Goal: Transaction & Acquisition: Download file/media

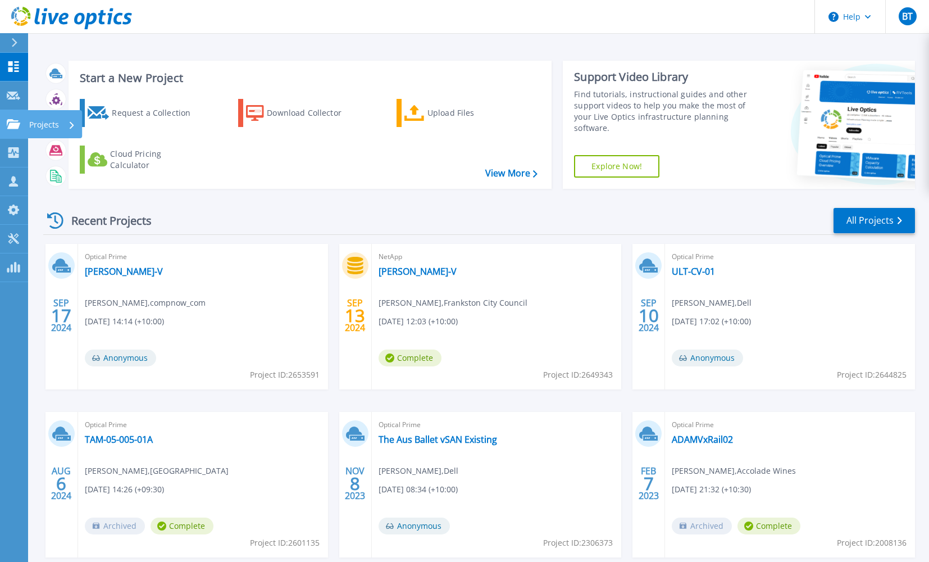
click at [9, 129] on icon at bounding box center [13, 124] width 13 height 10
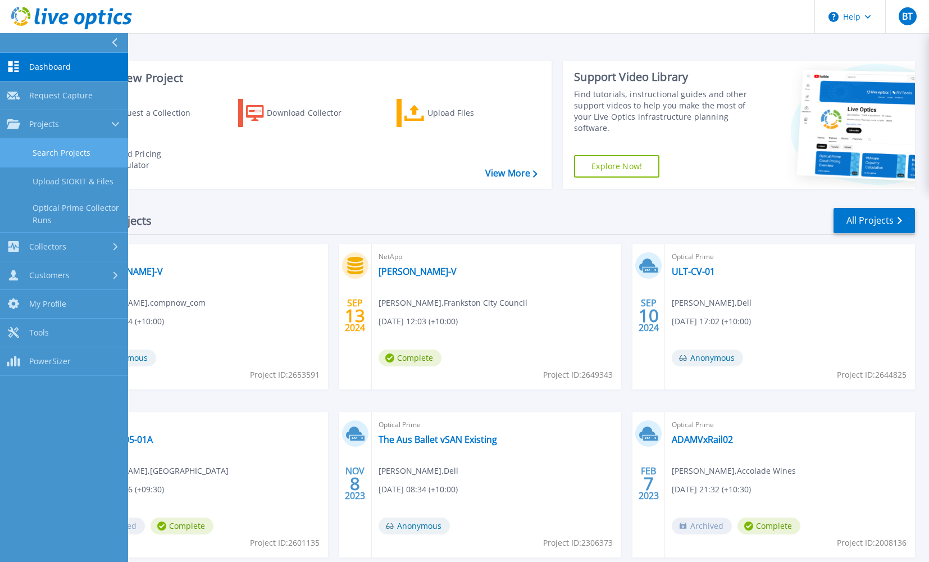
click at [87, 147] on link "Search Projects" at bounding box center [64, 153] width 128 height 29
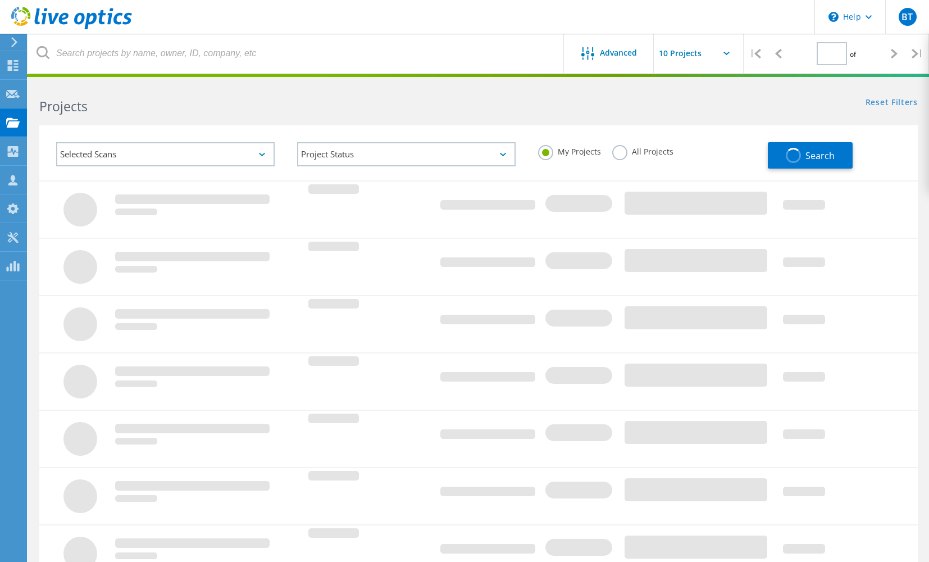
type input "1"
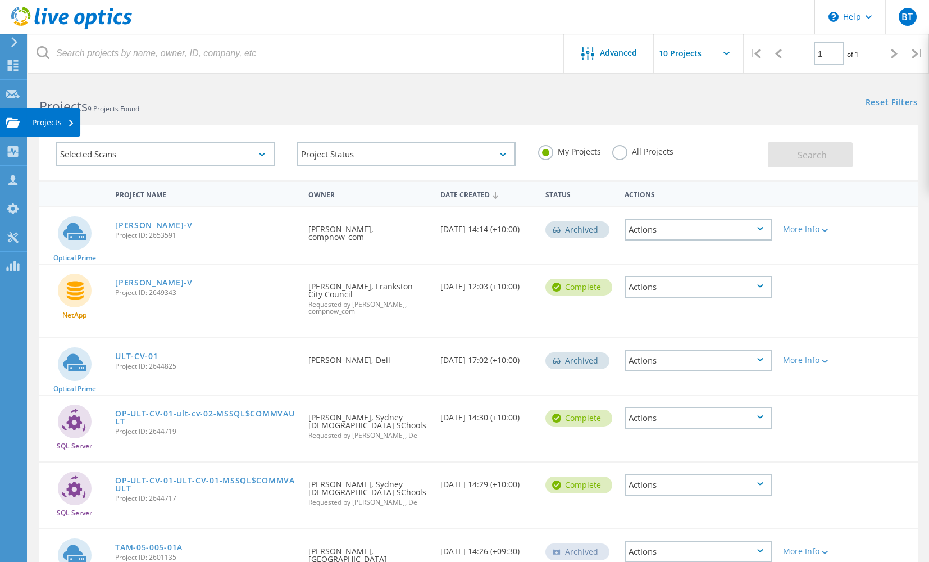
click at [7, 129] on div at bounding box center [12, 124] width 13 height 12
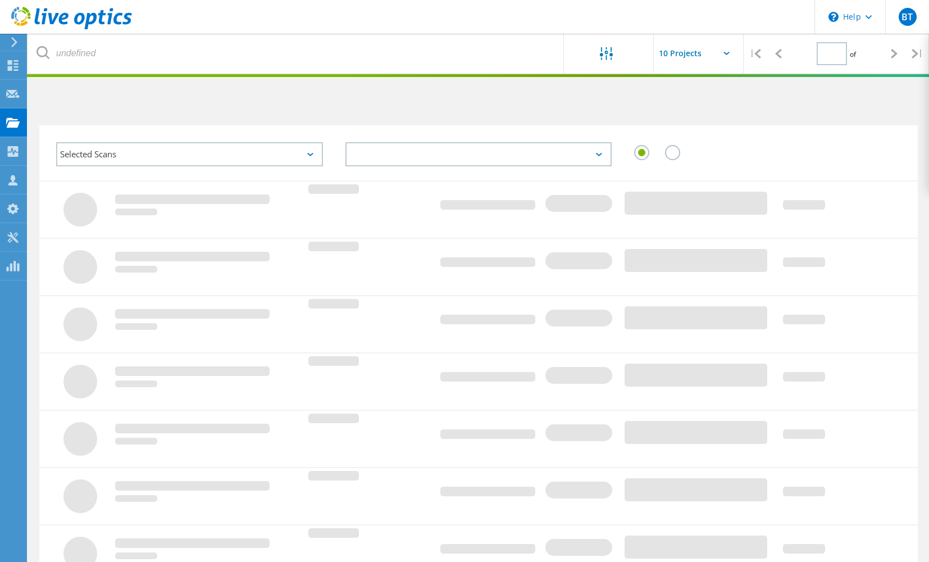
type input "1"
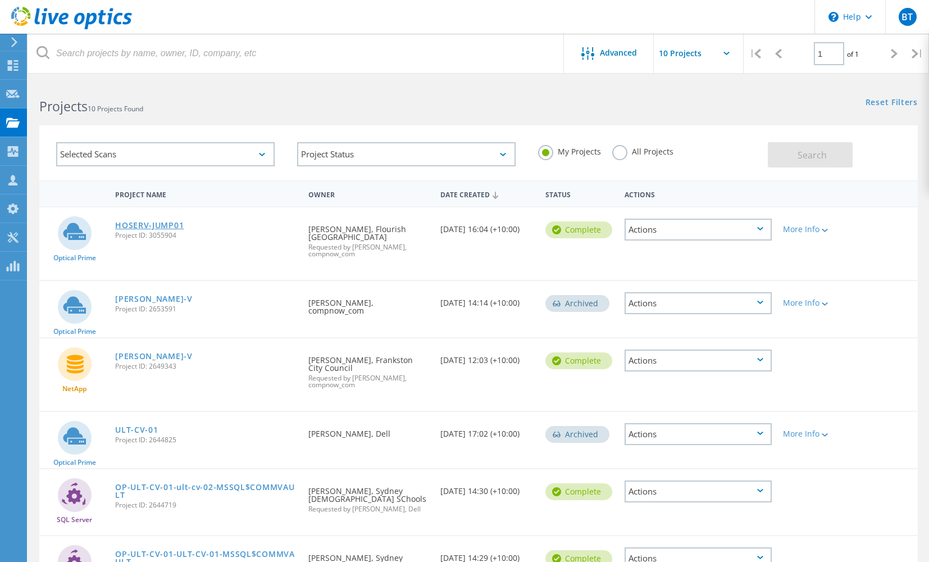
click at [137, 229] on link "HOSERV-JUMP01" at bounding box center [149, 225] width 69 height 8
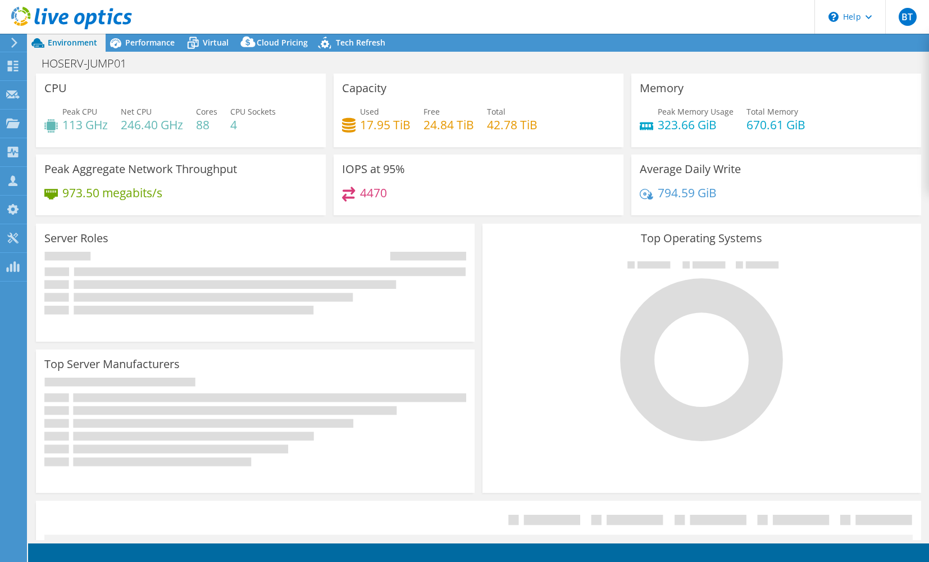
select select "Australia"
select select "AUD"
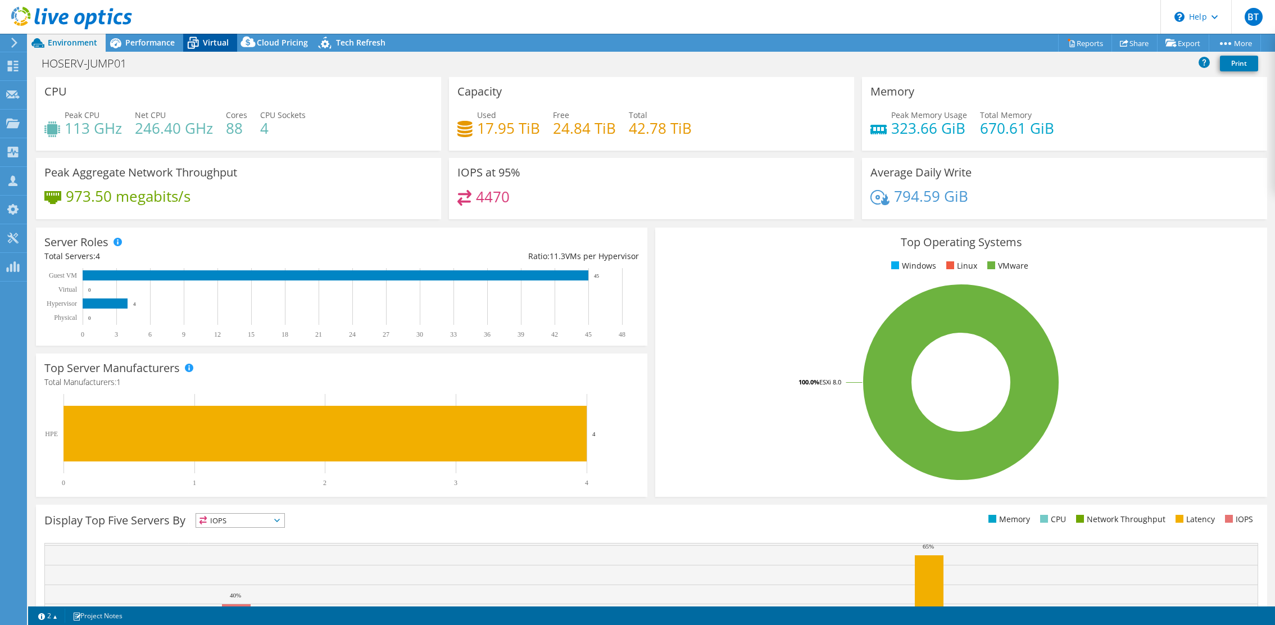
click at [221, 40] on span "Virtual" at bounding box center [216, 42] width 26 height 11
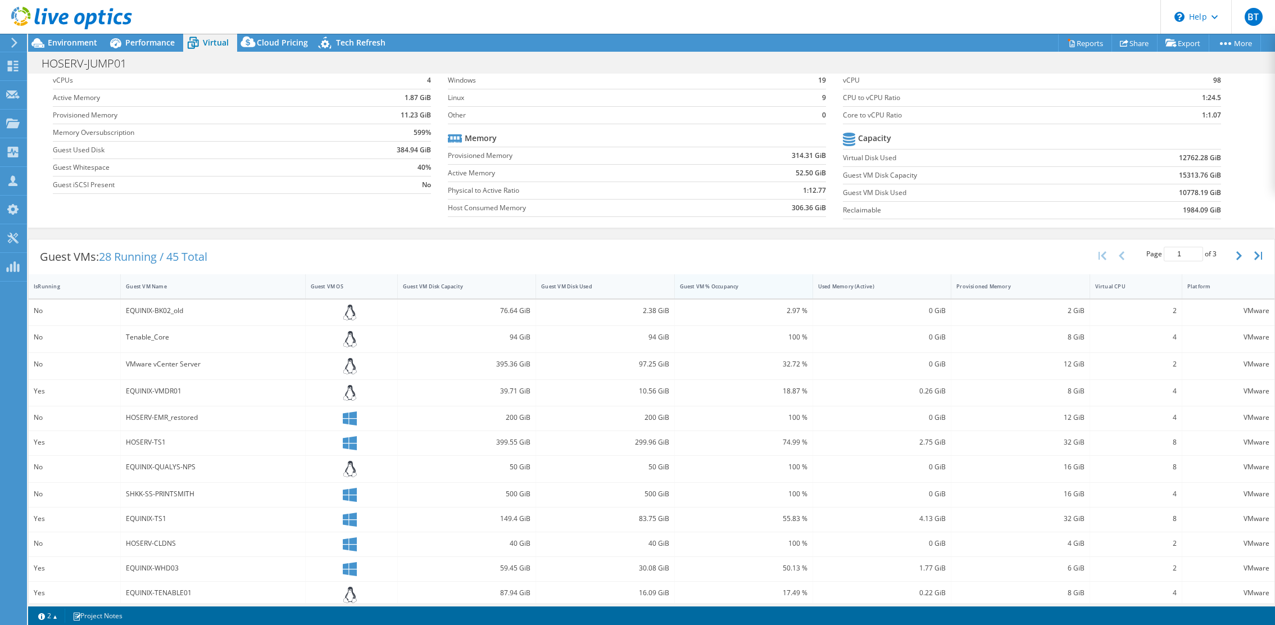
scroll to position [66, 0]
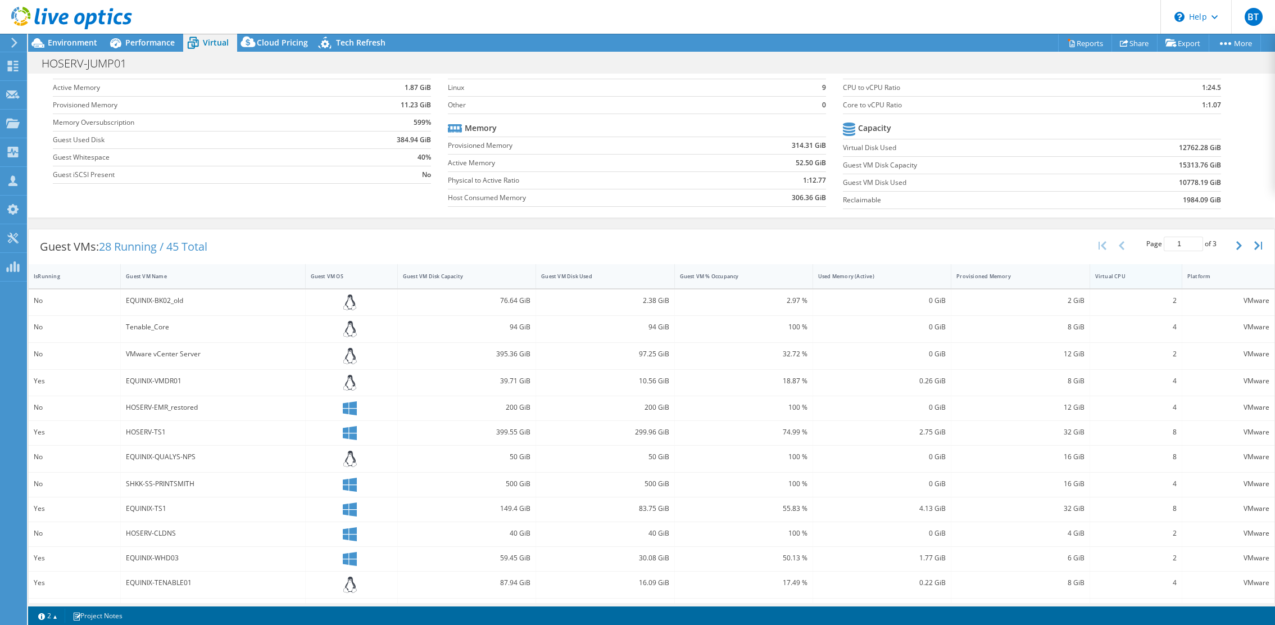
click at [929, 275] on div "Virtual CPU" at bounding box center [1129, 276] width 68 height 7
click at [929, 284] on div "Virtual CPU" at bounding box center [1129, 275] width 78 height 17
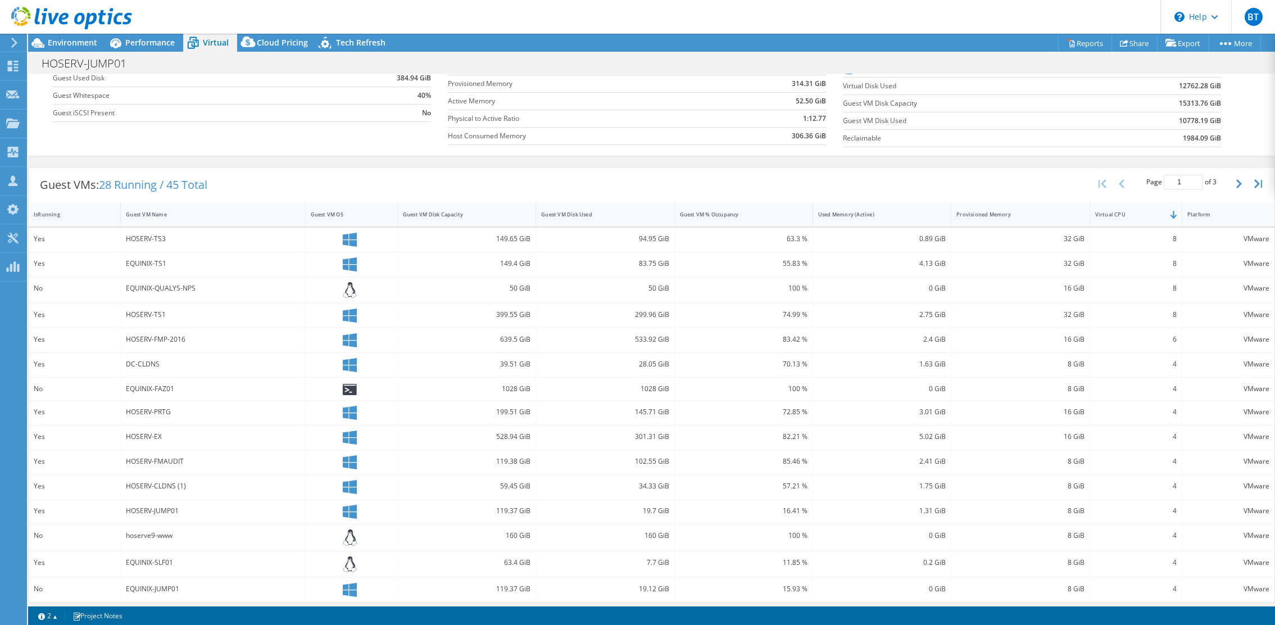
scroll to position [133, 0]
drag, startPoint x: 151, startPoint y: 39, endPoint x: 233, endPoint y: 11, distance: 86.9
click at [233, 11] on div "BT Partner Team Member Brett Taylor brett.taylor@compnow.com.au compnow_com My …" at bounding box center [637, 312] width 1275 height 625
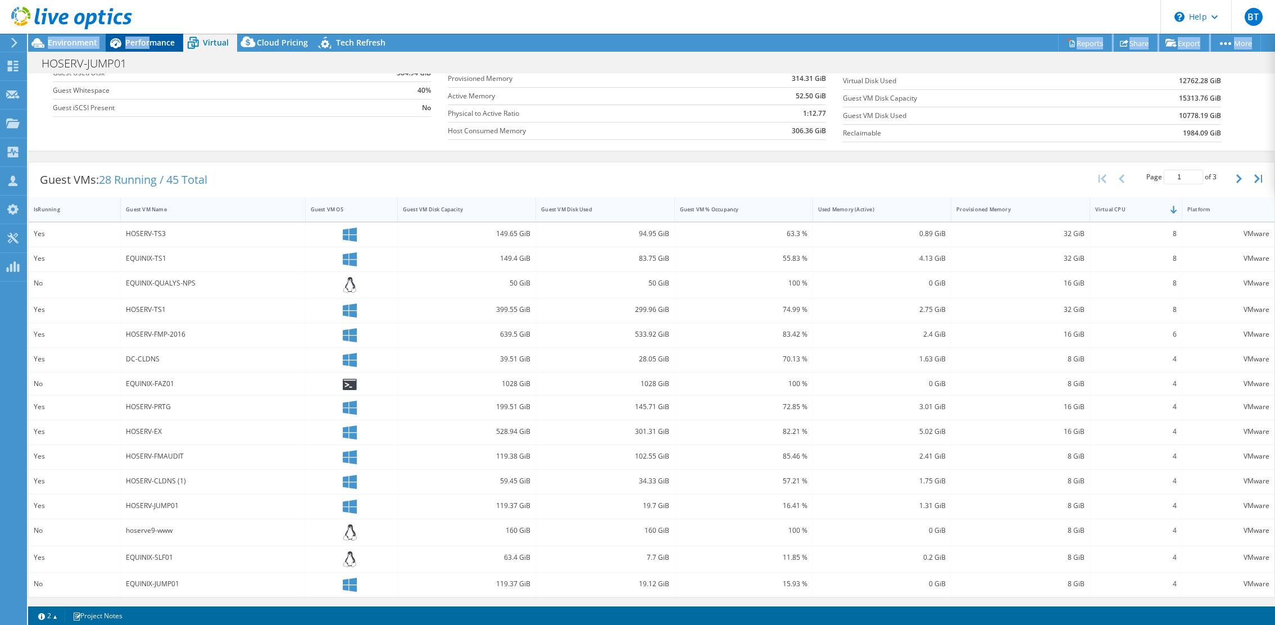
click at [148, 41] on span "Performance" at bounding box center [149, 42] width 49 height 11
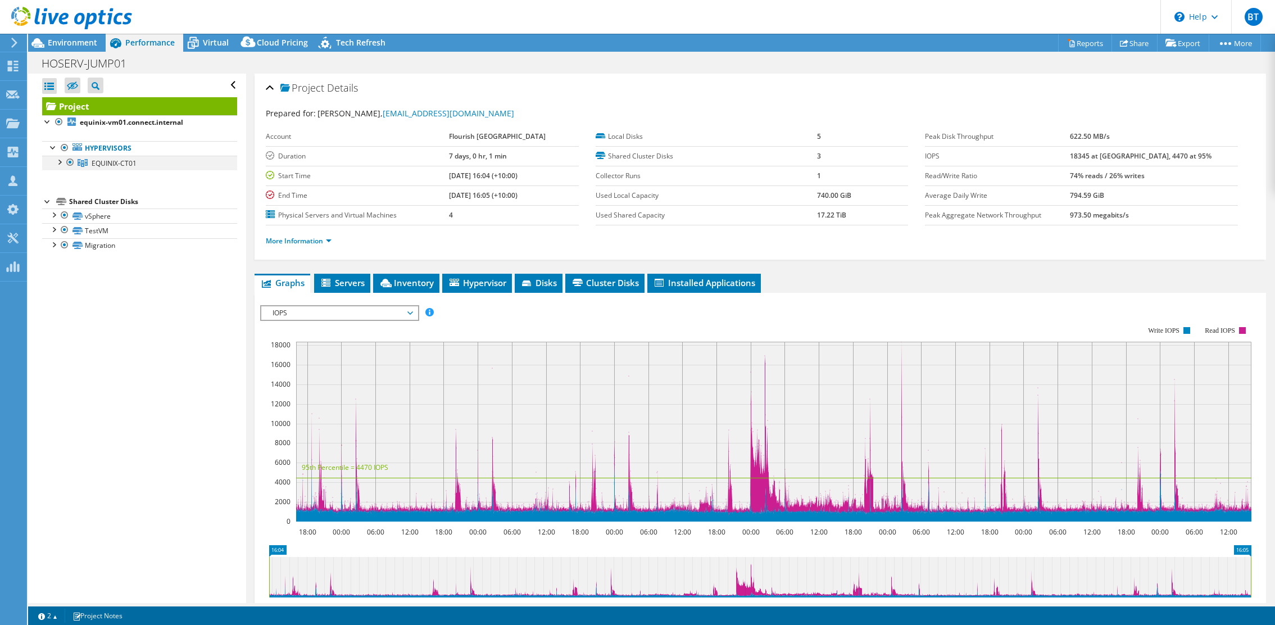
click at [60, 160] on div at bounding box center [58, 161] width 11 height 11
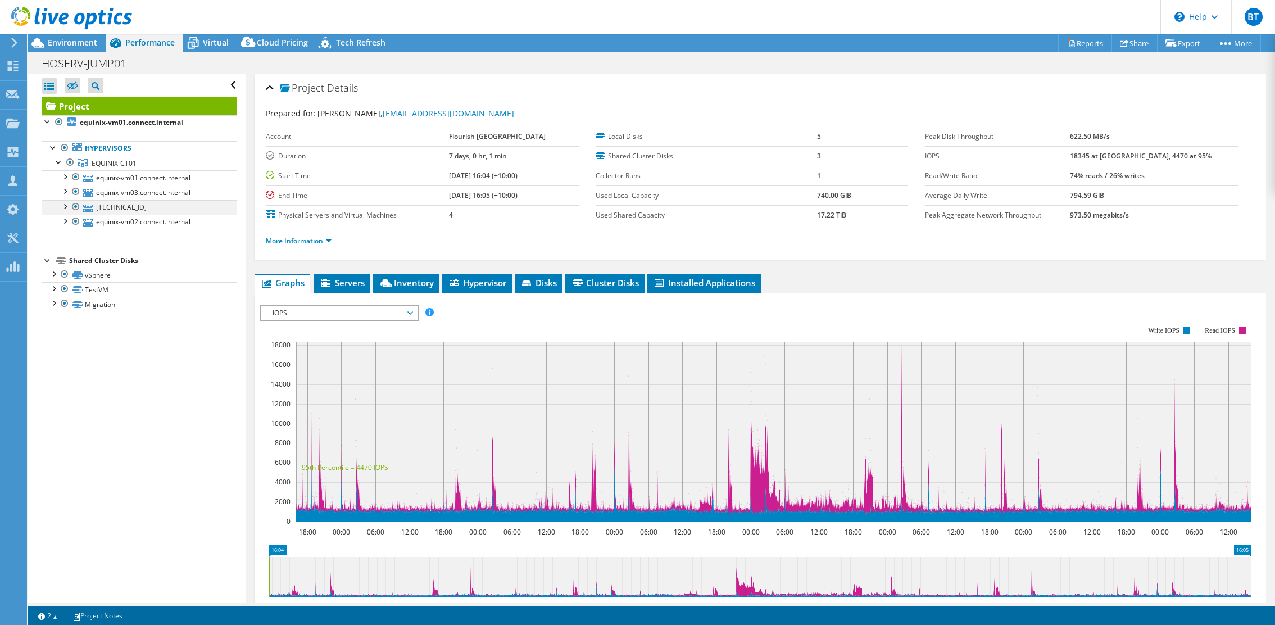
click at [66, 205] on div at bounding box center [64, 205] width 11 height 11
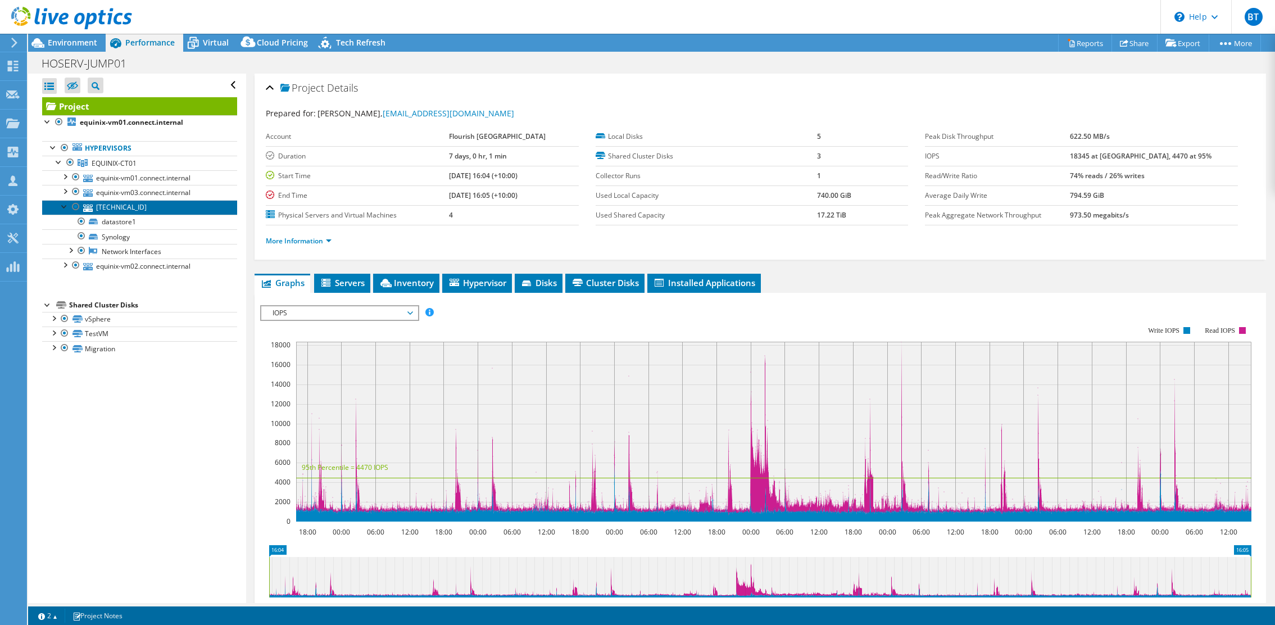
click at [137, 210] on link "[TECHNICAL_ID]" at bounding box center [139, 207] width 195 height 15
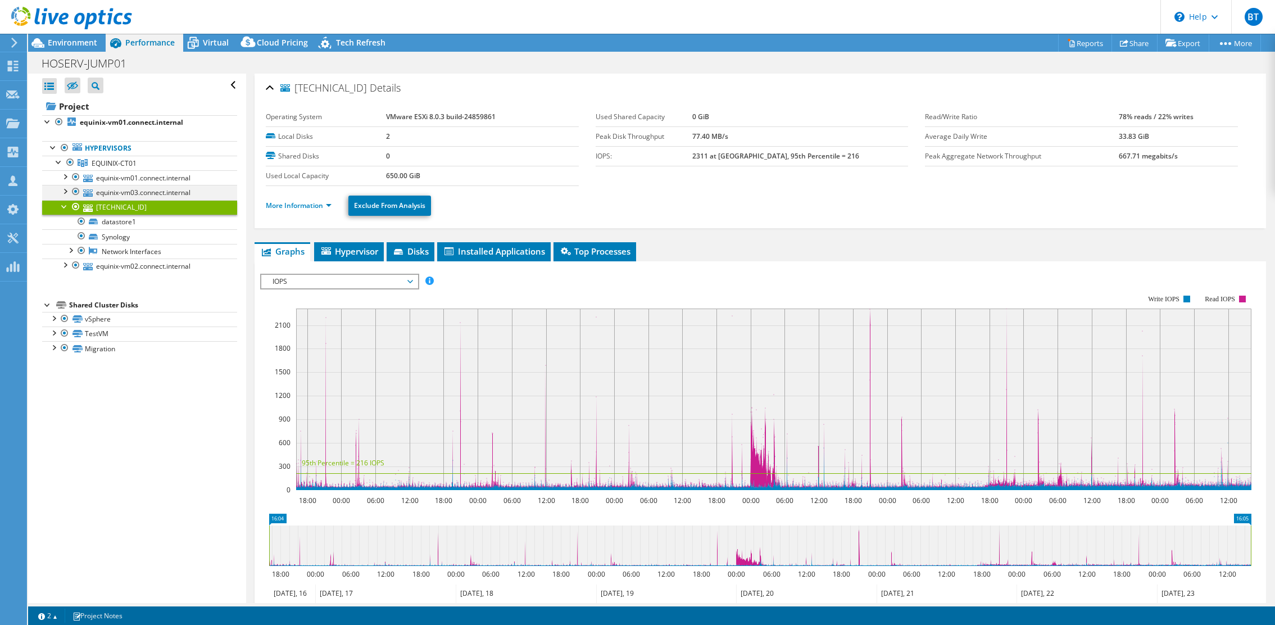
click at [67, 188] on div at bounding box center [64, 190] width 11 height 11
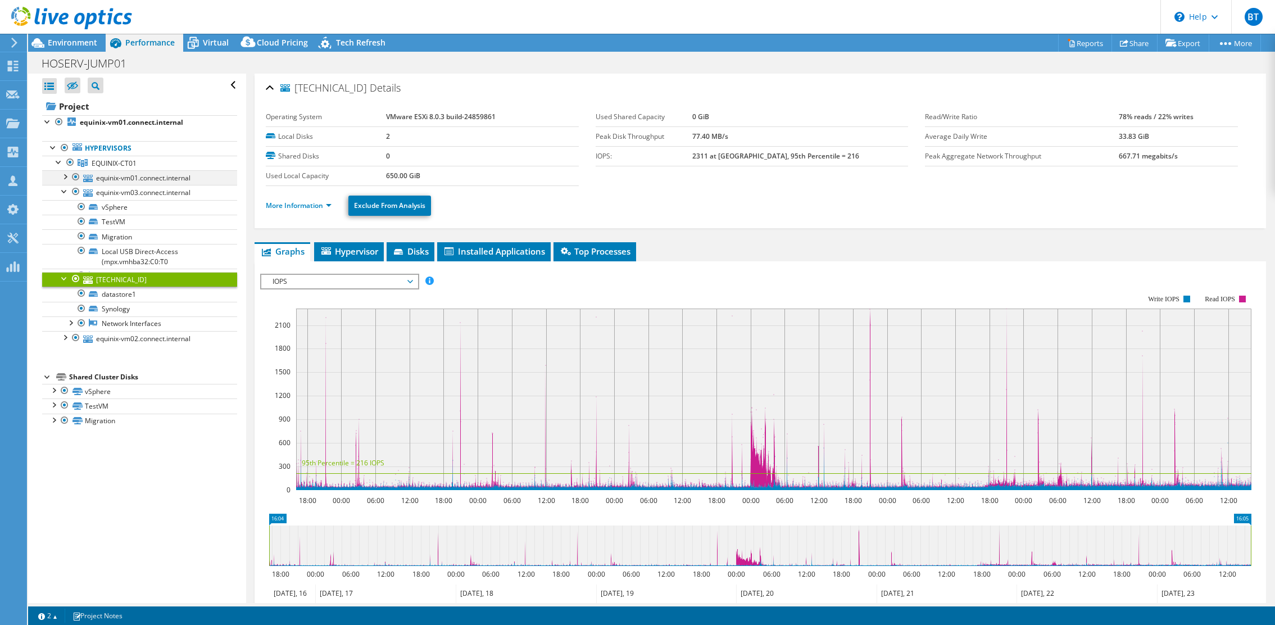
click at [66, 179] on div at bounding box center [64, 175] width 11 height 11
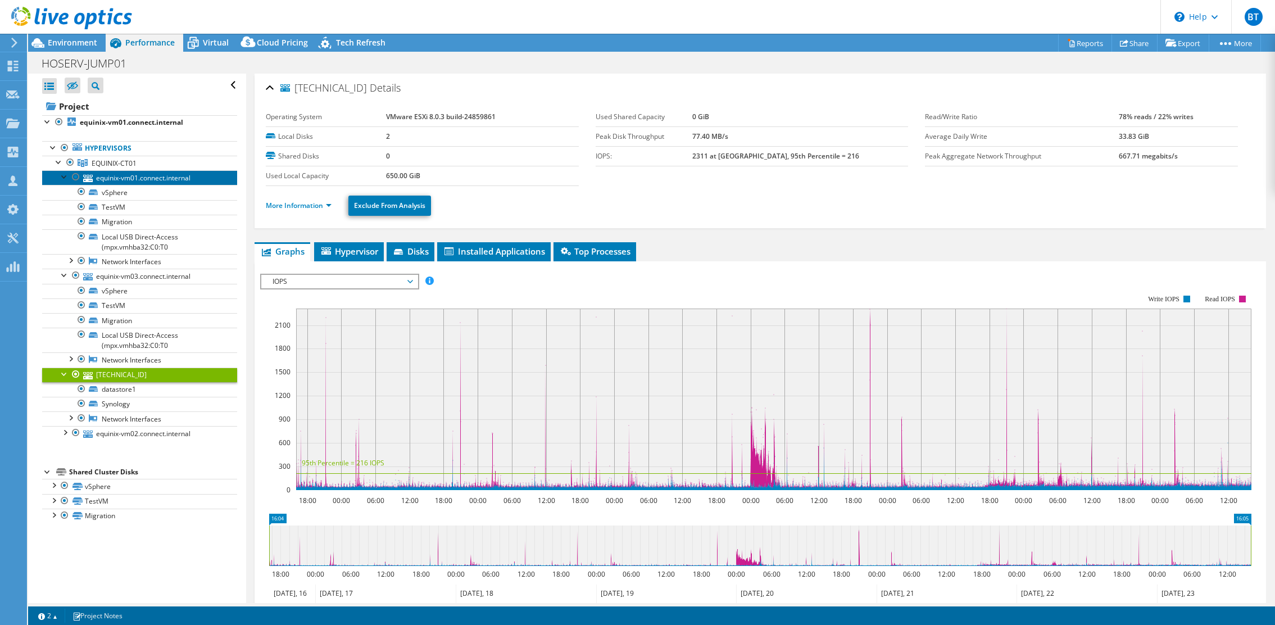
click at [126, 177] on link "equinix-vm01.connect.internal" at bounding box center [139, 177] width 195 height 15
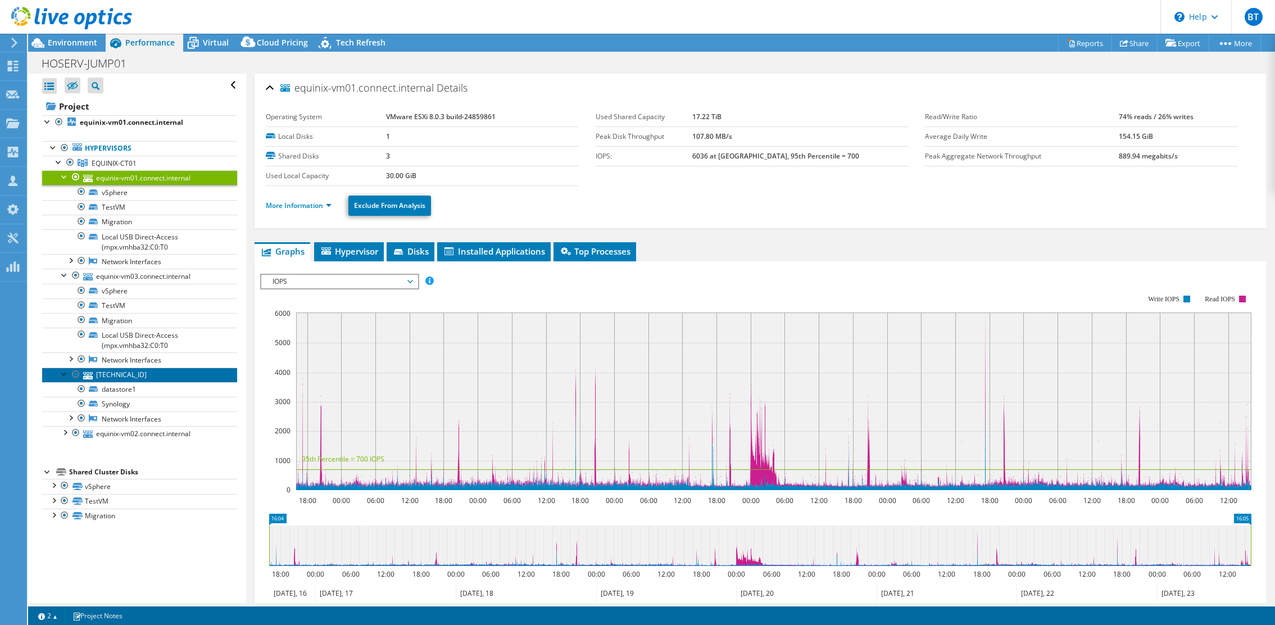
click at [118, 370] on link "[TECHNICAL_ID]" at bounding box center [139, 374] width 195 height 15
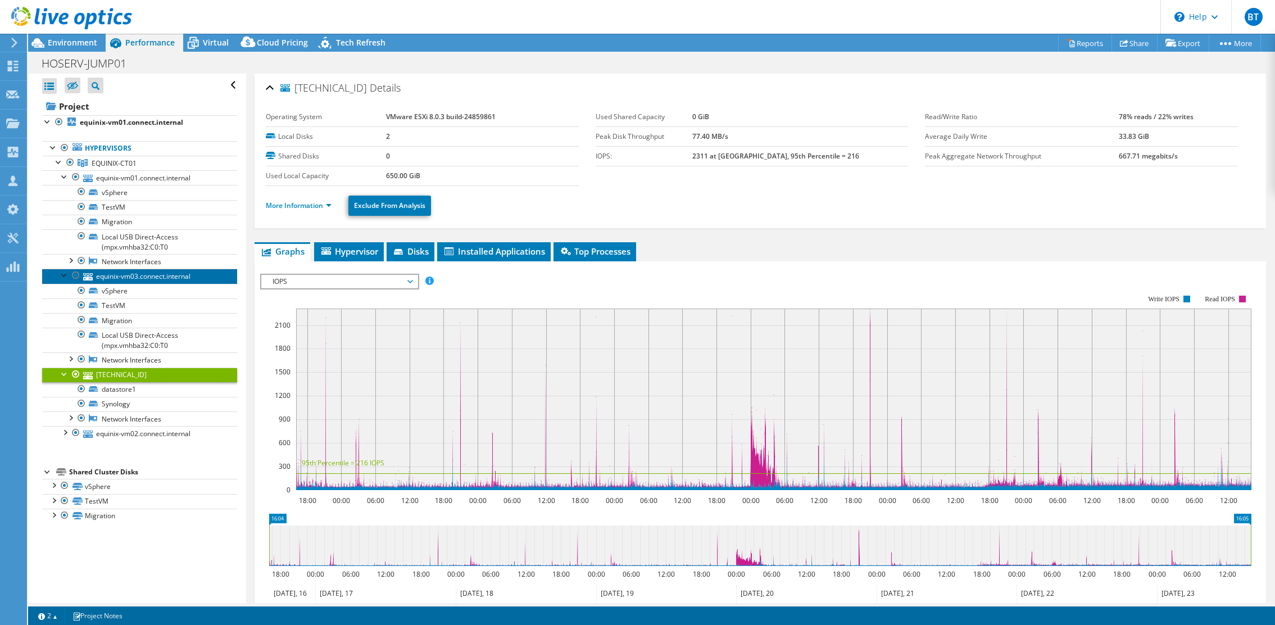
click at [140, 275] on link "equinix-vm03.connect.internal" at bounding box center [139, 276] width 195 height 15
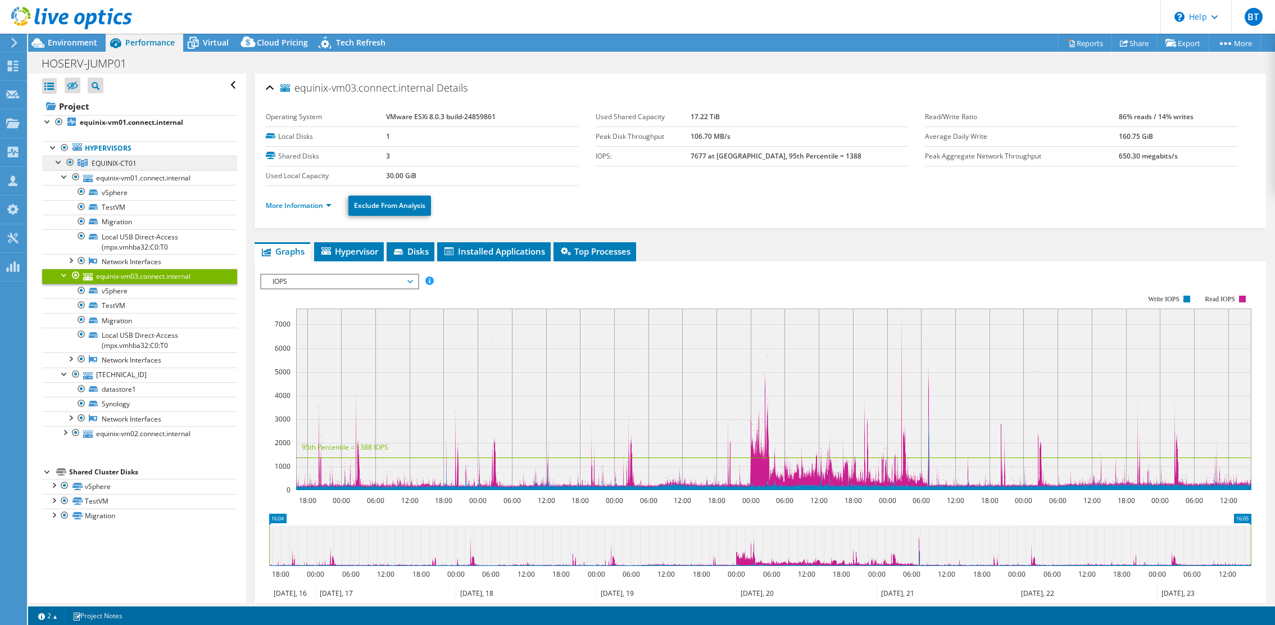
click at [116, 164] on span "EQUINIX-CT01" at bounding box center [114, 163] width 45 height 10
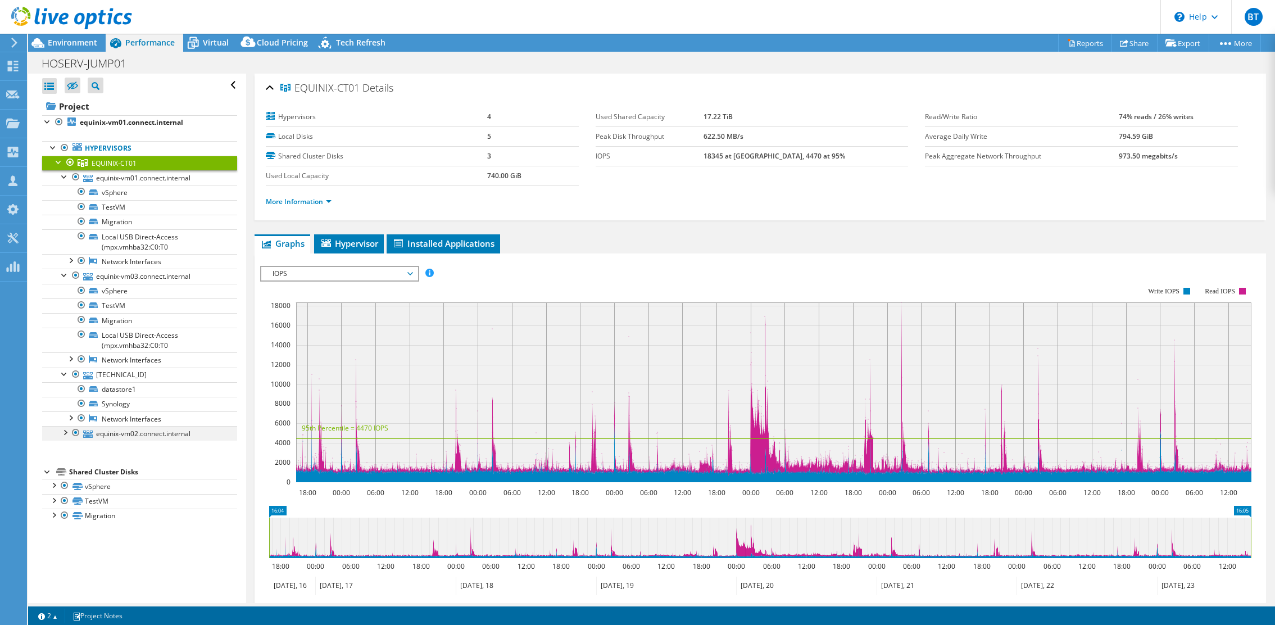
click at [65, 430] on div at bounding box center [64, 431] width 11 height 11
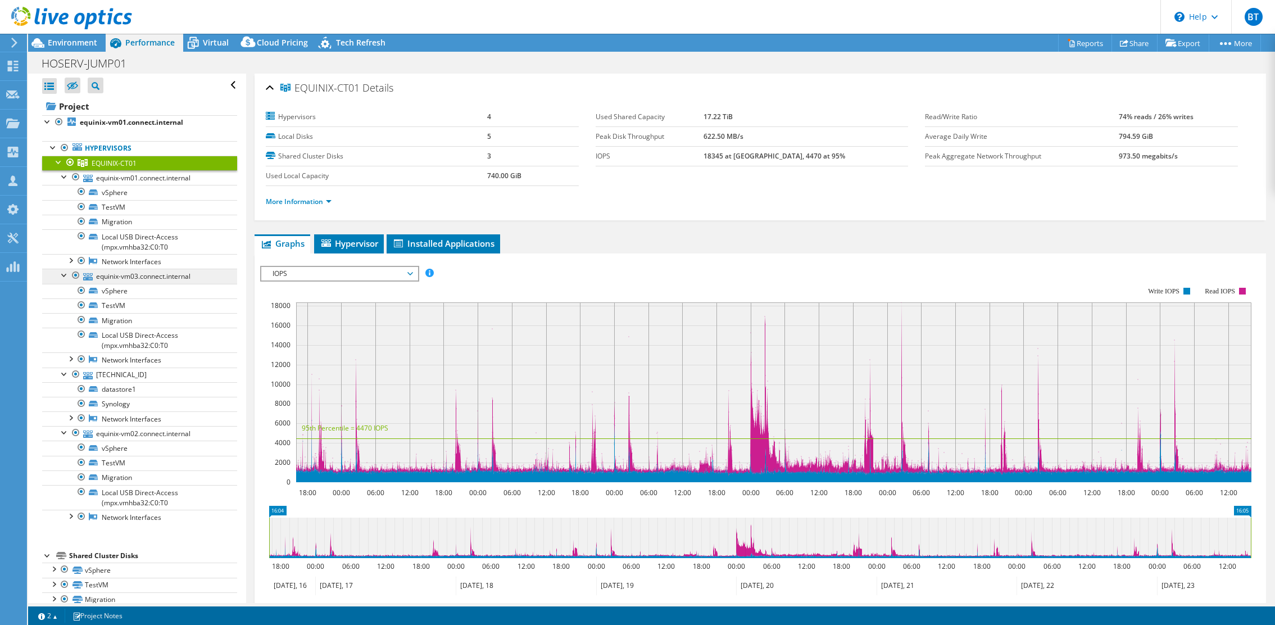
scroll to position [17, 0]
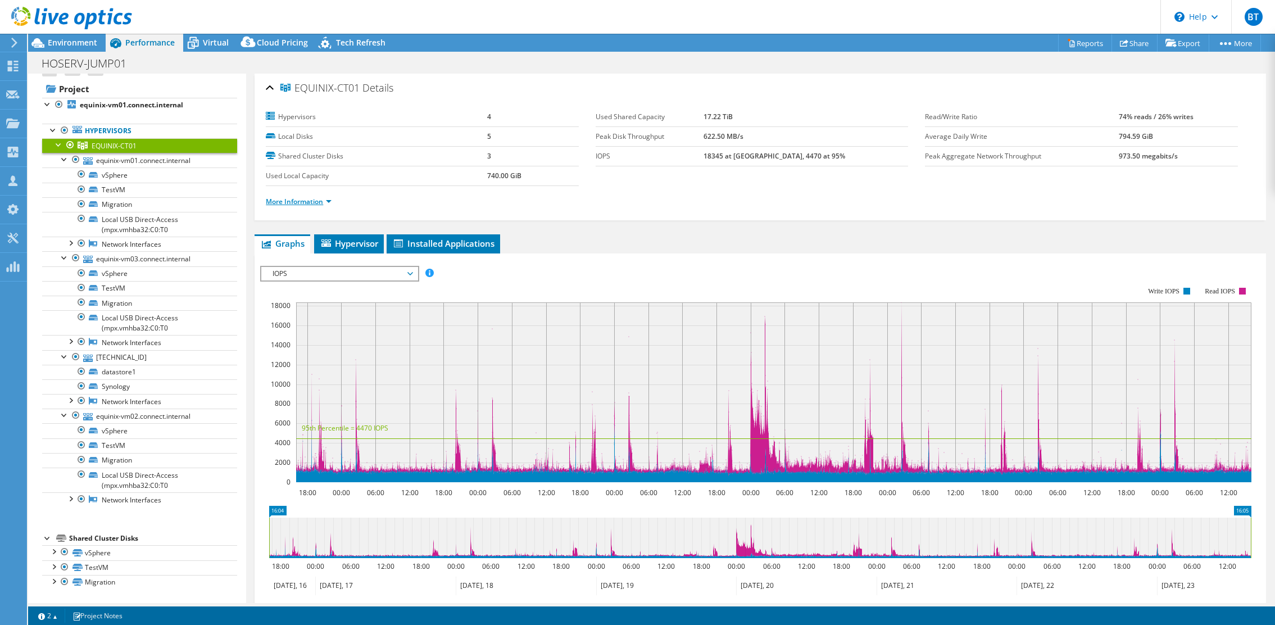
click at [329, 201] on link "More Information" at bounding box center [299, 202] width 66 height 10
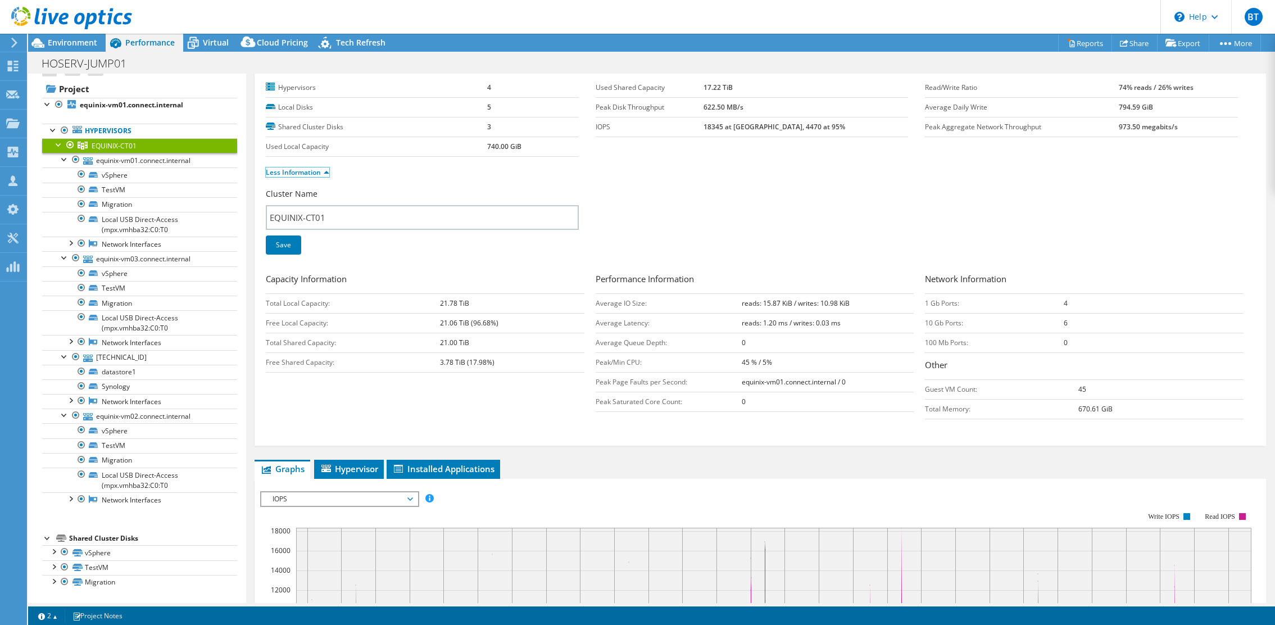
scroll to position [0, 0]
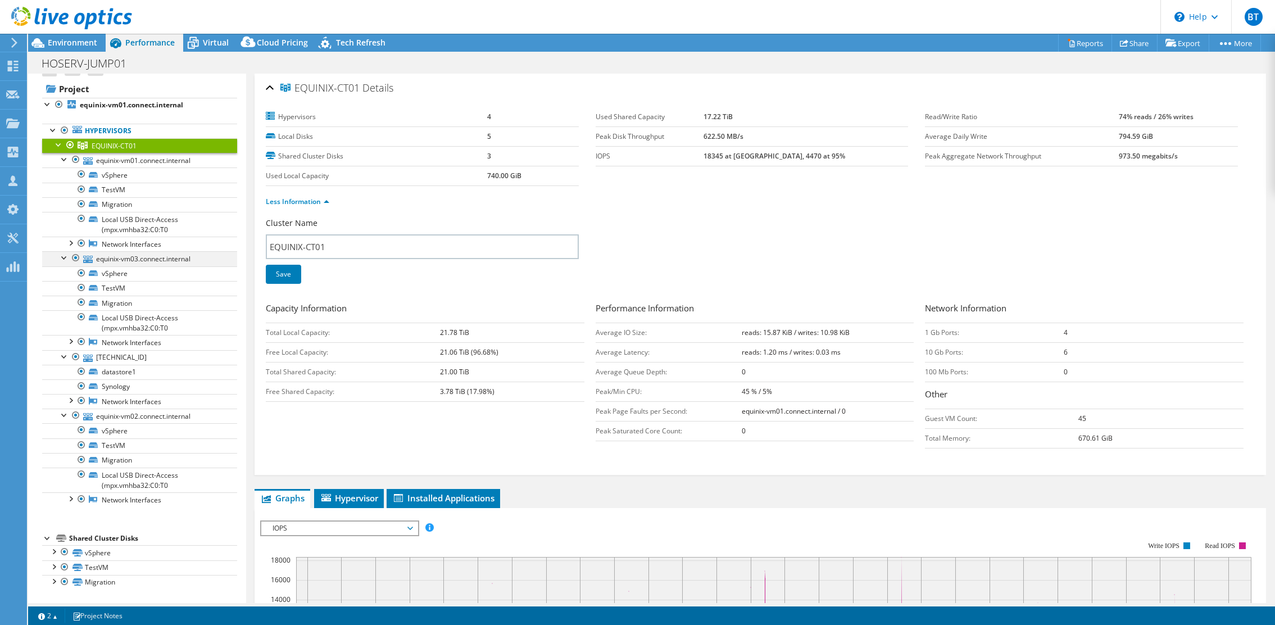
click at [63, 259] on div at bounding box center [64, 256] width 11 height 11
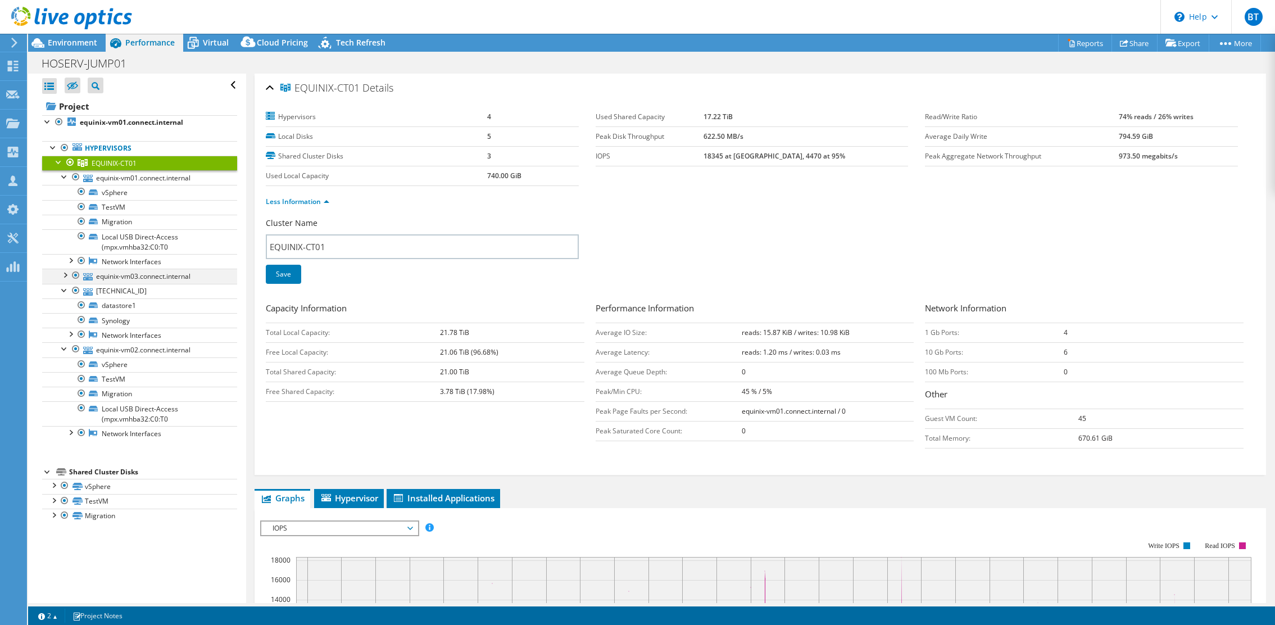
click at [63, 274] on div at bounding box center [64, 274] width 11 height 11
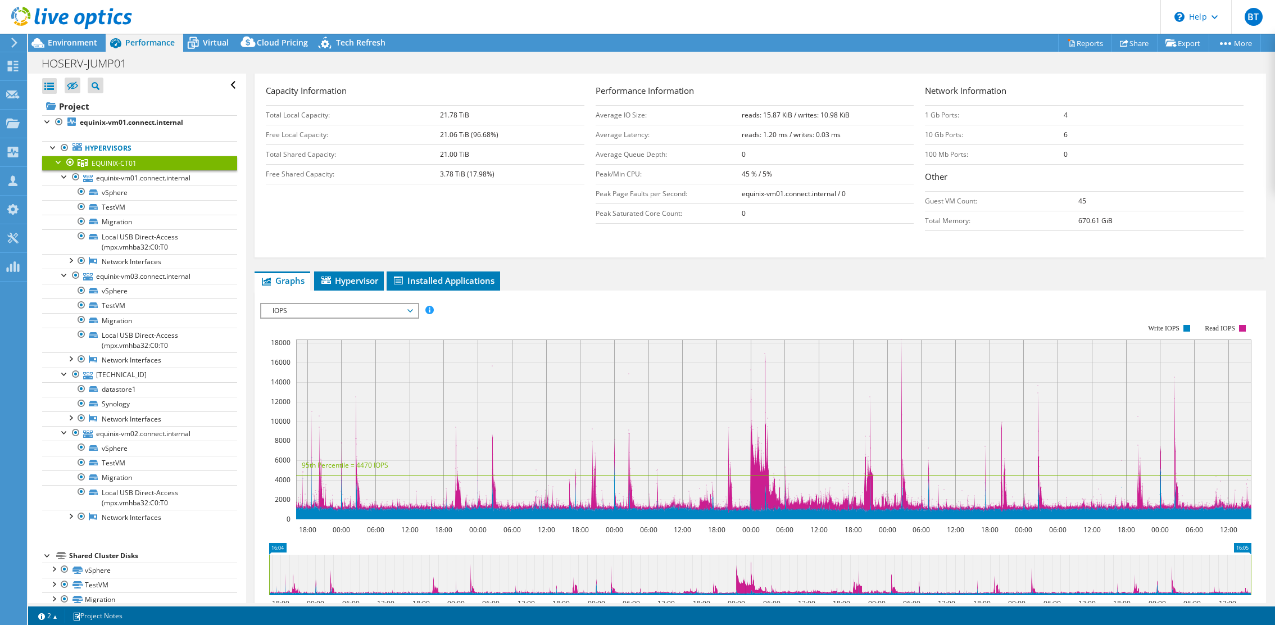
scroll to position [220, 0]
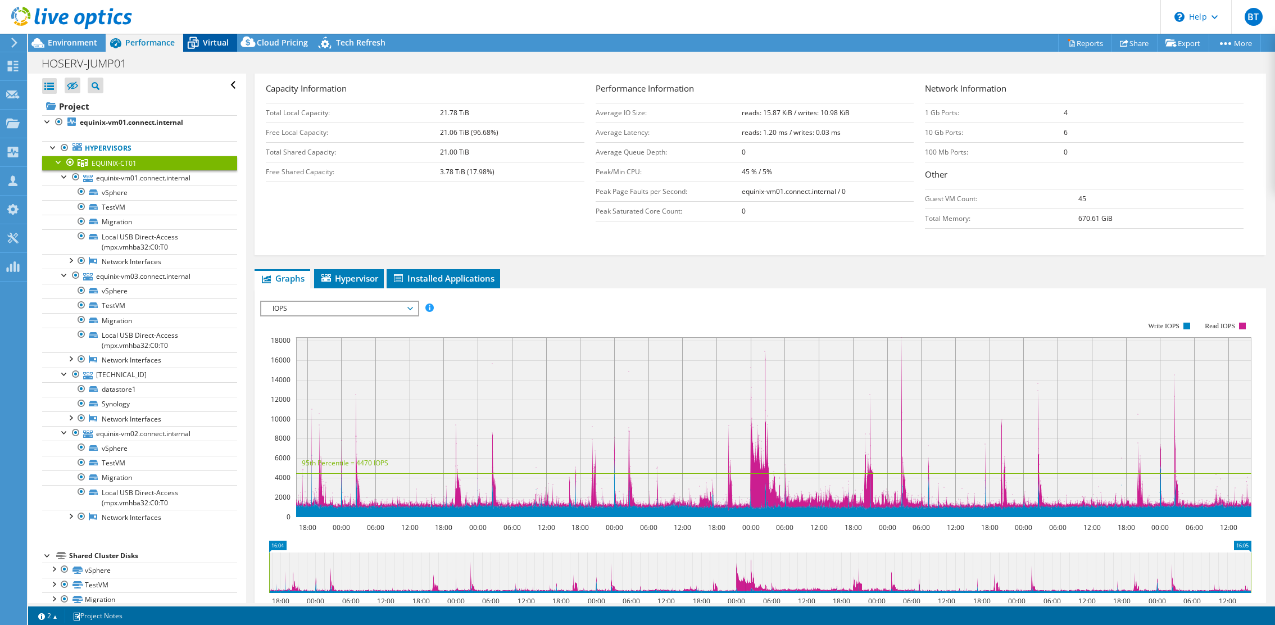
click at [204, 36] on div "Virtual" at bounding box center [210, 43] width 54 height 18
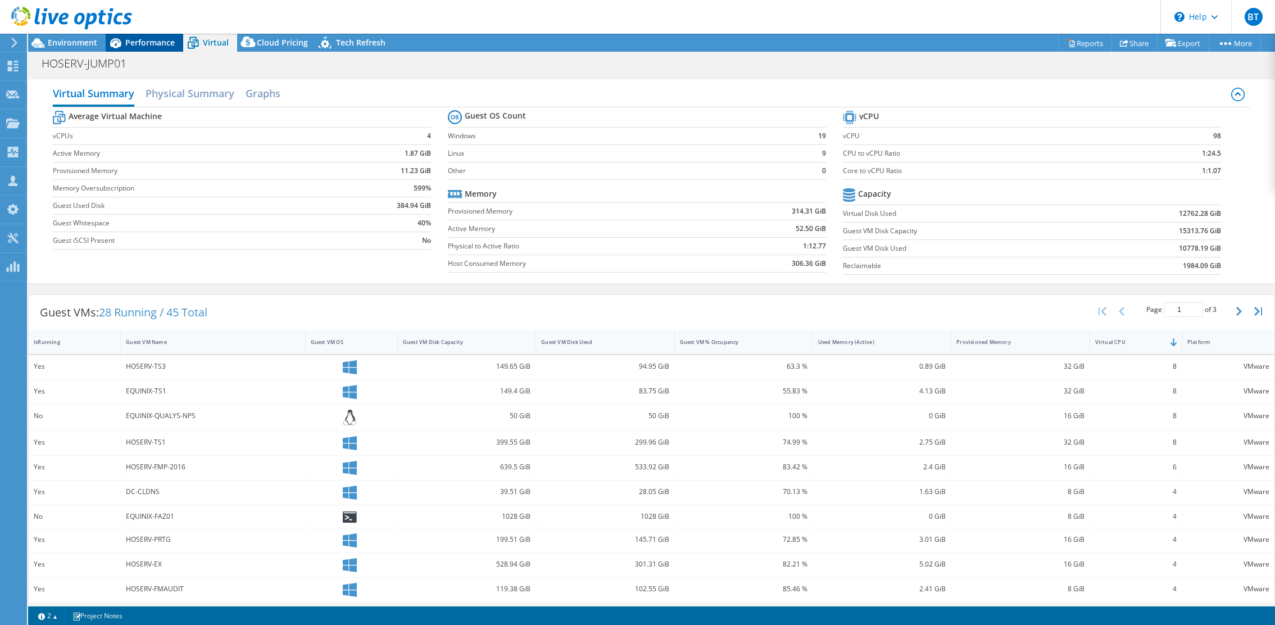
click at [158, 47] on span "Performance" at bounding box center [149, 42] width 49 height 11
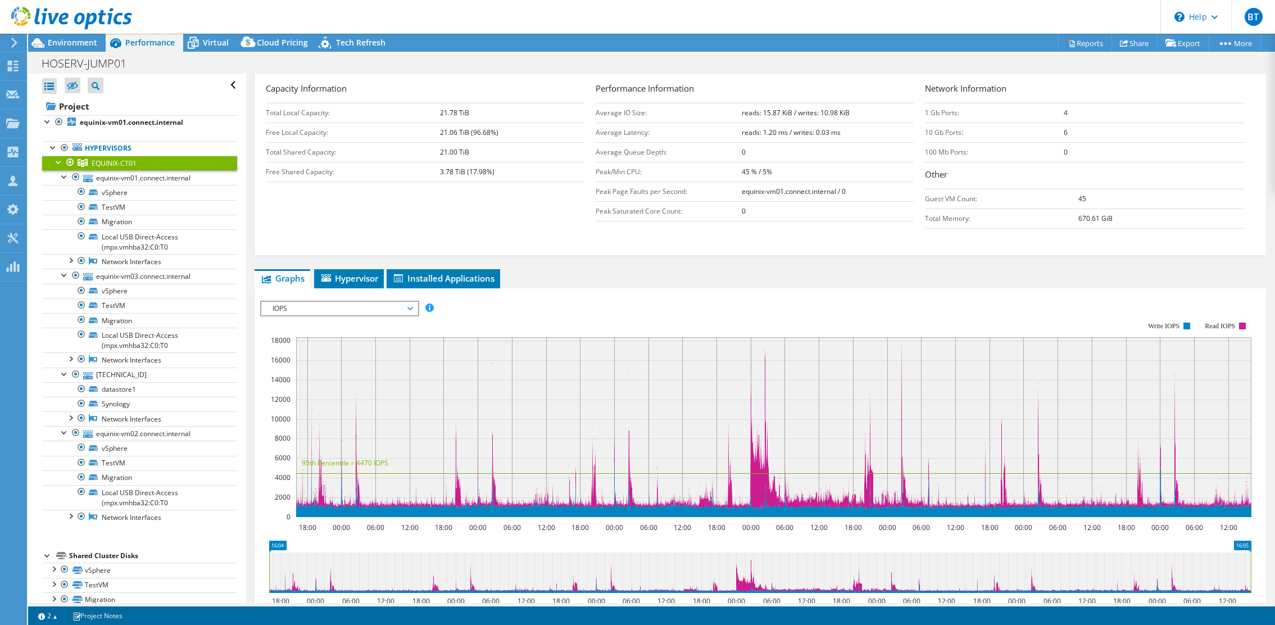
click at [56, 161] on div at bounding box center [58, 161] width 11 height 11
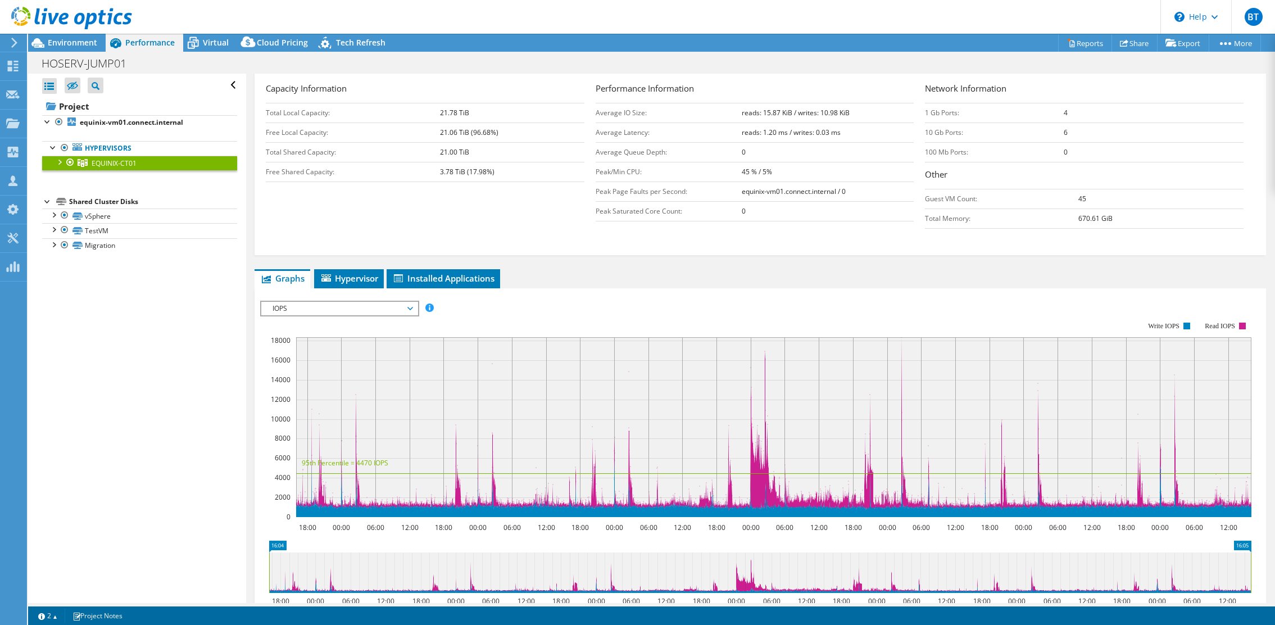
click at [65, 167] on div at bounding box center [70, 162] width 11 height 13
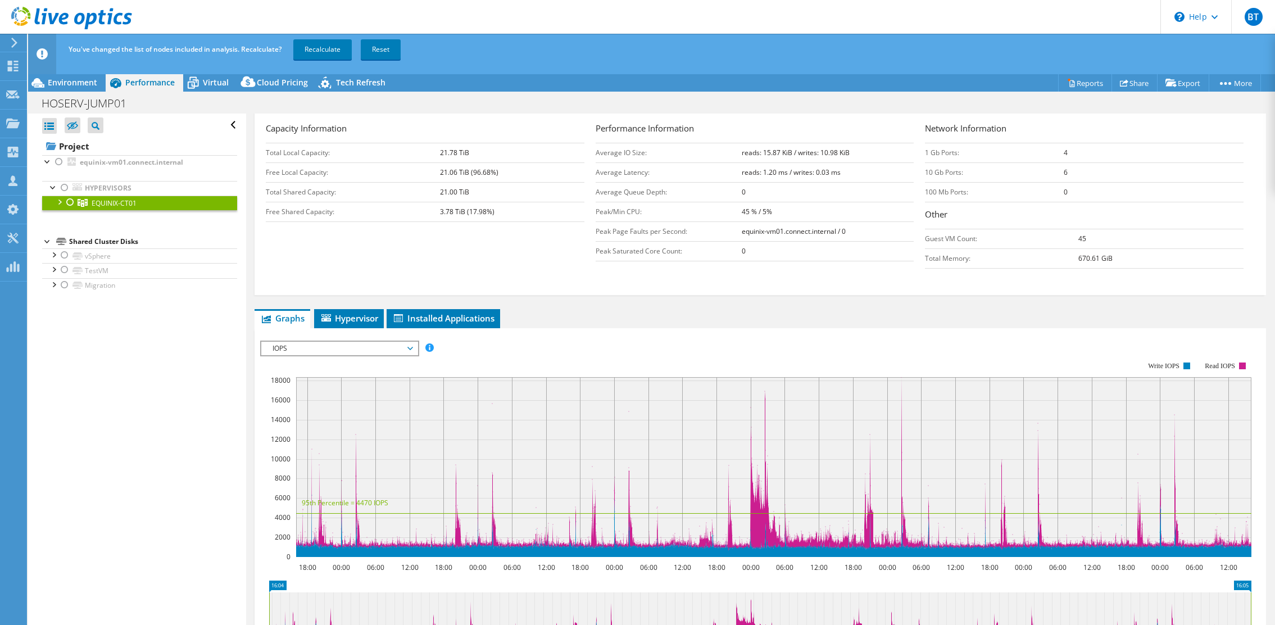
click at [63, 201] on div at bounding box center [58, 201] width 11 height 11
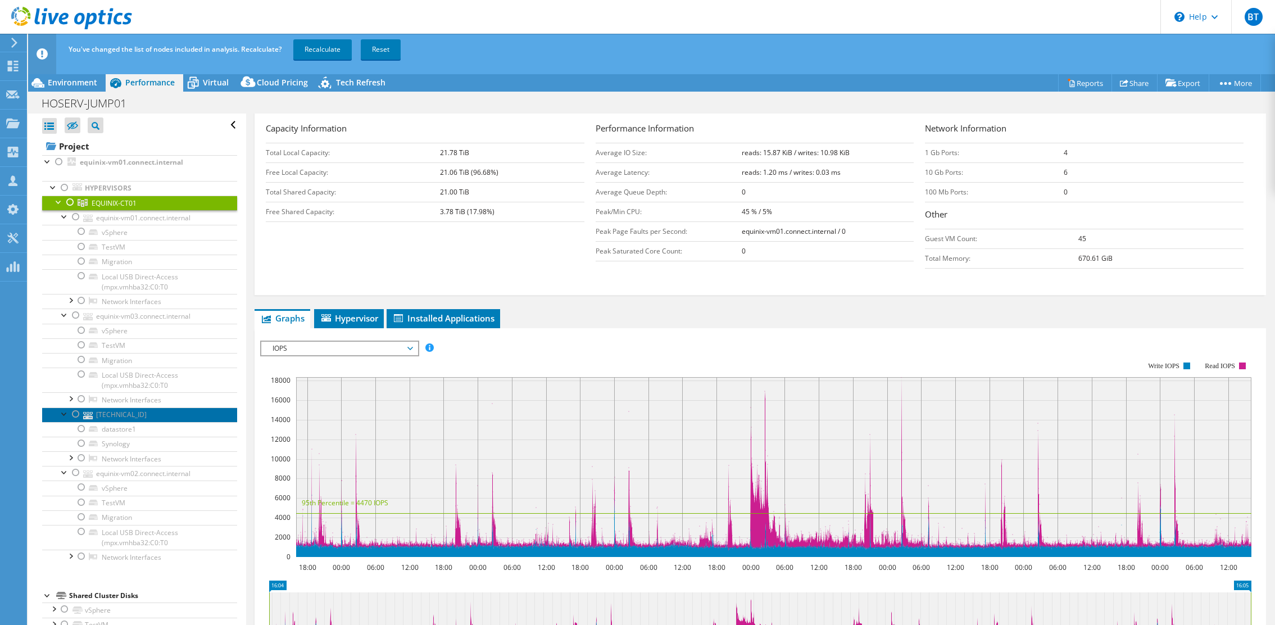
drag, startPoint x: 136, startPoint y: 412, endPoint x: 124, endPoint y: 412, distance: 11.8
click at [74, 415] on div at bounding box center [75, 413] width 11 height 13
click at [105, 414] on link "[TECHNICAL_ID]" at bounding box center [139, 414] width 195 height 15
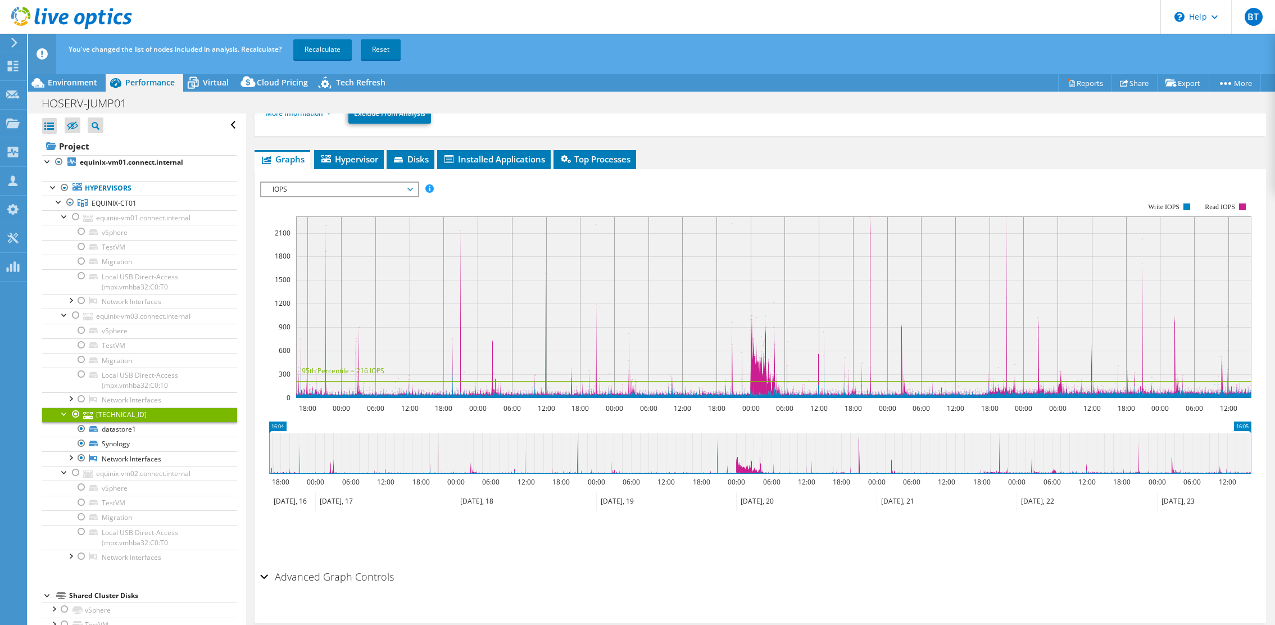
scroll to position [0, 0]
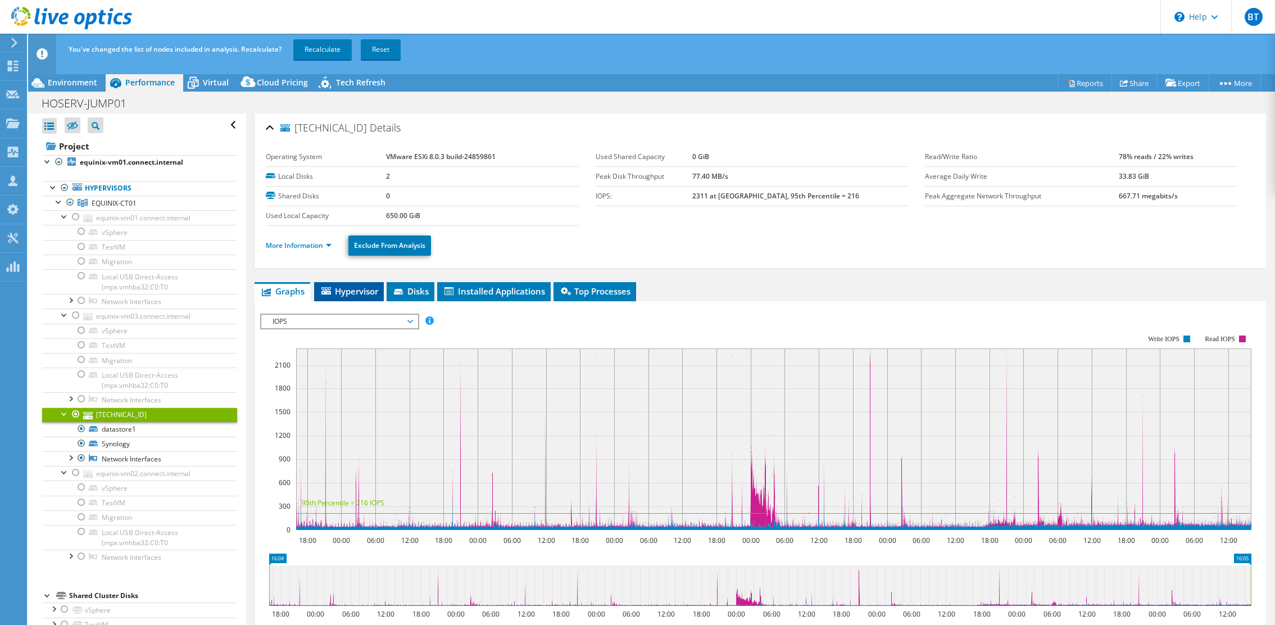
click at [360, 296] on span "Hypervisor" at bounding box center [349, 290] width 58 height 11
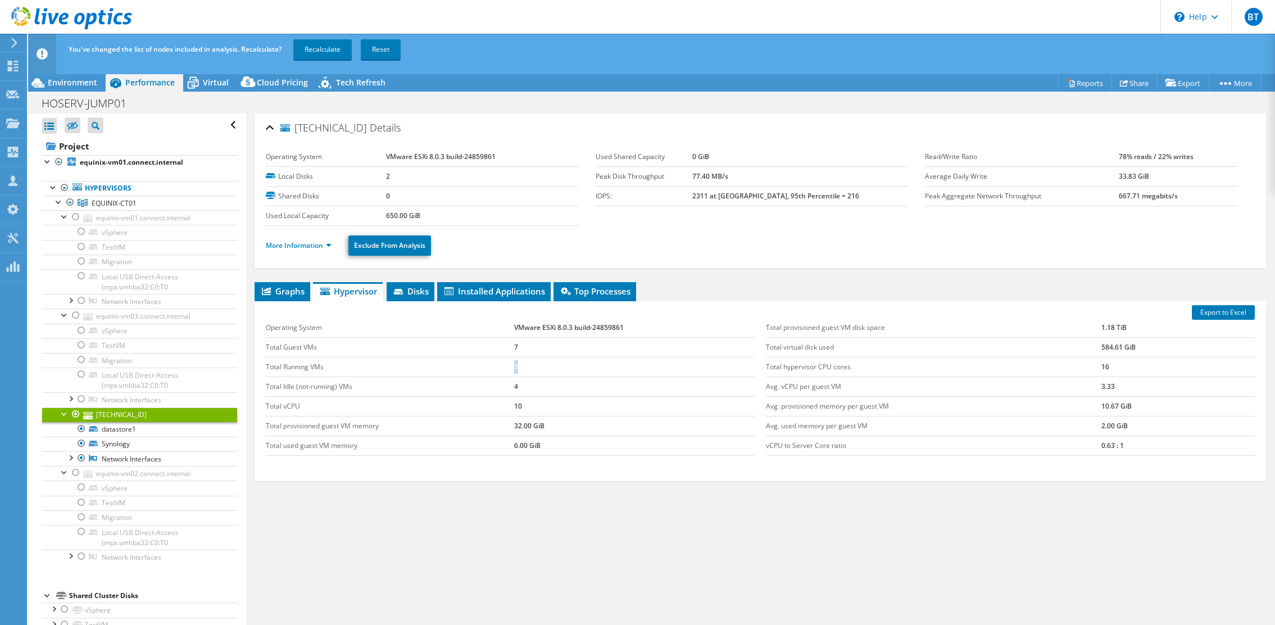
drag, startPoint x: 525, startPoint y: 368, endPoint x: 485, endPoint y: 369, distance: 39.9
click at [485, 369] on tr "Total Running VMs 3" at bounding box center [510, 367] width 489 height 20
click at [523, 363] on td "3" at bounding box center [634, 367] width 240 height 20
click at [136, 205] on link "EQUINIX-CT01" at bounding box center [139, 203] width 195 height 15
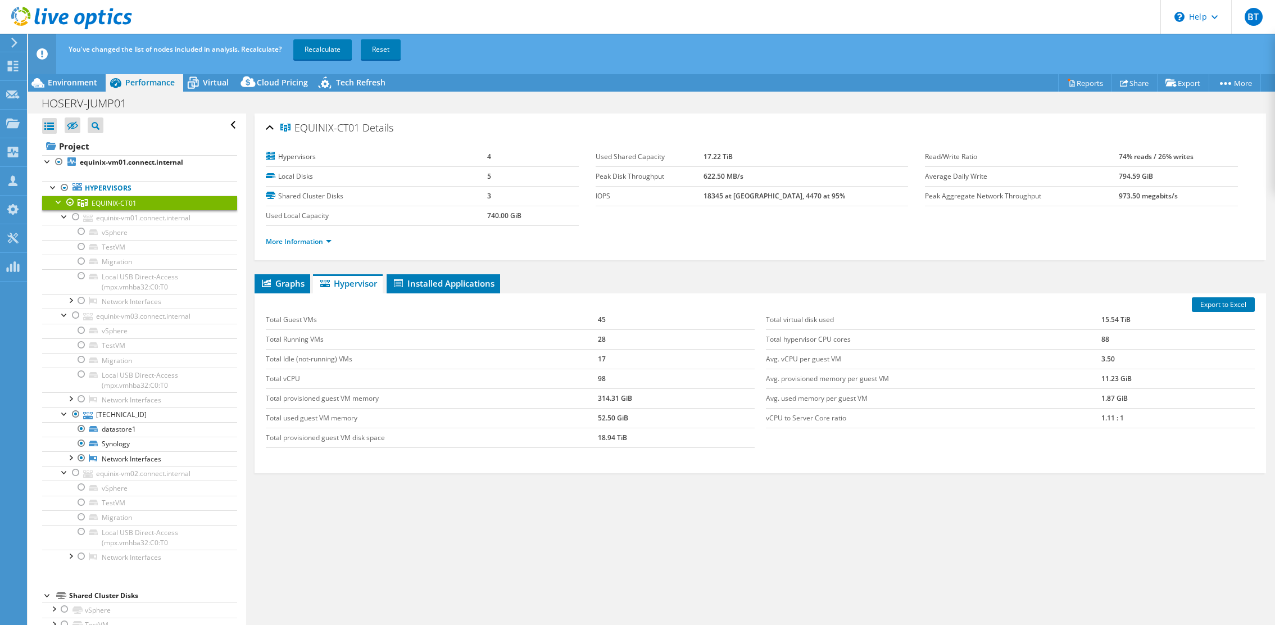
click at [69, 204] on div at bounding box center [70, 202] width 11 height 13
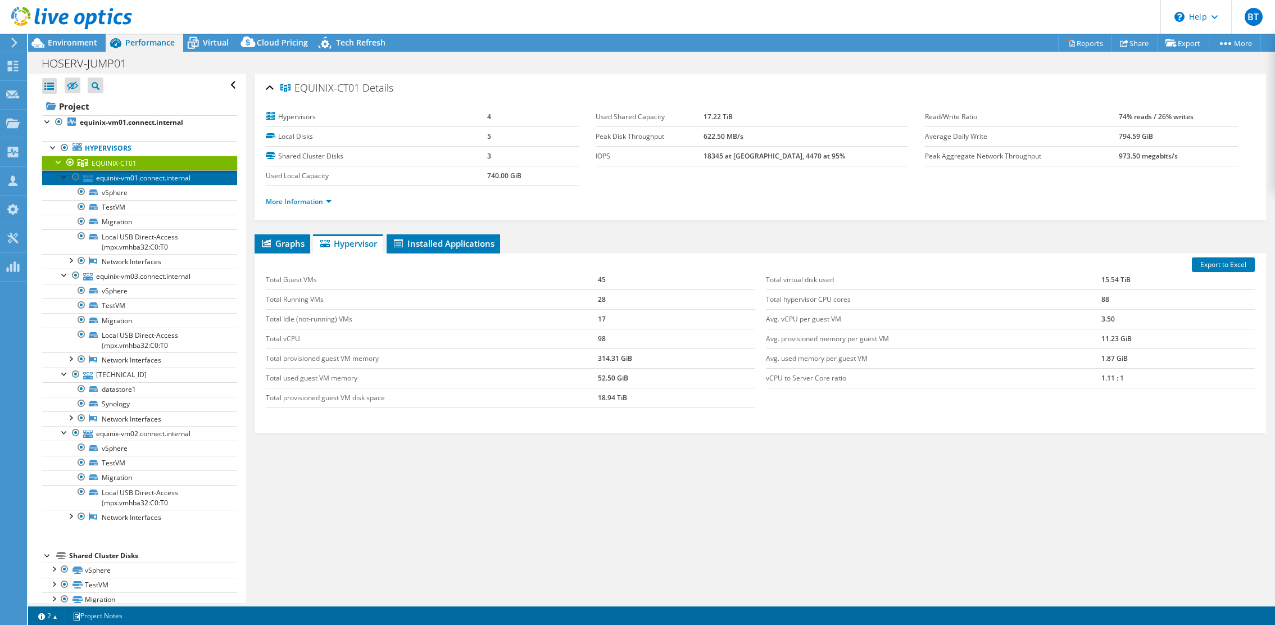
click at [128, 179] on link "equinix-vm01.connect.internal" at bounding box center [139, 177] width 195 height 15
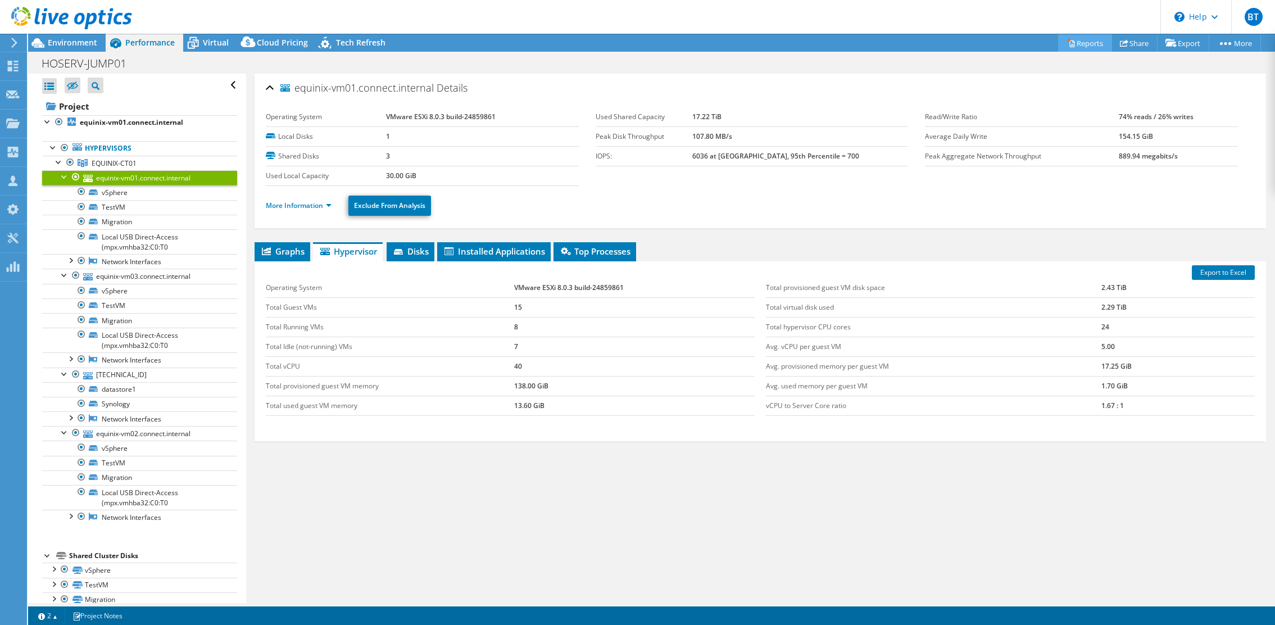
click at [929, 46] on link "Reports" at bounding box center [1085, 42] width 54 height 17
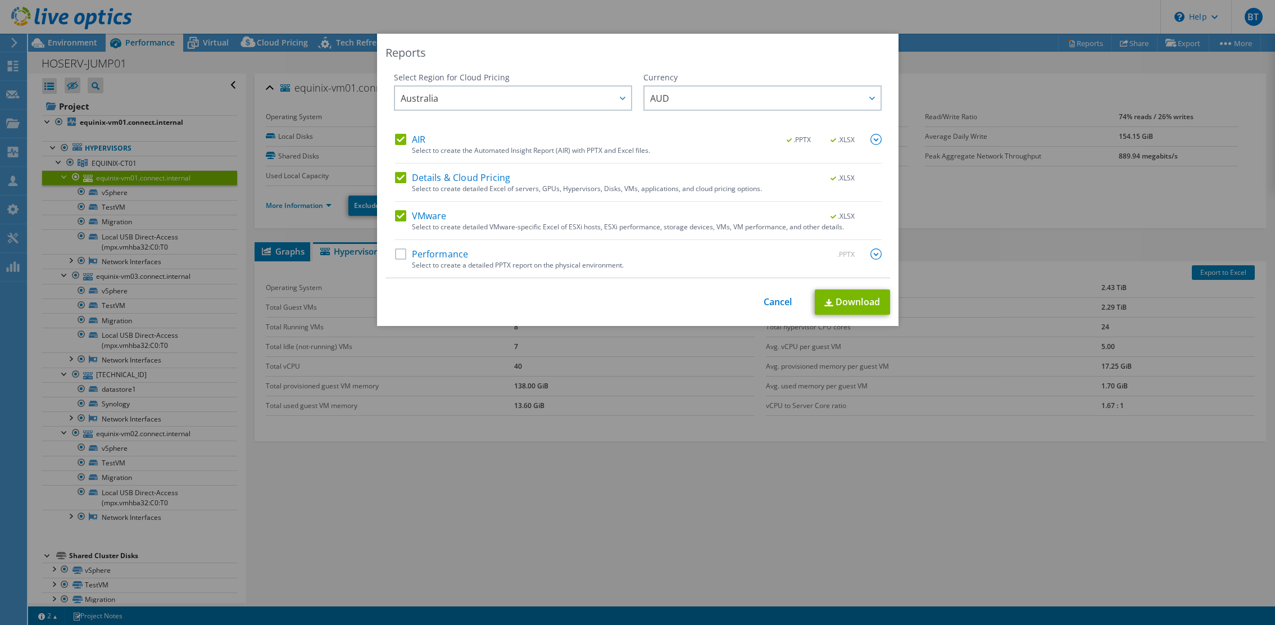
click at [401, 261] on div "Performance .PPTX Select to create a detailed PPTX report on the physical envir…" at bounding box center [638, 262] width 487 height 29
click at [401, 257] on label "Performance" at bounding box center [432, 253] width 74 height 11
click at [0, 0] on input "Performance" at bounding box center [0, 0] width 0 height 0
click at [871, 305] on link "Download" at bounding box center [852, 301] width 75 height 25
click at [778, 297] on link "Cancel" at bounding box center [778, 302] width 29 height 11
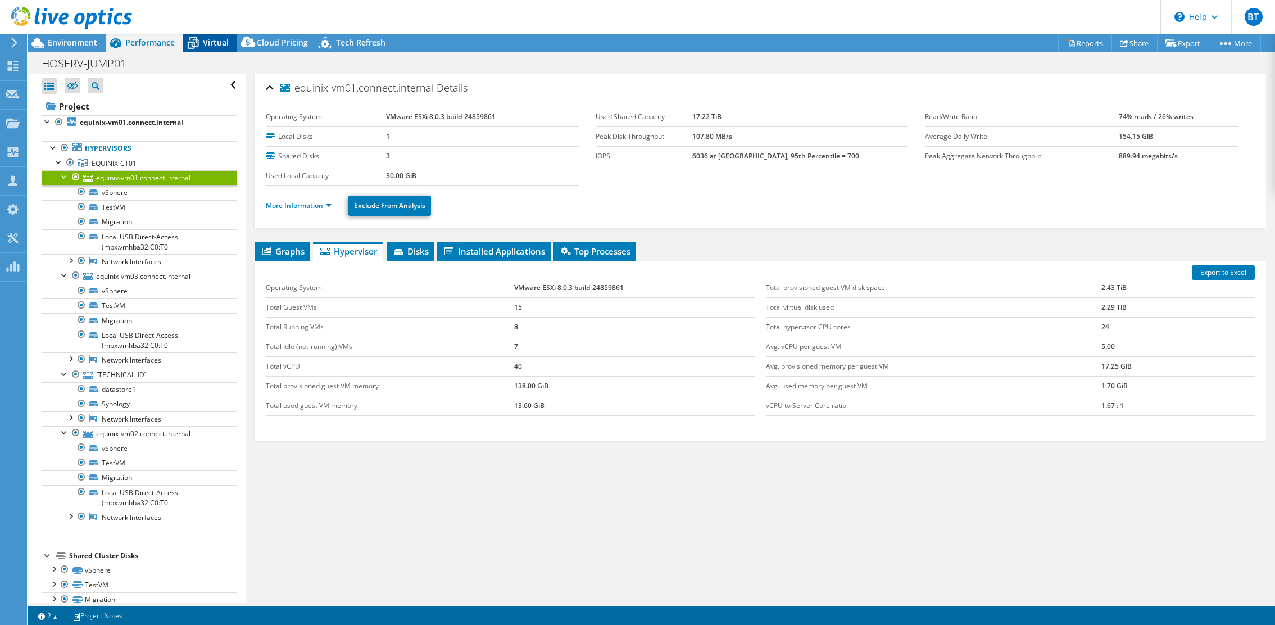
click at [221, 48] on div "Virtual" at bounding box center [210, 43] width 54 height 18
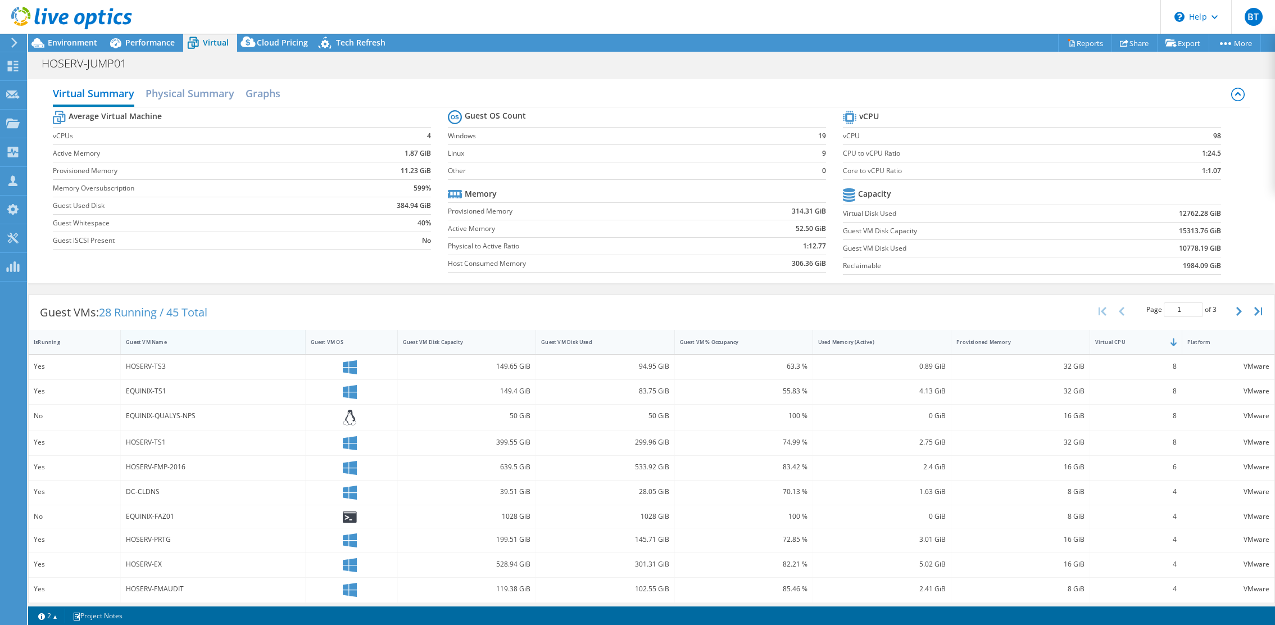
click at [168, 334] on div "Guest VM Name" at bounding box center [206, 341] width 170 height 17
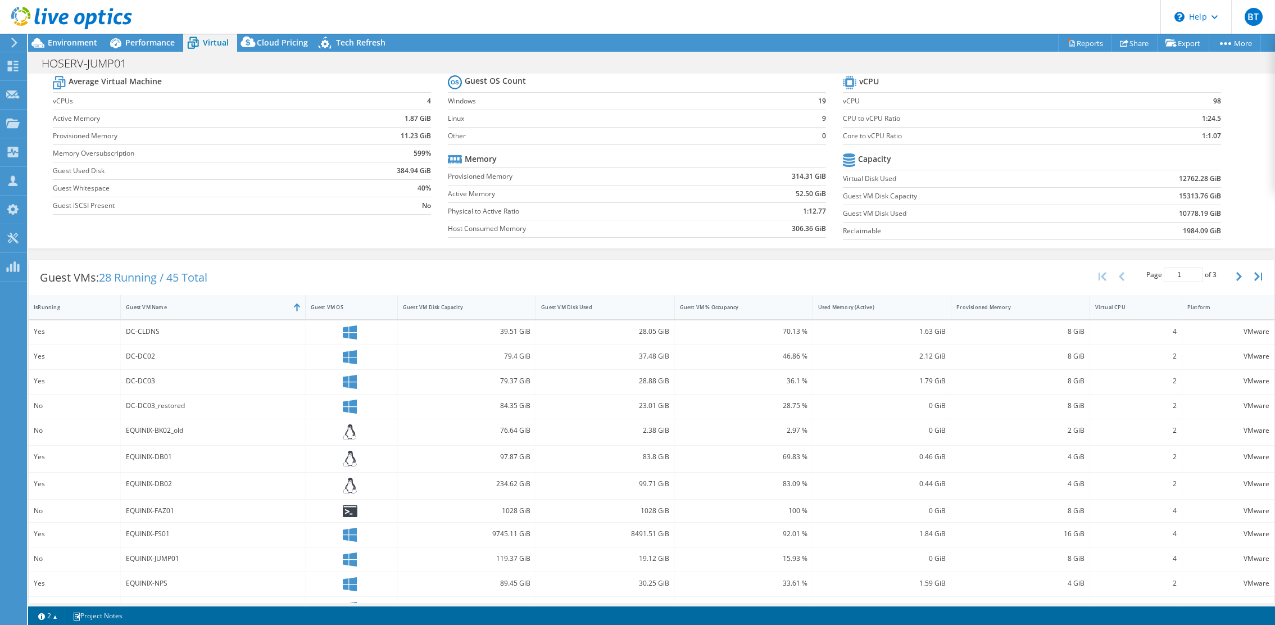
click at [348, 530] on icon at bounding box center [350, 535] width 14 height 14
drag, startPoint x: 186, startPoint y: 530, endPoint x: 494, endPoint y: 531, distance: 307.9
click at [494, 531] on div "Yes EQUINIX-FS01 9745.11 GiB 8491.51 GiB 92.01 % 1.84 GiB 16 GiB 4 VMware" at bounding box center [652, 535] width 1246 height 24
drag, startPoint x: 497, startPoint y: 533, endPoint x: 549, endPoint y: 533, distance: 51.7
click at [549, 533] on div "Yes EQUINIX-FS01 9745.11 GiB 8491.51 GiB 92.01 % 1.84 GiB 16 GiB 4 VMware" at bounding box center [652, 535] width 1246 height 24
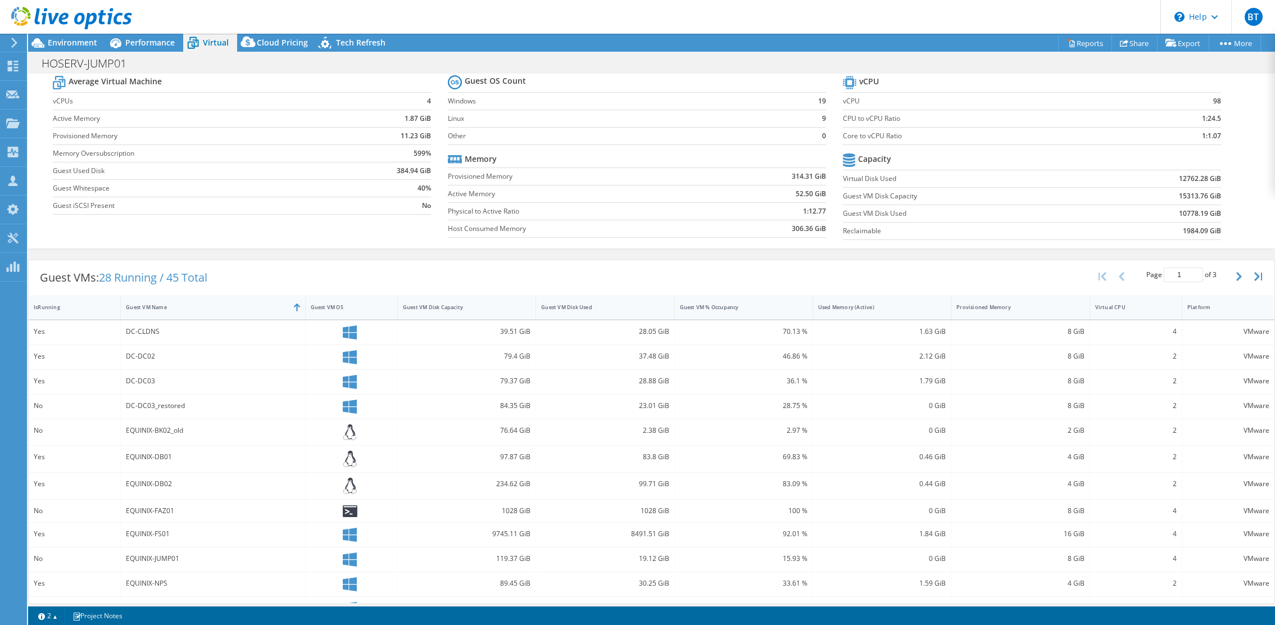
click at [799, 533] on div "92.01 %" at bounding box center [744, 534] width 128 height 12
click at [929, 542] on div "4" at bounding box center [1136, 535] width 92 height 24
drag, startPoint x: 1162, startPoint y: 534, endPoint x: 1204, endPoint y: 529, distance: 42.4
click at [929, 529] on div "Yes EQUINIX-FS01 9745.11 GiB 8491.51 GiB 92.01 % 1.84 GiB 16 GiB 4 VMware" at bounding box center [652, 535] width 1246 height 24
click at [139, 279] on span "28 Running / 45 Total" at bounding box center [153, 277] width 108 height 15
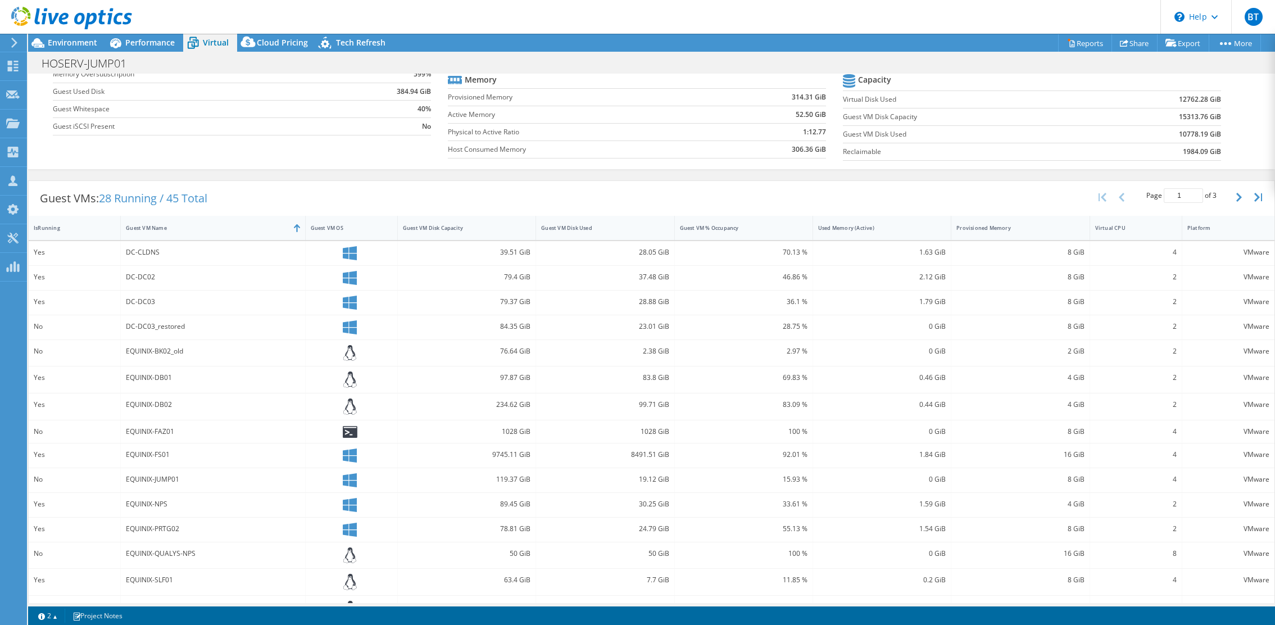
scroll to position [121, 0]
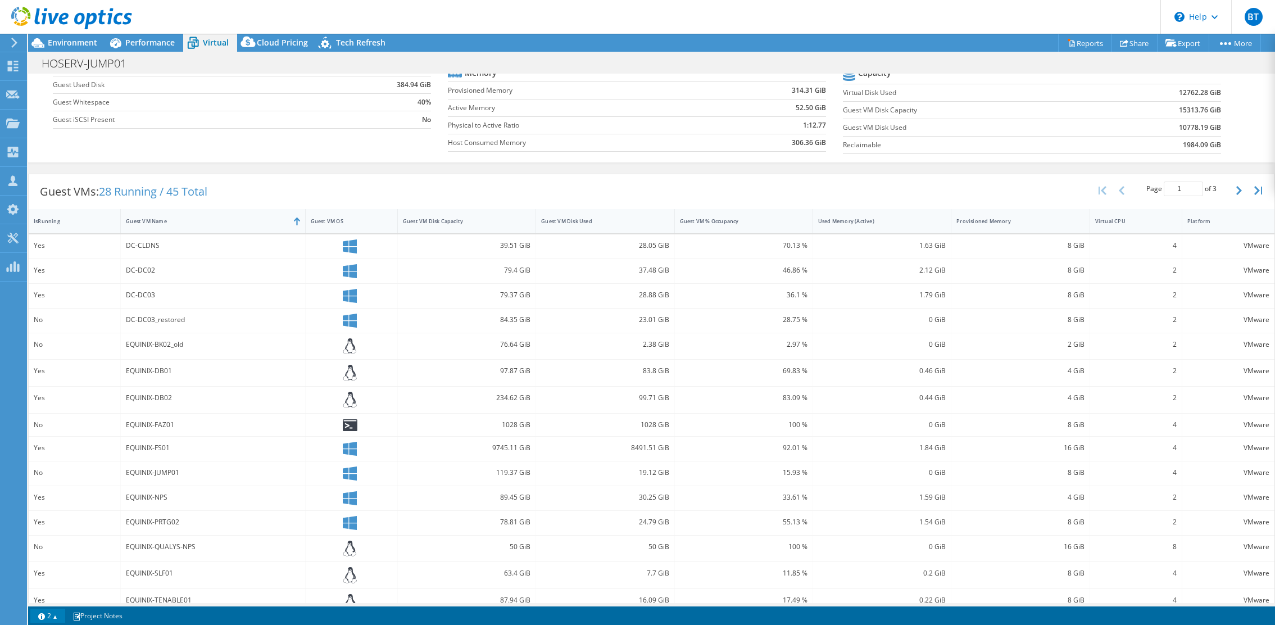
click at [56, 561] on link "2" at bounding box center [47, 616] width 35 height 14
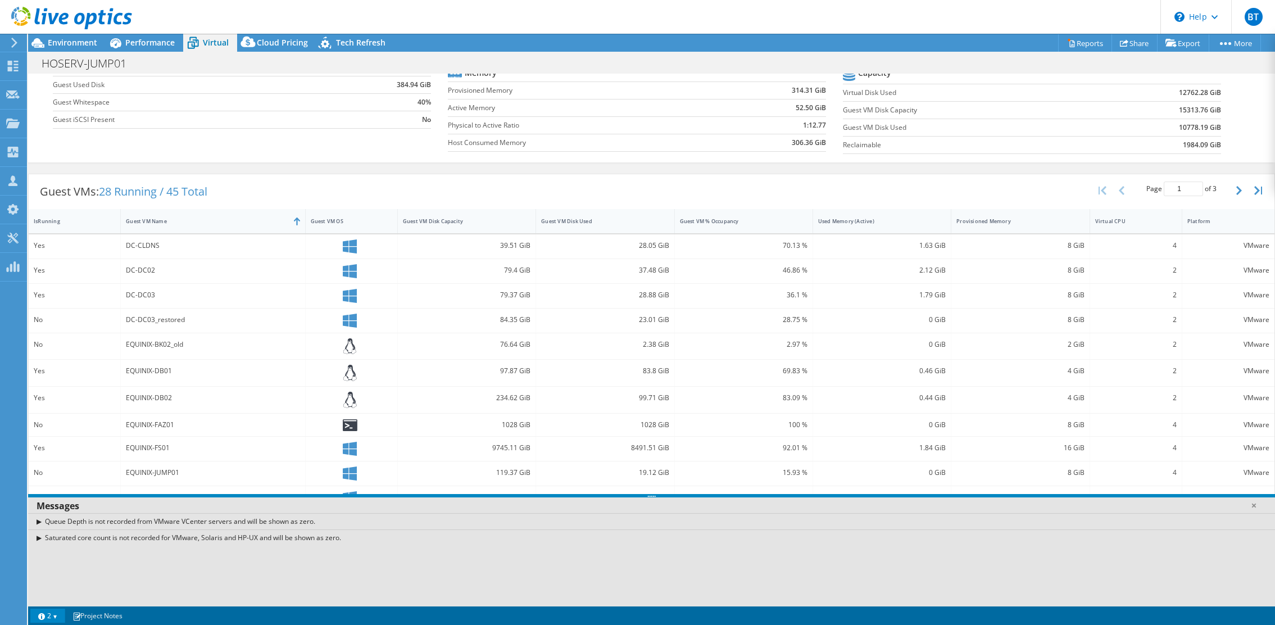
click at [55, 561] on link "2" at bounding box center [47, 616] width 35 height 14
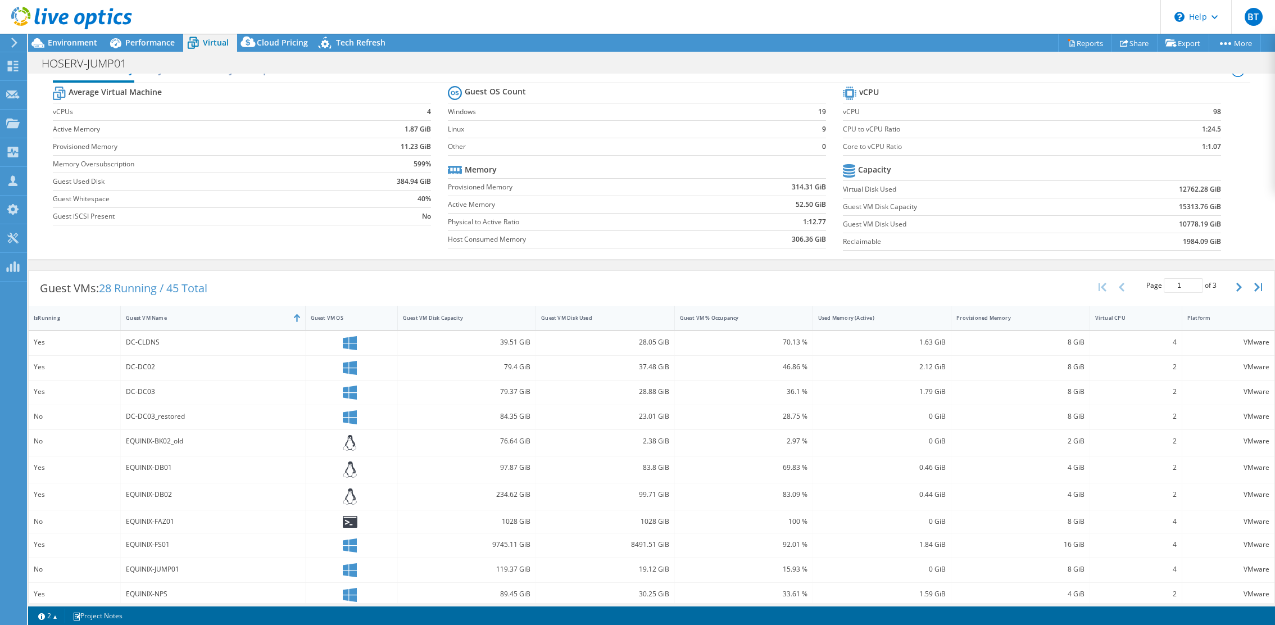
scroll to position [0, 0]
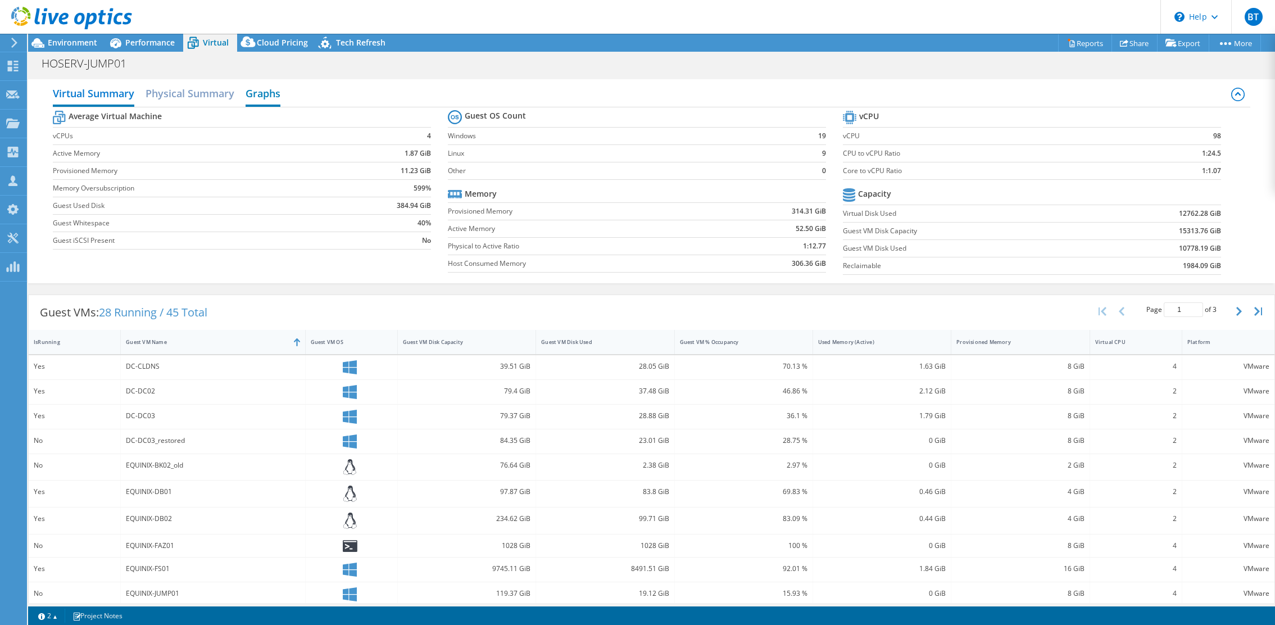
click at [262, 94] on h2 "Graphs" at bounding box center [263, 94] width 35 height 25
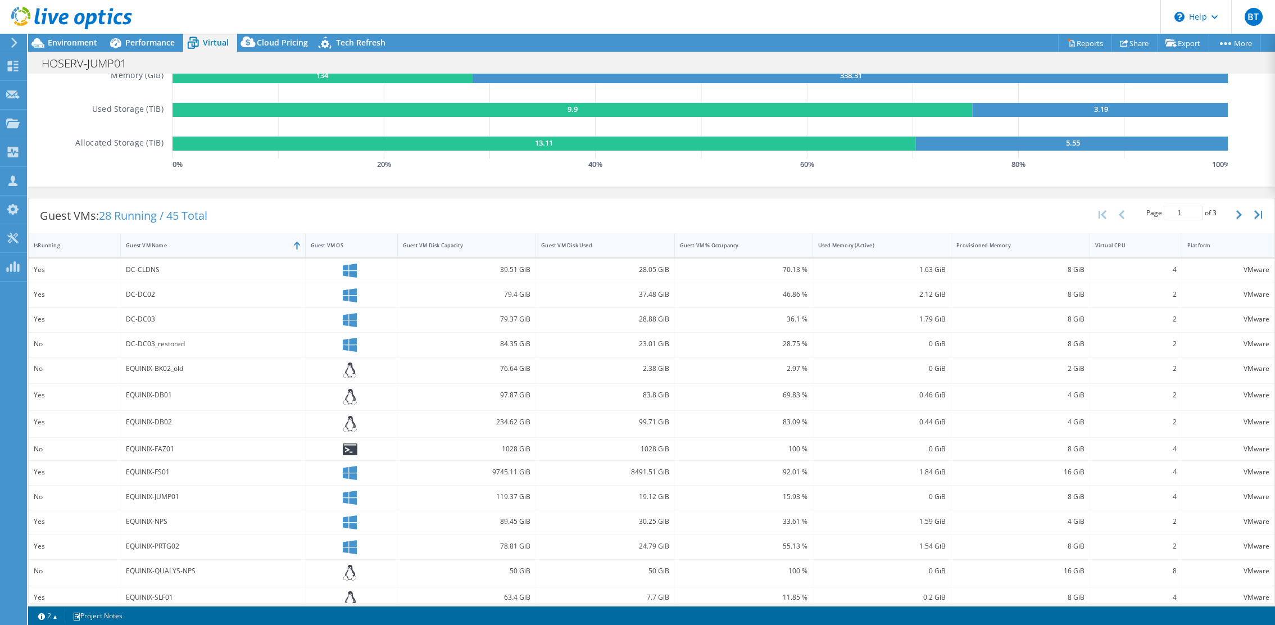
scroll to position [226, 0]
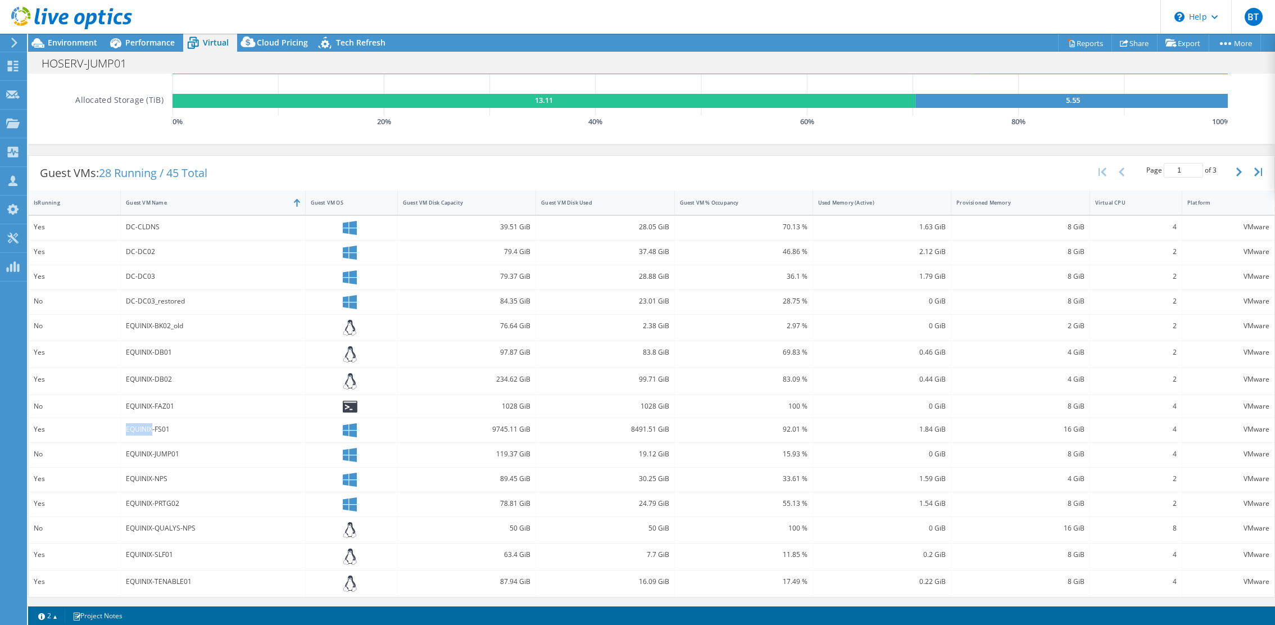
drag, startPoint x: 152, startPoint y: 421, endPoint x: 154, endPoint y: 436, distance: 14.8
click at [152, 429] on div "EQUINIX-FS01" at bounding box center [213, 430] width 184 height 24
click at [280, 430] on div "EQUINIX-FS01" at bounding box center [213, 429] width 174 height 12
drag, startPoint x: 207, startPoint y: 421, endPoint x: 134, endPoint y: 430, distance: 73.0
click at [147, 429] on div "EQUINIX-FS01" at bounding box center [213, 430] width 184 height 24
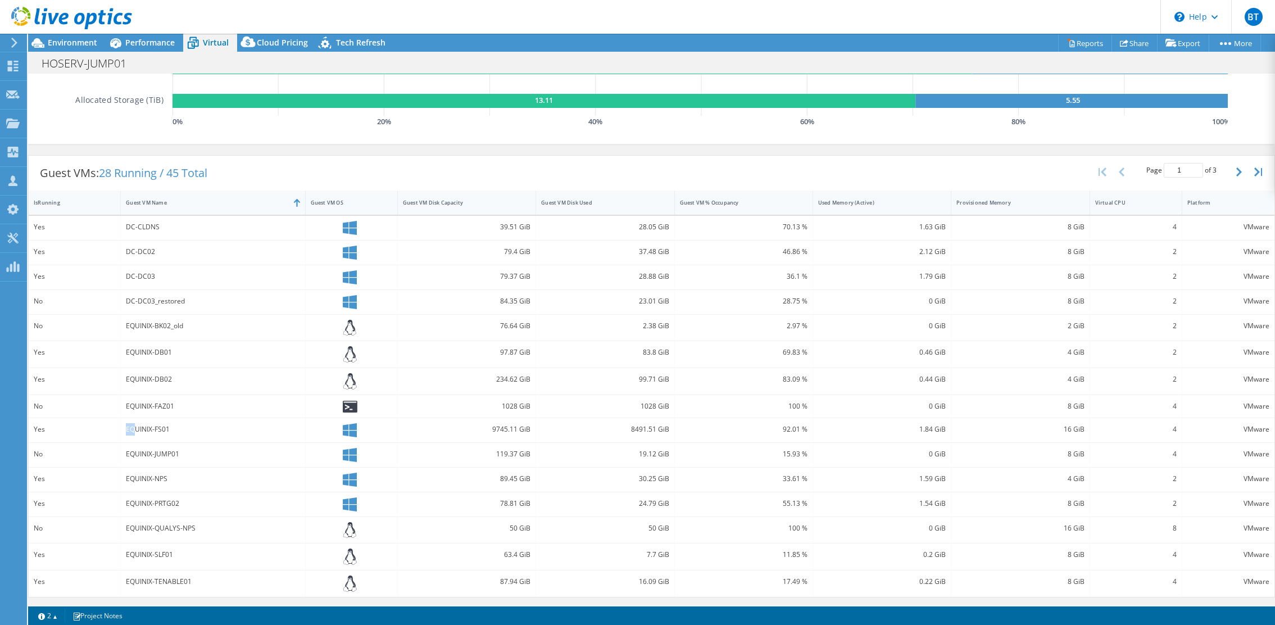
click at [133, 430] on div "EQUINIX-FS01" at bounding box center [213, 429] width 174 height 12
drag, startPoint x: 119, startPoint y: 430, endPoint x: 75, endPoint y: 431, distance: 43.8
click at [111, 430] on div "Yes" at bounding box center [75, 430] width 92 height 24
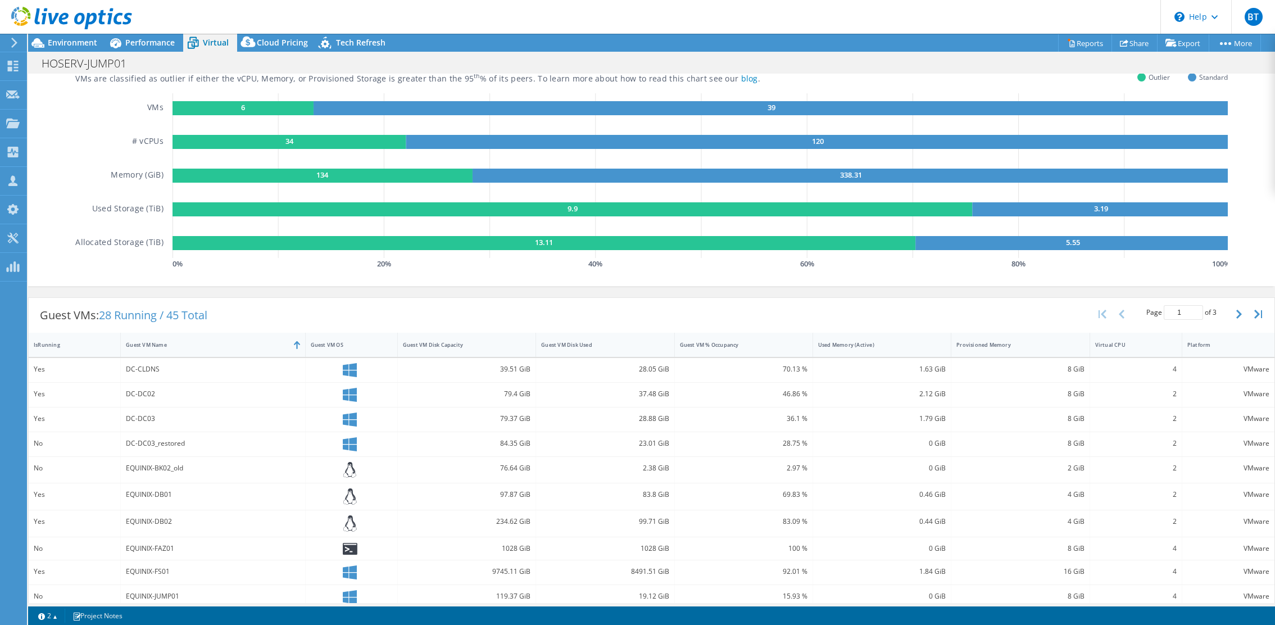
scroll to position [0, 0]
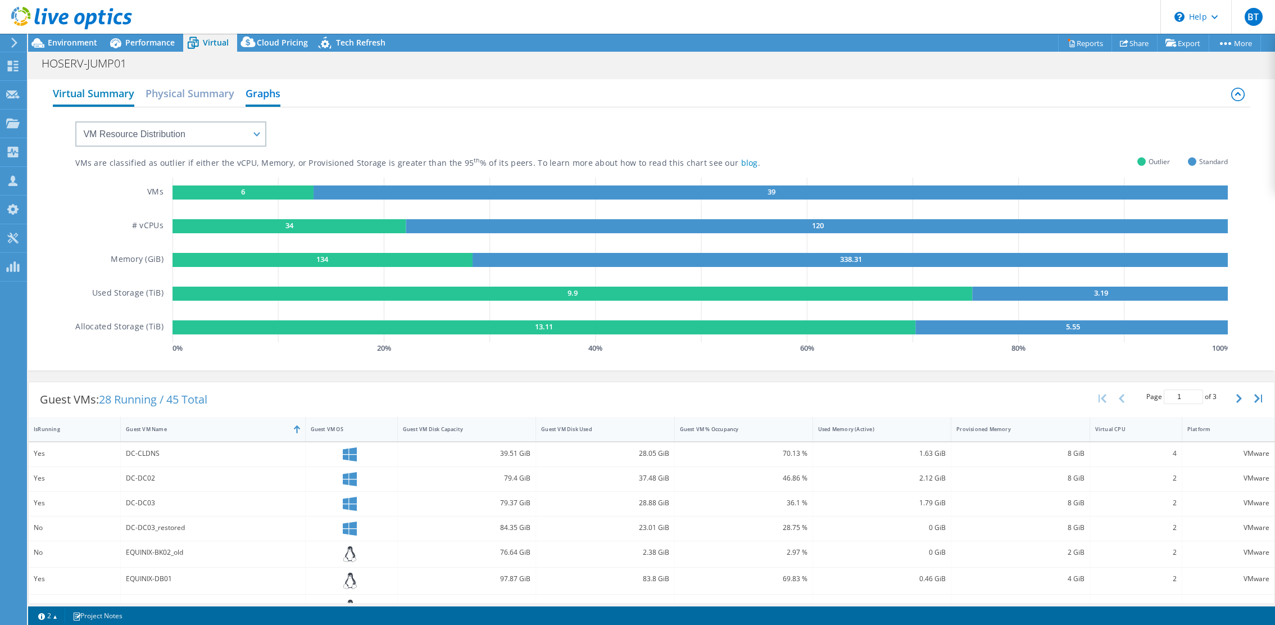
drag, startPoint x: 191, startPoint y: 89, endPoint x: 130, endPoint y: 92, distance: 61.3
click at [190, 89] on h2 "Physical Summary" at bounding box center [190, 93] width 89 height 22
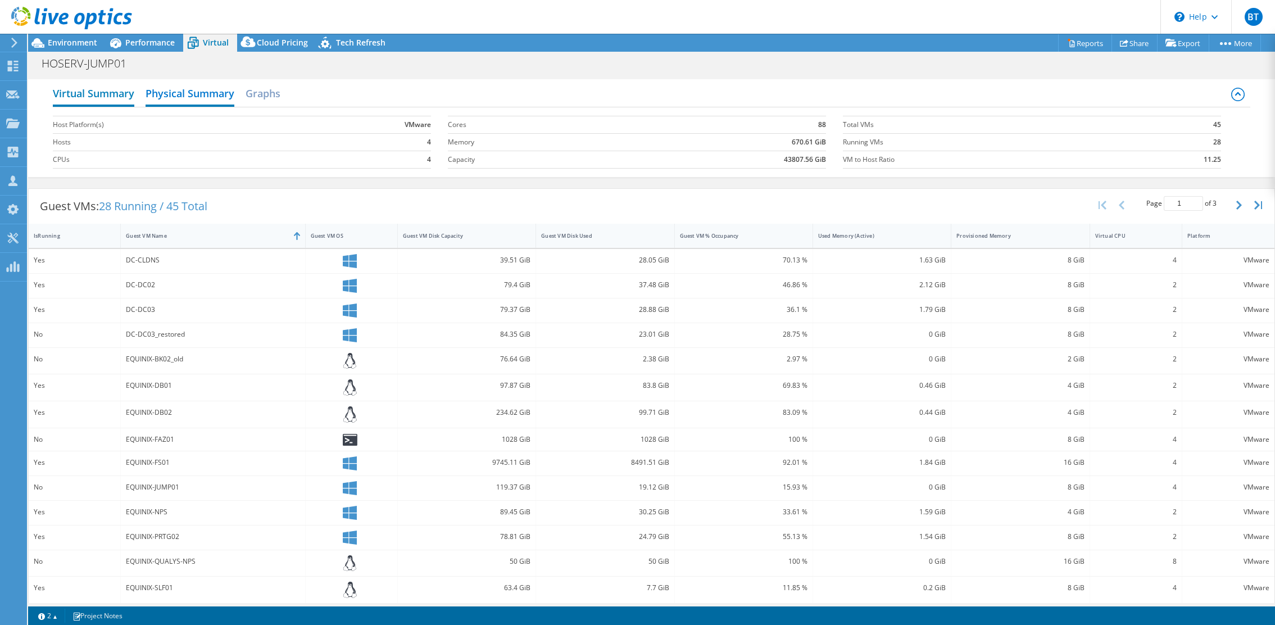
drag, startPoint x: 100, startPoint y: 94, endPoint x: 111, endPoint y: 89, distance: 11.6
click at [109, 90] on h2 "Virtual Summary" at bounding box center [93, 94] width 81 height 25
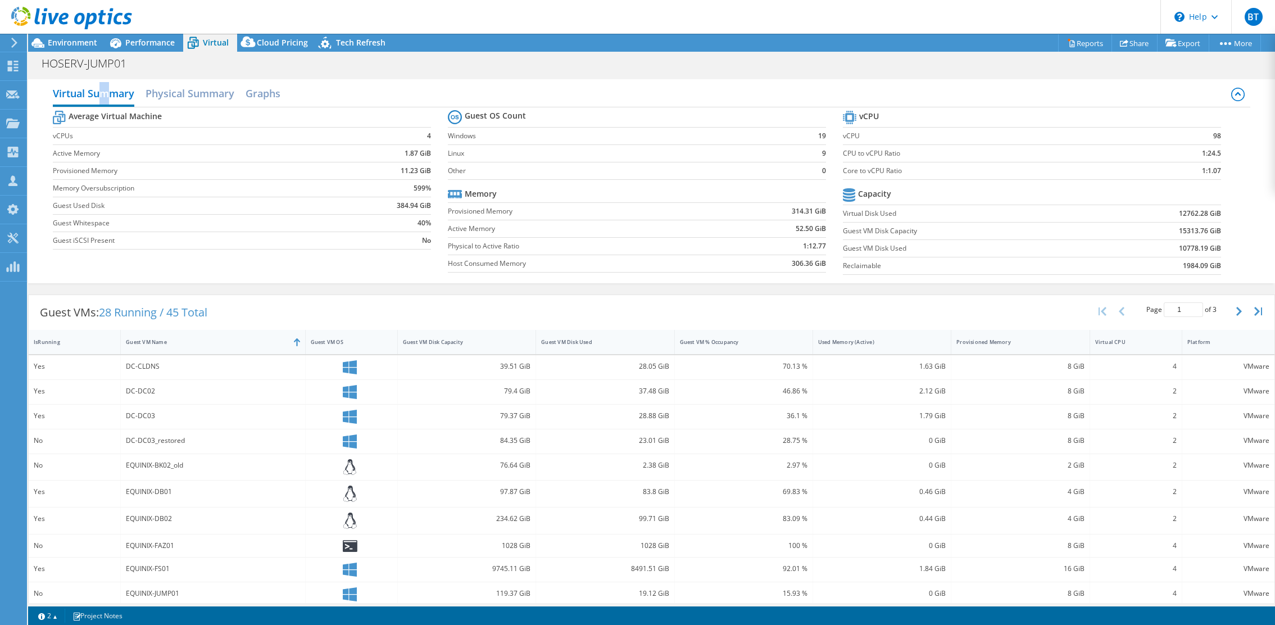
copy h2 "m"
click at [153, 39] on span "Performance" at bounding box center [149, 42] width 49 height 11
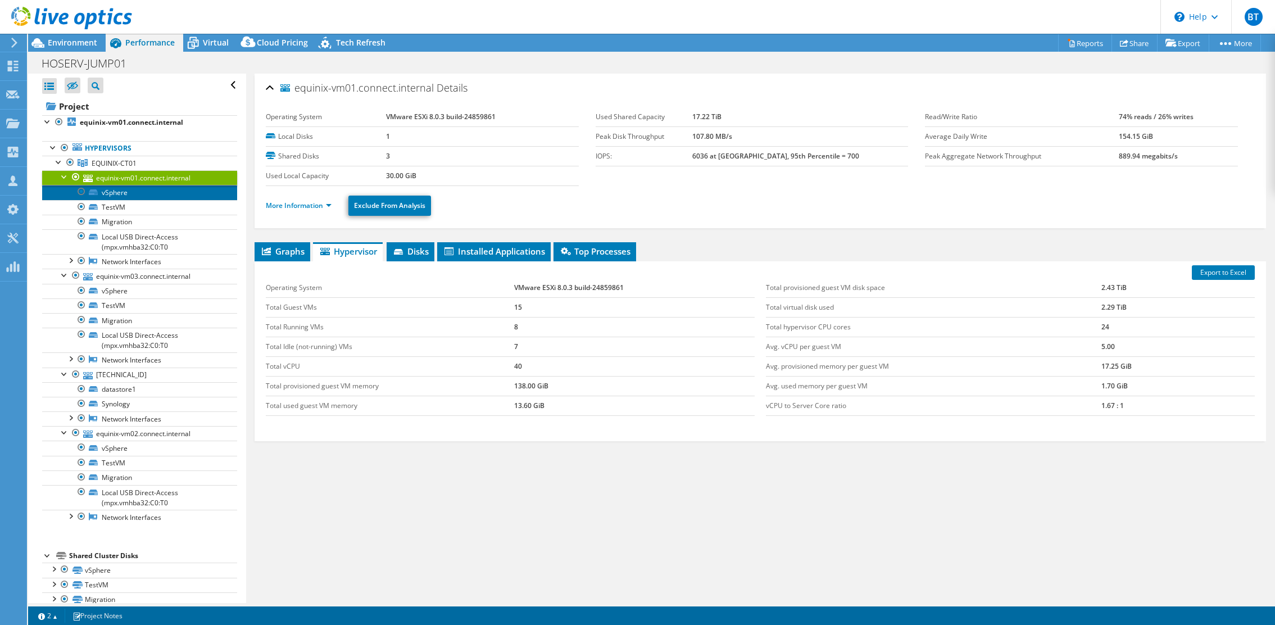
click at [170, 195] on link "vSphere" at bounding box center [139, 192] width 195 height 15
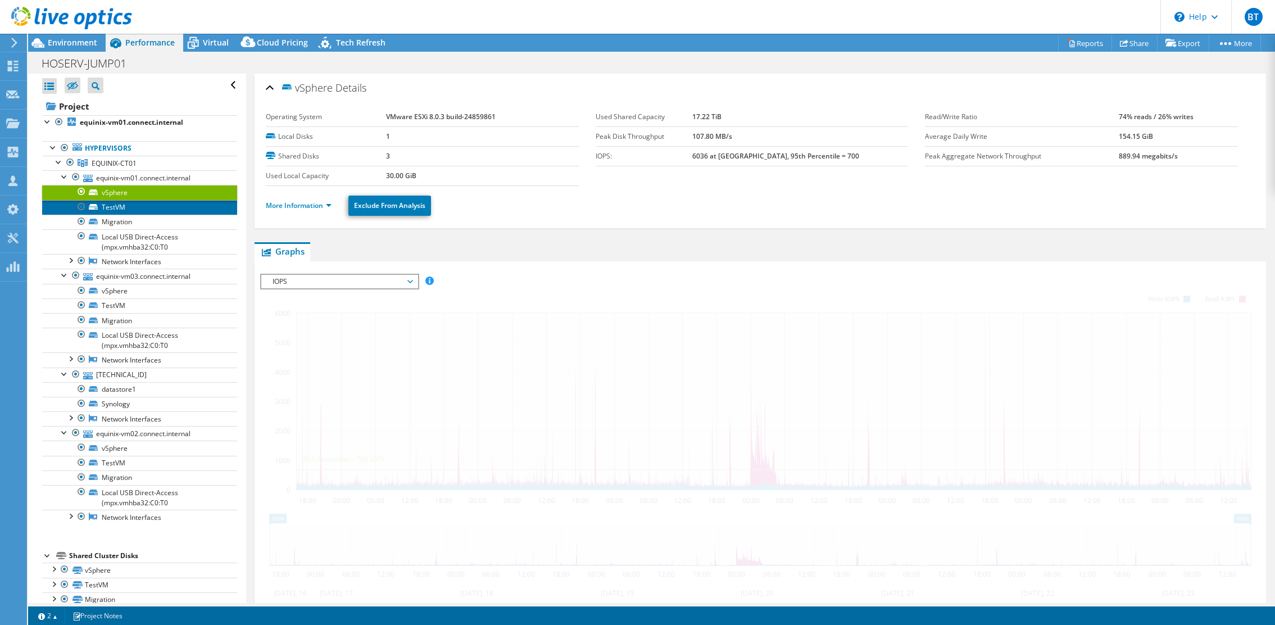
click at [161, 209] on link "TestVM" at bounding box center [139, 207] width 195 height 15
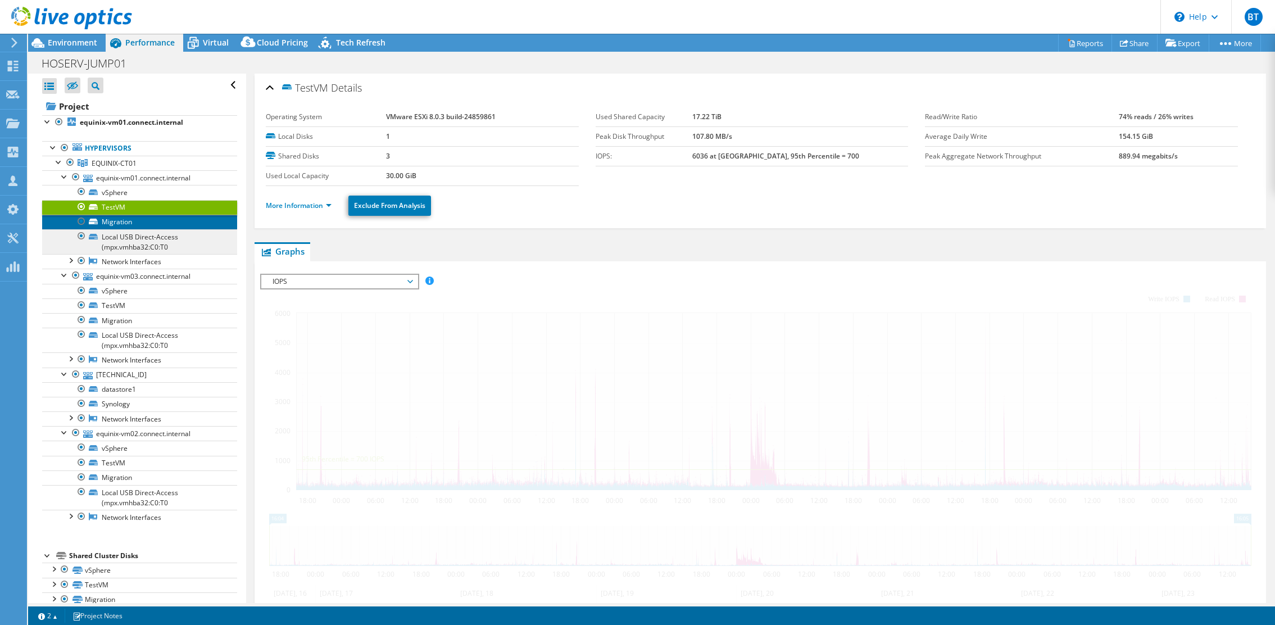
click at [160, 218] on link "Migration" at bounding box center [139, 222] width 195 height 15
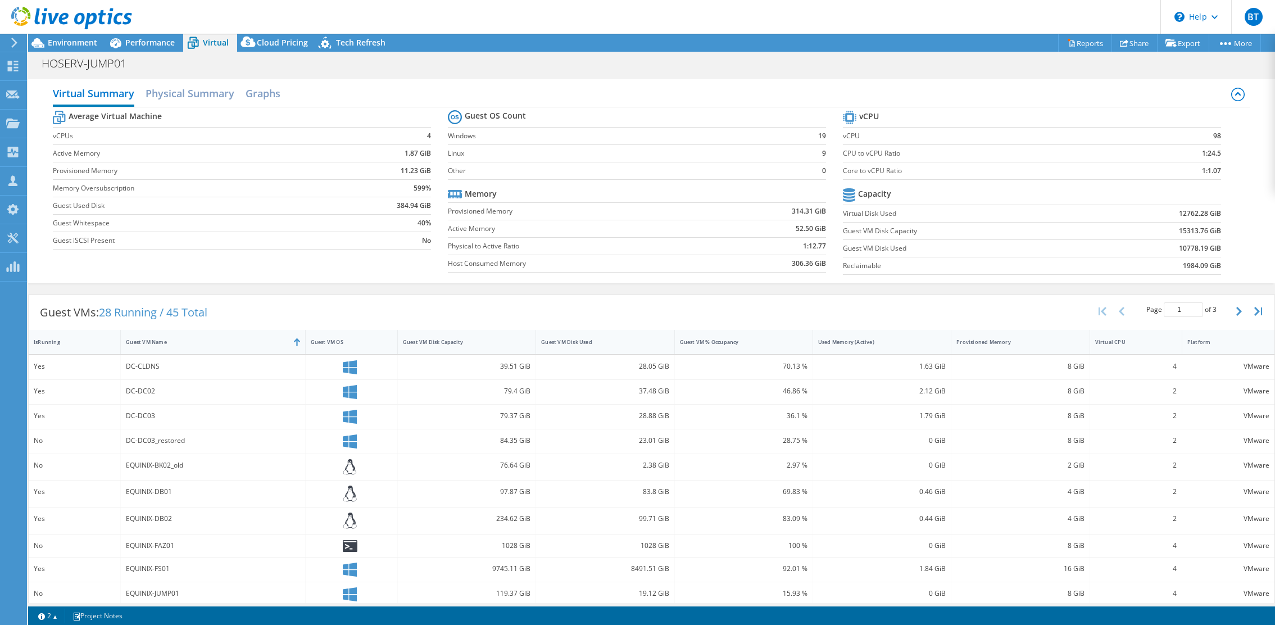
select select "Australia"
select select "AUD"
click at [83, 42] on span "Environment" at bounding box center [72, 42] width 49 height 11
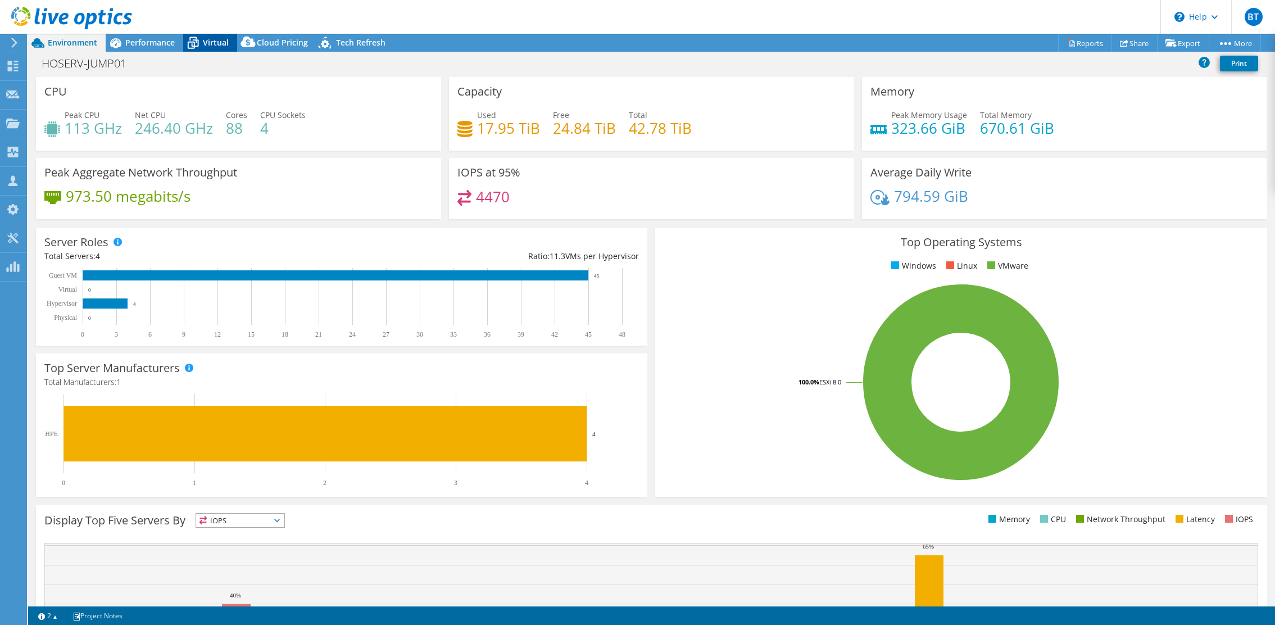
click at [208, 41] on span "Virtual" at bounding box center [216, 42] width 26 height 11
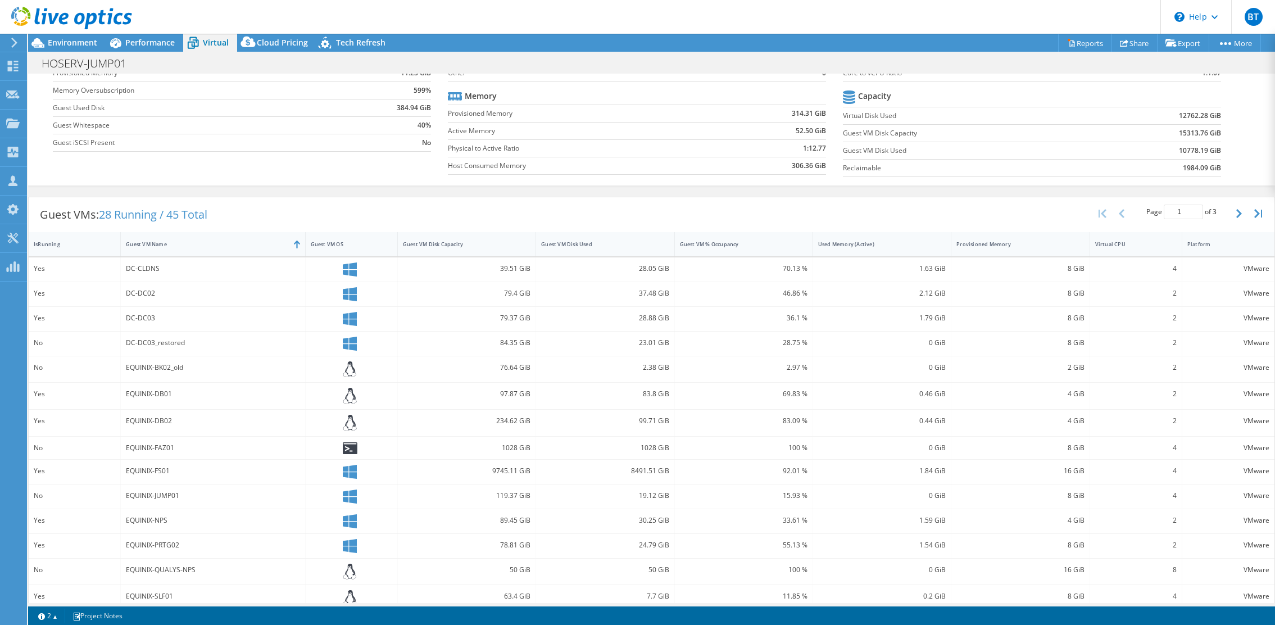
scroll to position [139, 0]
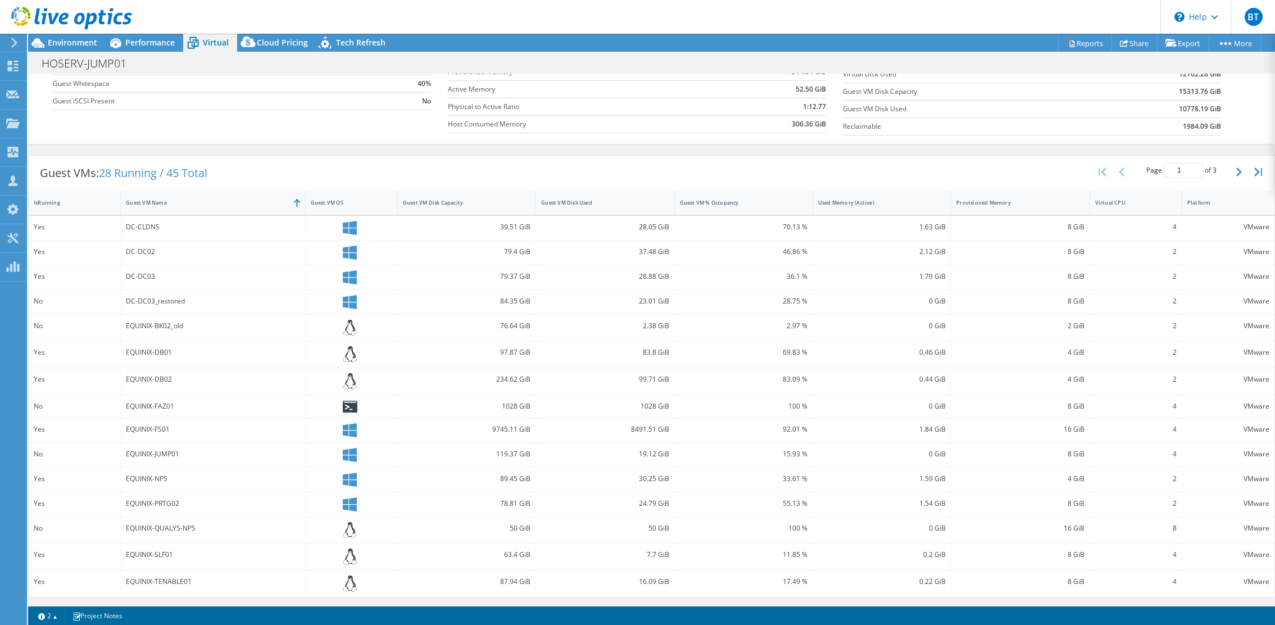
click at [161, 426] on div "EQUINIX-FS01" at bounding box center [213, 429] width 174 height 12
click at [346, 431] on icon at bounding box center [350, 430] width 14 height 14
drag, startPoint x: 346, startPoint y: 431, endPoint x: 394, endPoint y: 428, distance: 49.0
click at [374, 428] on div at bounding box center [351, 430] width 81 height 14
click at [840, 426] on div "1.84 GiB" at bounding box center [882, 429] width 128 height 12
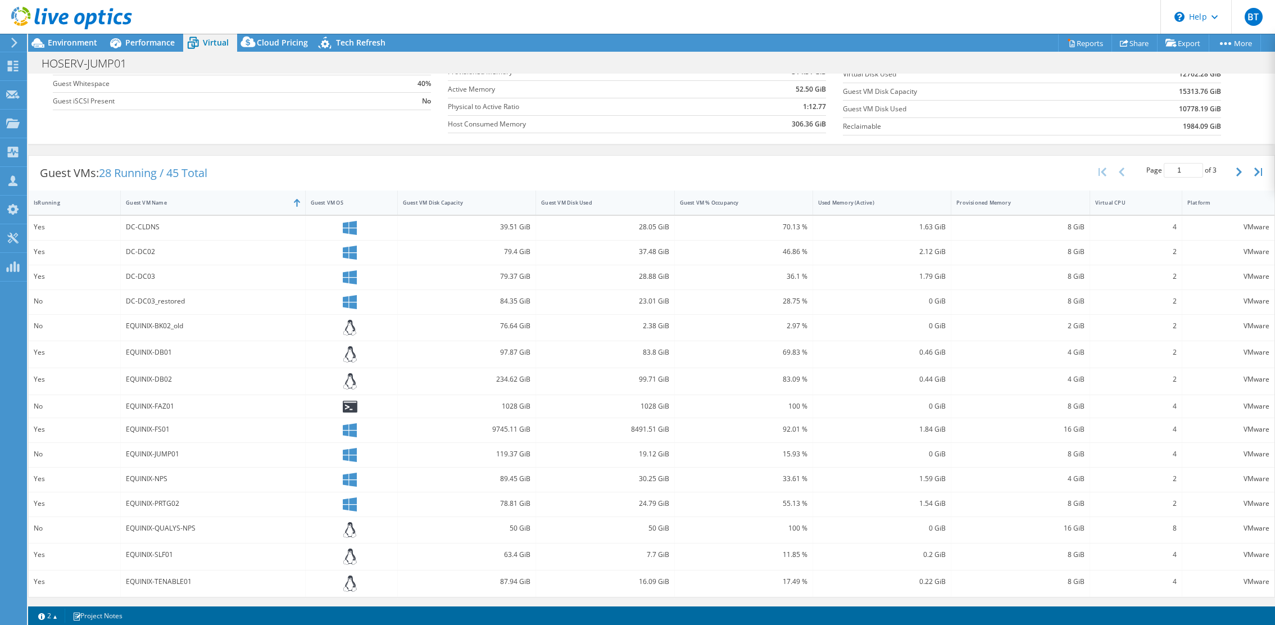
click at [1046, 435] on div "16 GiB" at bounding box center [1020, 429] width 128 height 12
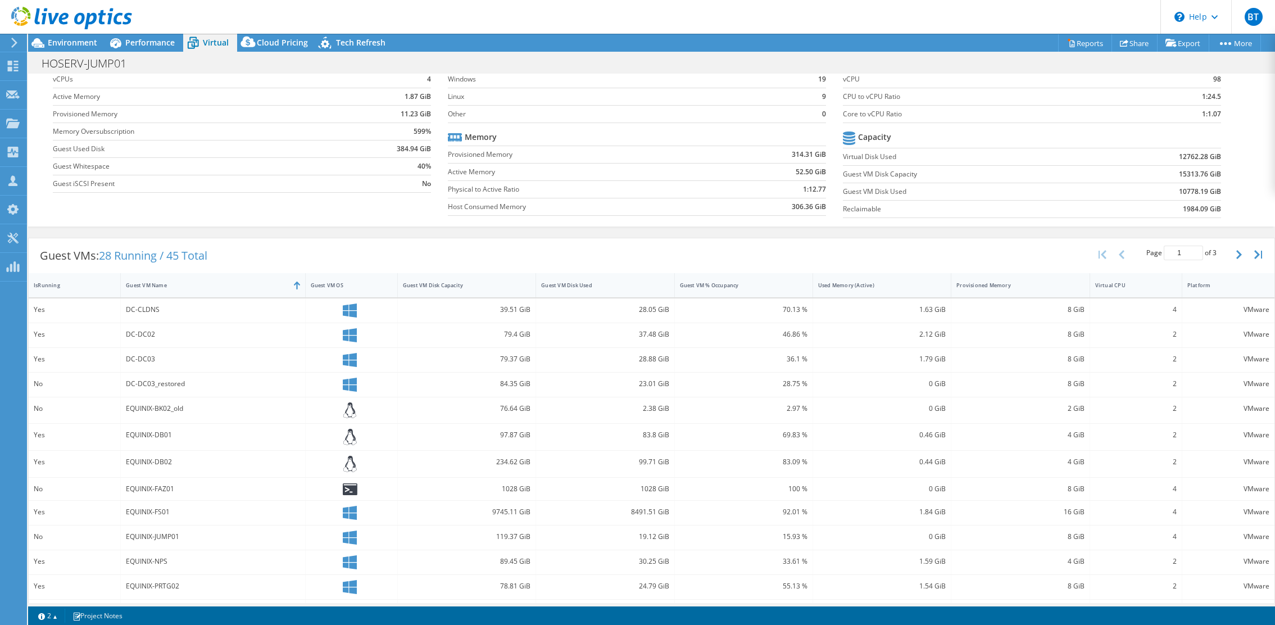
scroll to position [0, 0]
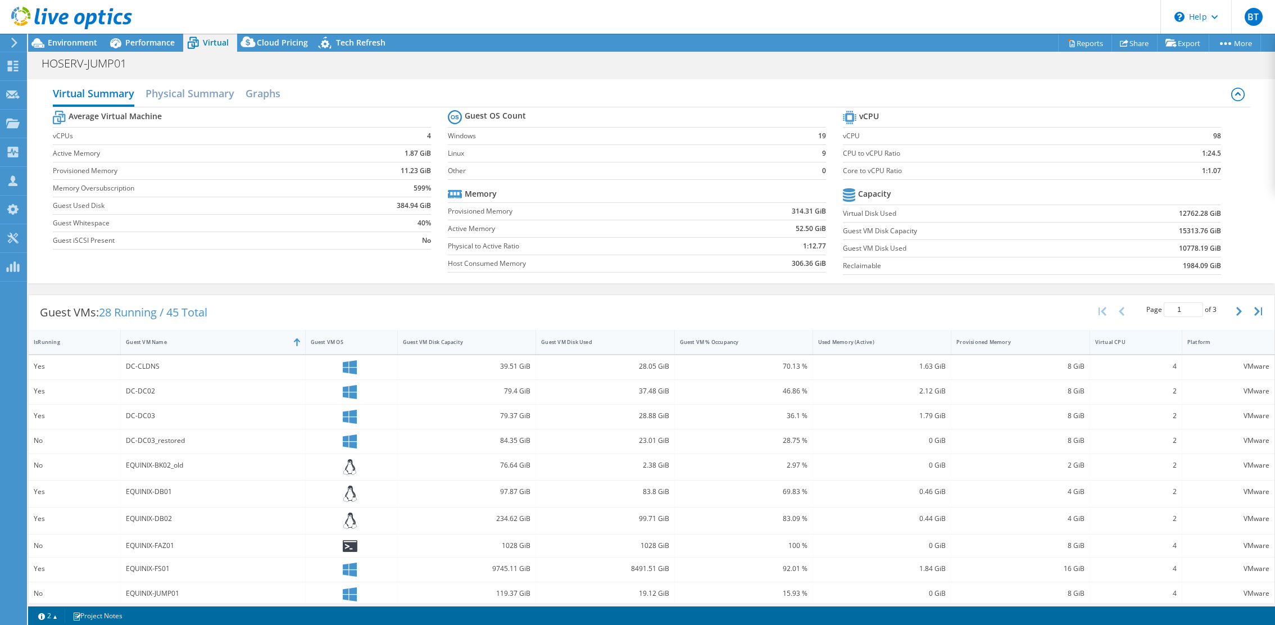
click at [1137, 342] on div "Virtual CPU" at bounding box center [1129, 341] width 68 height 7
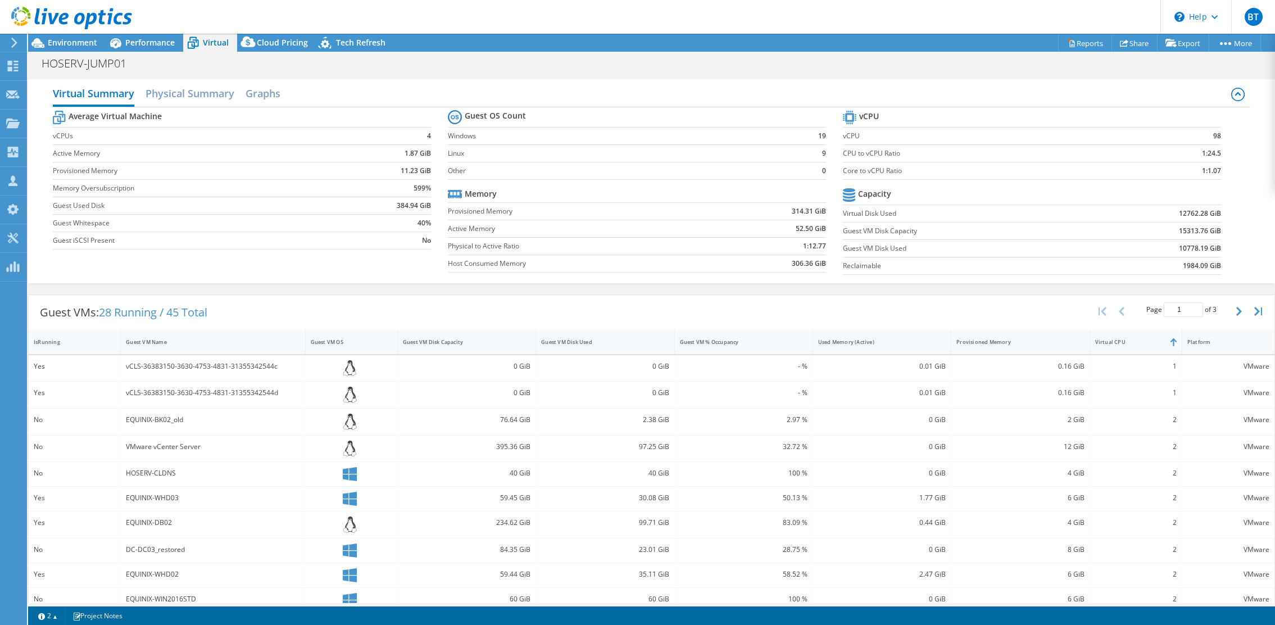
click at [1139, 341] on div "Virtual CPU" at bounding box center [1129, 341] width 68 height 7
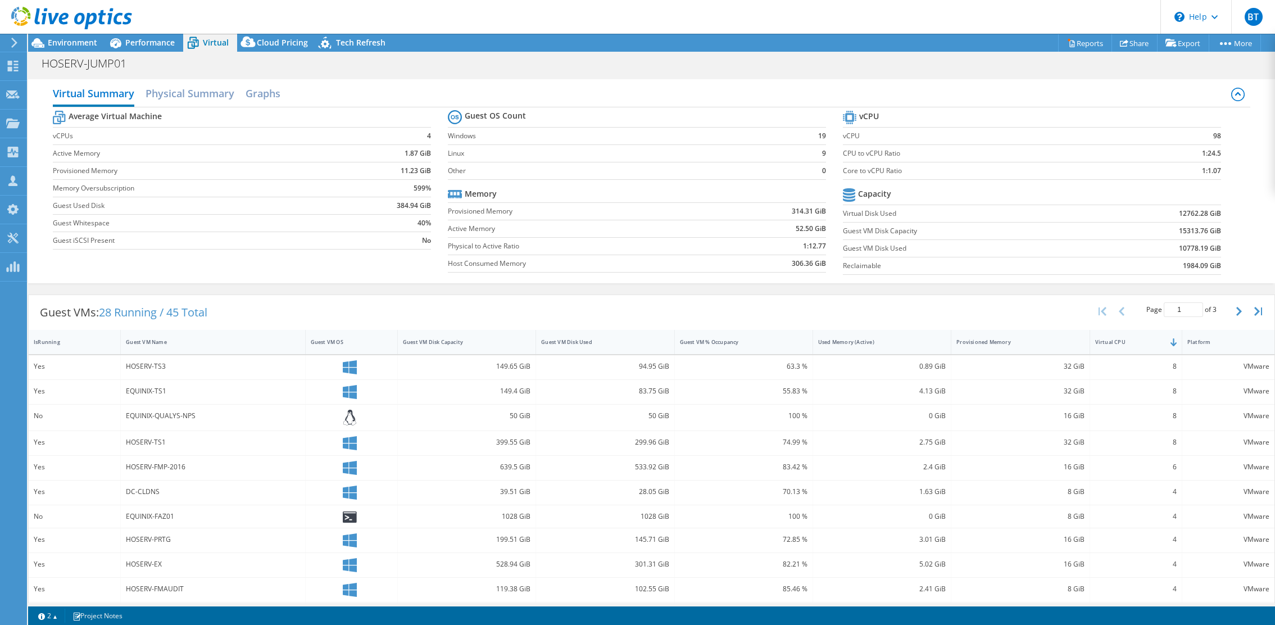
click at [1184, 168] on td "1:1.07" at bounding box center [1178, 170] width 87 height 17
drag, startPoint x: 1203, startPoint y: 174, endPoint x: 1244, endPoint y: 172, distance: 41.1
click at [1244, 172] on div "Average Virtual Machine vCPUs 4 Active Memory 1.87 GiB Provisioned Memory 11.23…" at bounding box center [651, 193] width 1197 height 173
click at [1219, 169] on b "1:1.07" at bounding box center [1211, 170] width 19 height 11
click at [417, 186] on td "599%" at bounding box center [386, 187] width 90 height 17
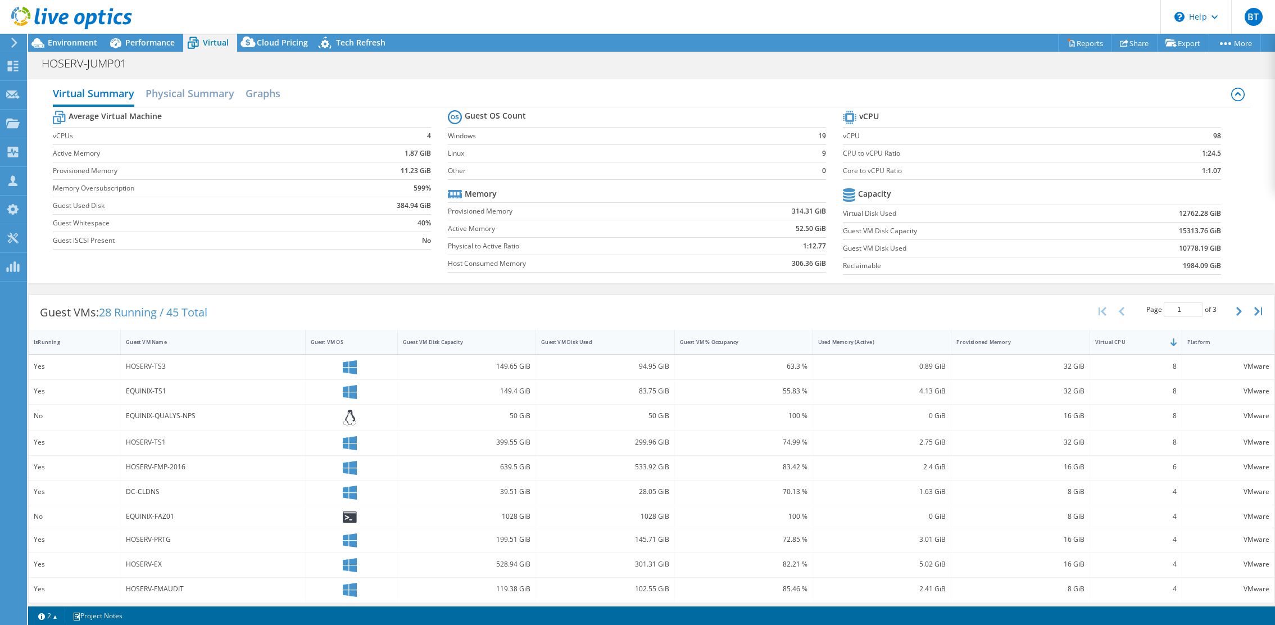
click at [412, 192] on td "599%" at bounding box center [386, 187] width 90 height 17
drag, startPoint x: 412, startPoint y: 188, endPoint x: 437, endPoint y: 190, distance: 24.8
click at [437, 190] on section "Average Virtual Machine vCPUs 4 Active Memory 1.87 GiB Provisioned Memory 11.23…" at bounding box center [250, 181] width 395 height 147
click at [411, 192] on td "599%" at bounding box center [386, 187] width 90 height 17
click at [214, 94] on h2 "Physical Summary" at bounding box center [190, 94] width 89 height 25
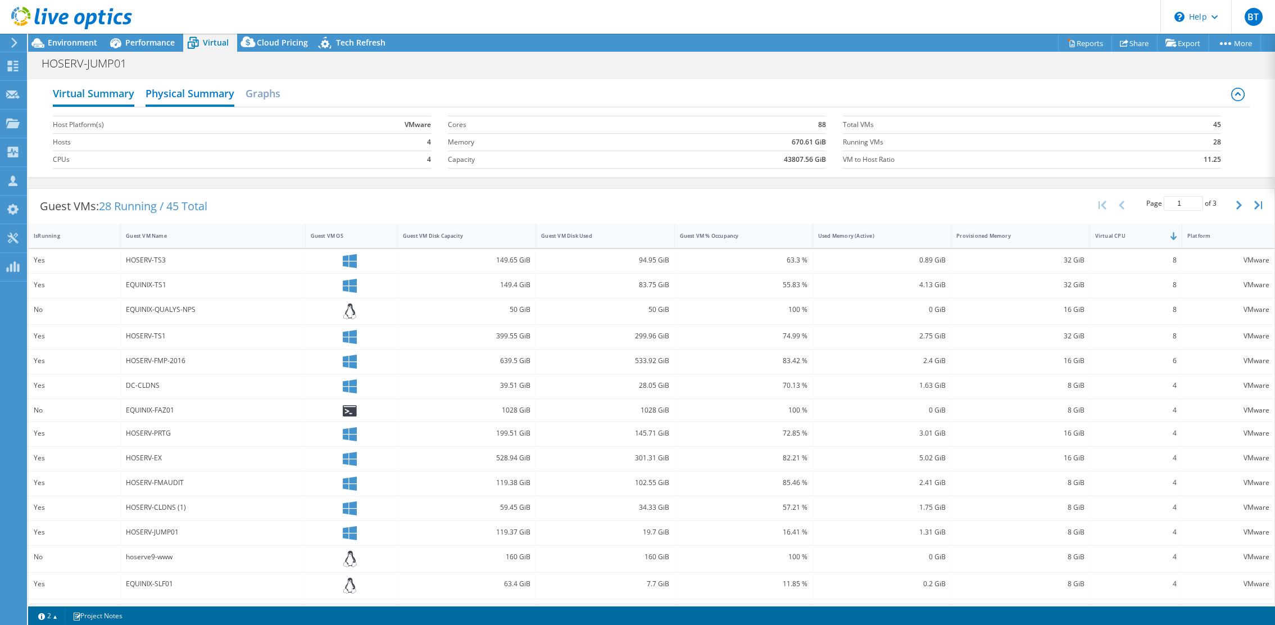
drag, startPoint x: 114, startPoint y: 99, endPoint x: 123, endPoint y: 99, distance: 9.6
click at [115, 99] on h2 "Virtual Summary" at bounding box center [93, 94] width 81 height 25
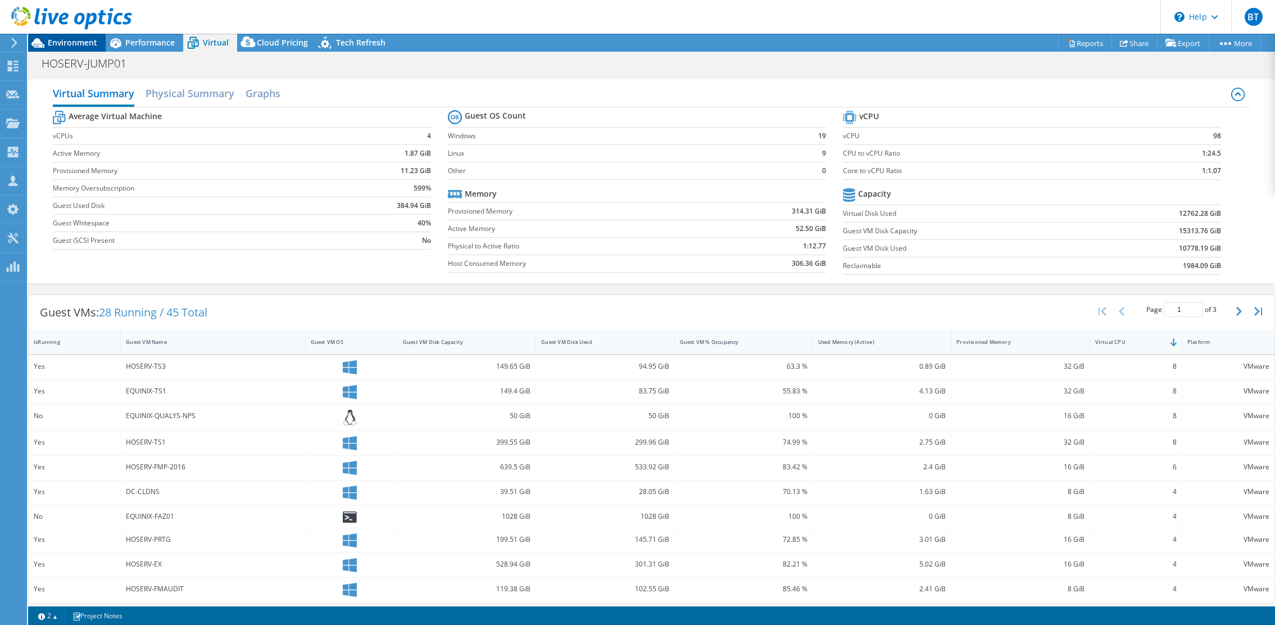
click at [83, 43] on span "Environment" at bounding box center [72, 42] width 49 height 11
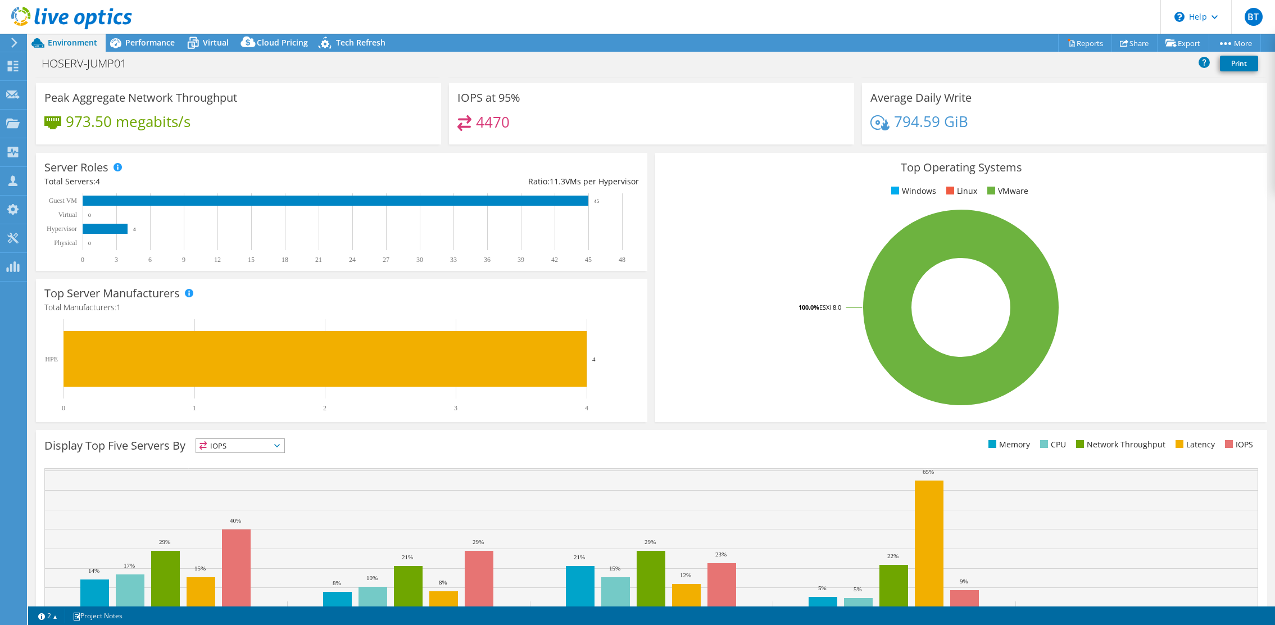
scroll to position [125, 0]
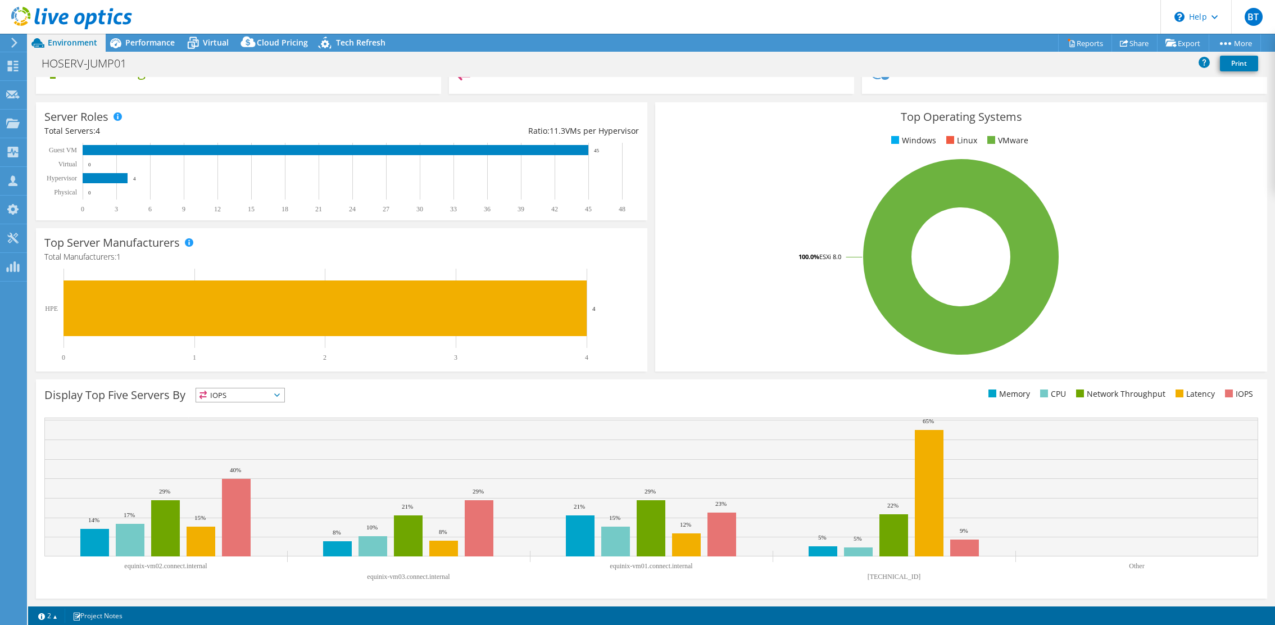
click at [225, 391] on span "IOPS" at bounding box center [240, 394] width 88 height 13
click at [234, 466] on li "Latency" at bounding box center [240, 473] width 88 height 16
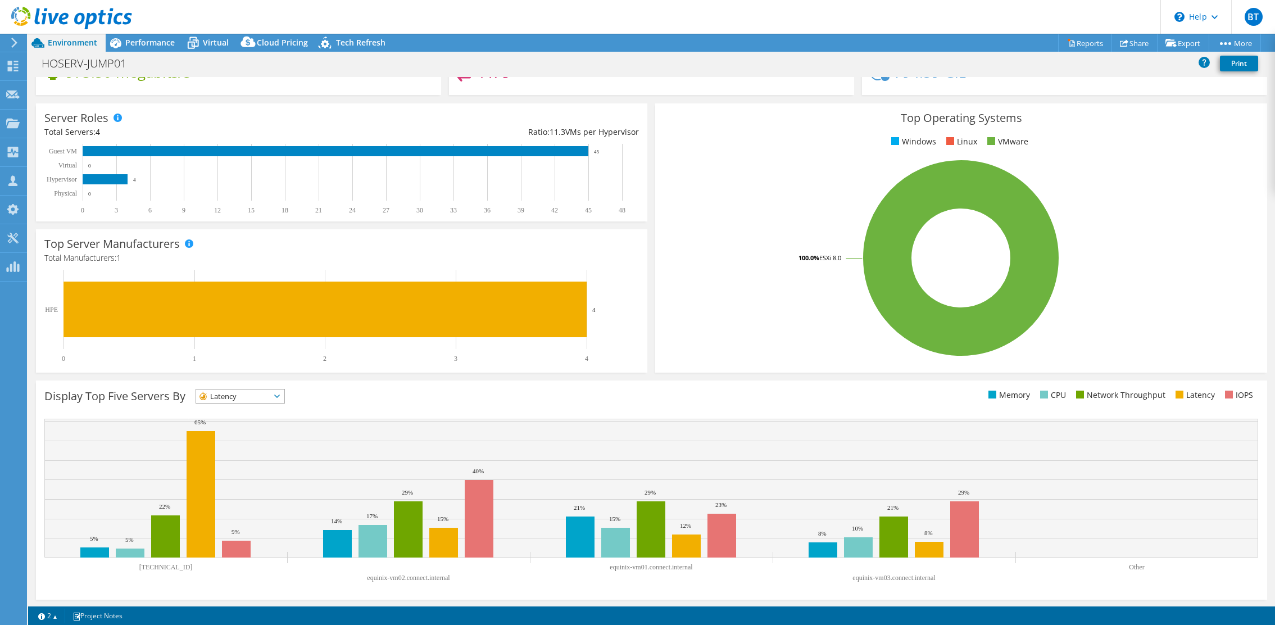
click at [234, 399] on span "Latency" at bounding box center [233, 395] width 74 height 13
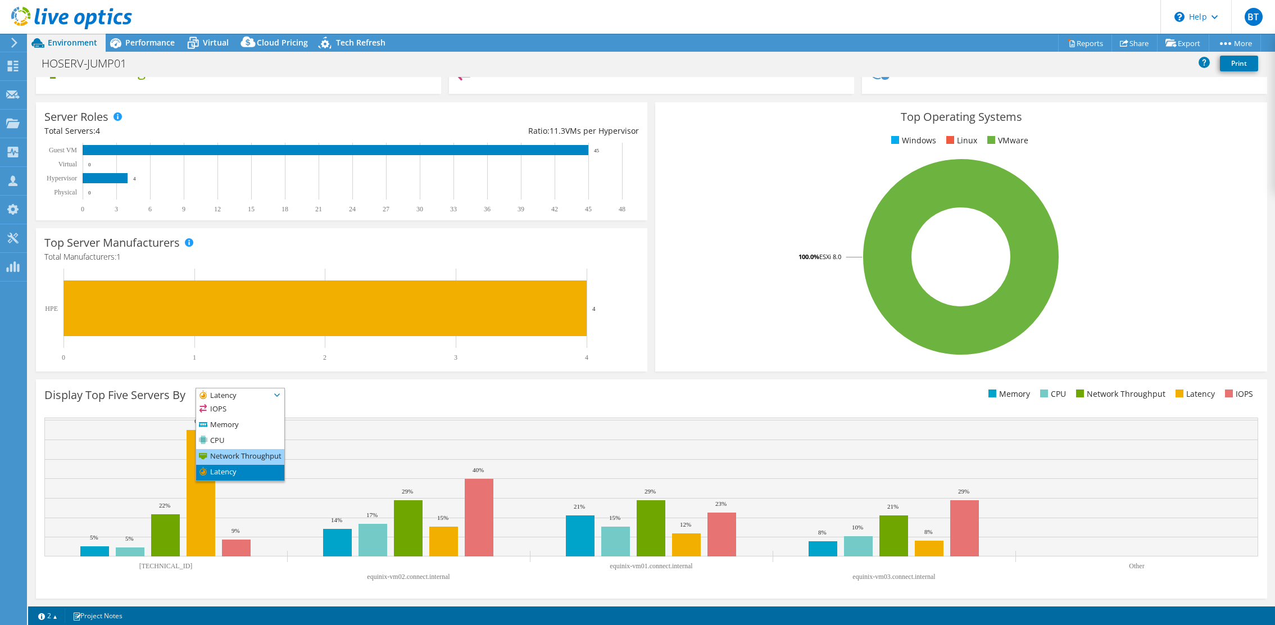
click at [233, 455] on li "Network Throughput" at bounding box center [240, 457] width 88 height 16
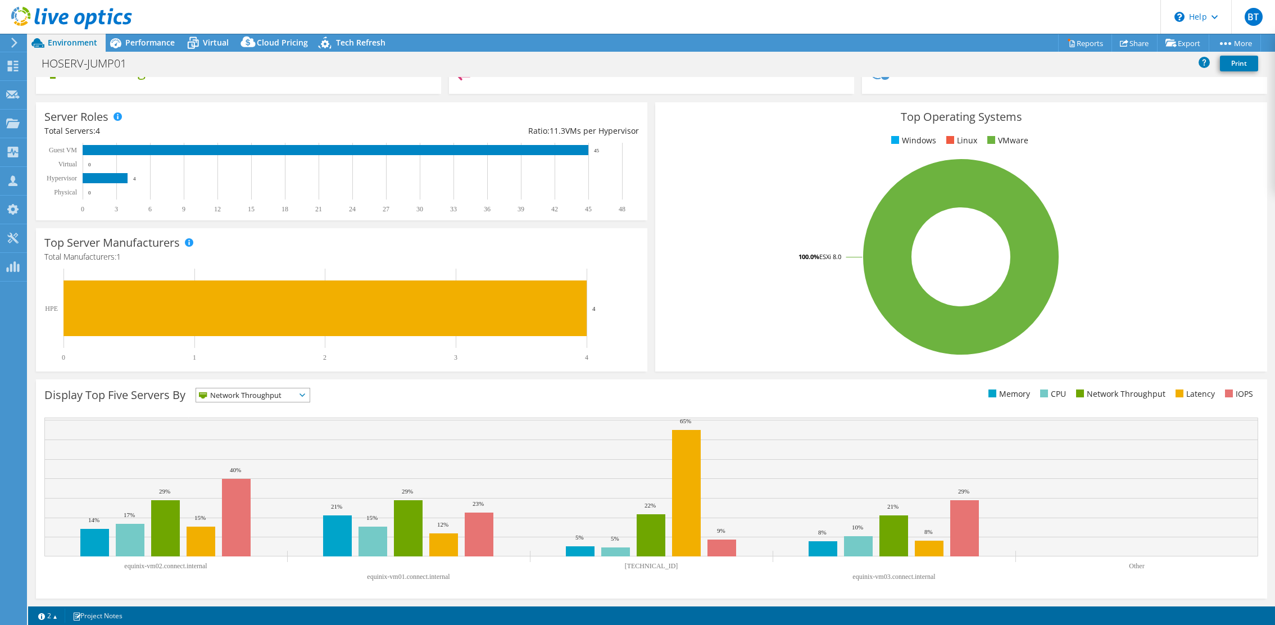
click at [253, 394] on span "Network Throughput" at bounding box center [245, 394] width 99 height 13
click at [519, 493] on rect at bounding box center [651, 486] width 1214 height 139
click at [237, 393] on span "Network Throughput" at bounding box center [245, 394] width 99 height 13
click at [234, 470] on li "Latency" at bounding box center [253, 473] width 114 height 16
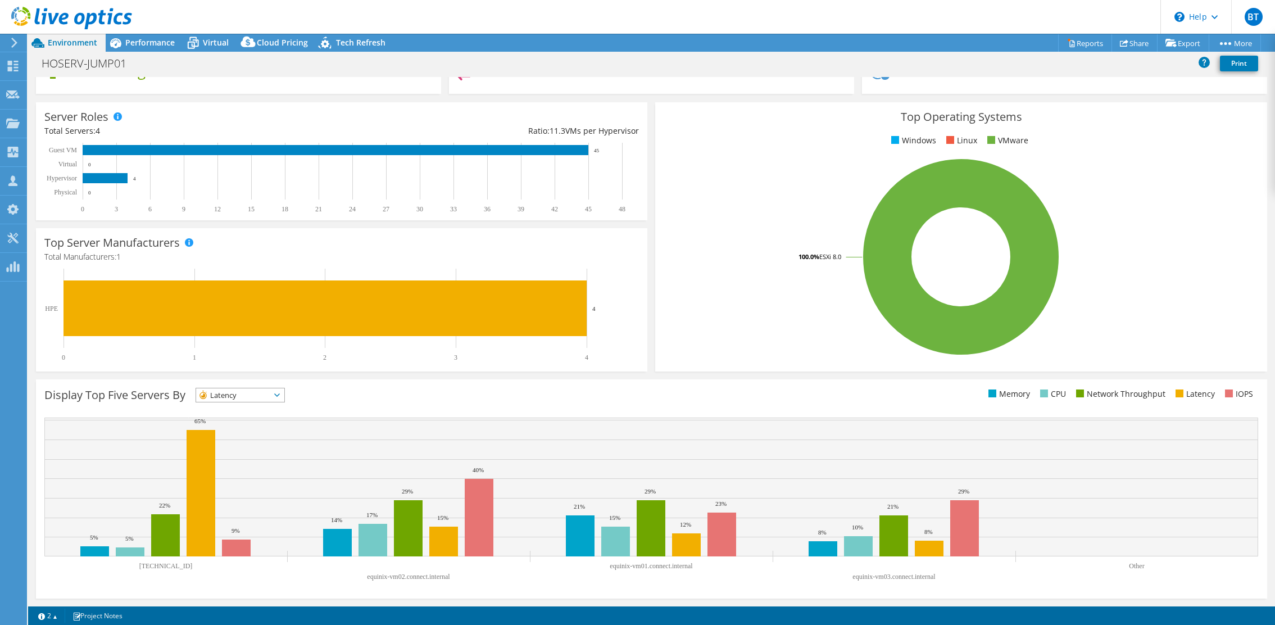
click at [246, 396] on span "Latency" at bounding box center [233, 394] width 74 height 13
click at [233, 421] on li "Memory" at bounding box center [240, 425] width 88 height 16
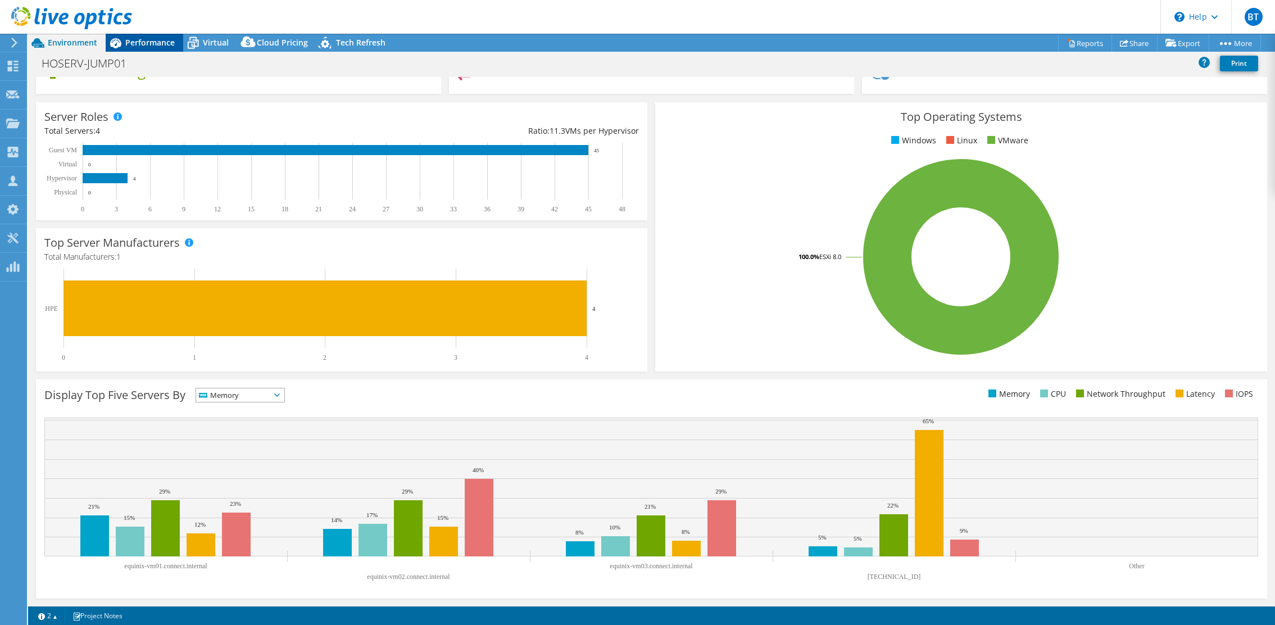
click at [162, 38] on span "Performance" at bounding box center [149, 42] width 49 height 11
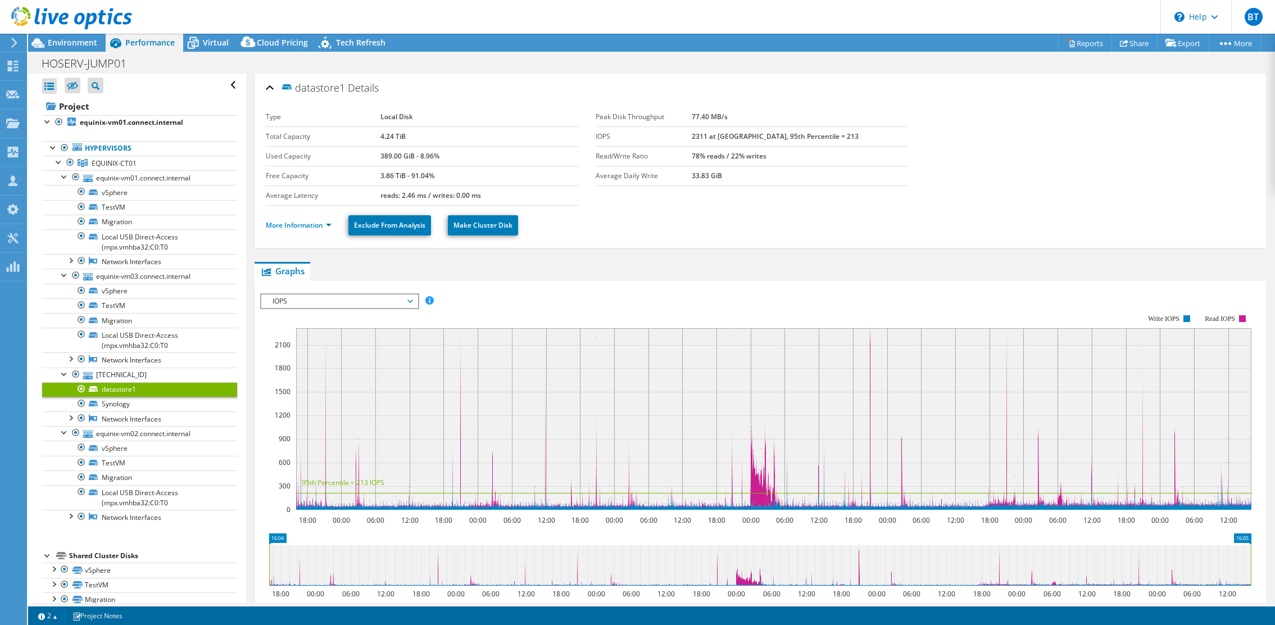
scroll to position [0, 0]
click at [1088, 46] on link "Reports" at bounding box center [1085, 42] width 54 height 17
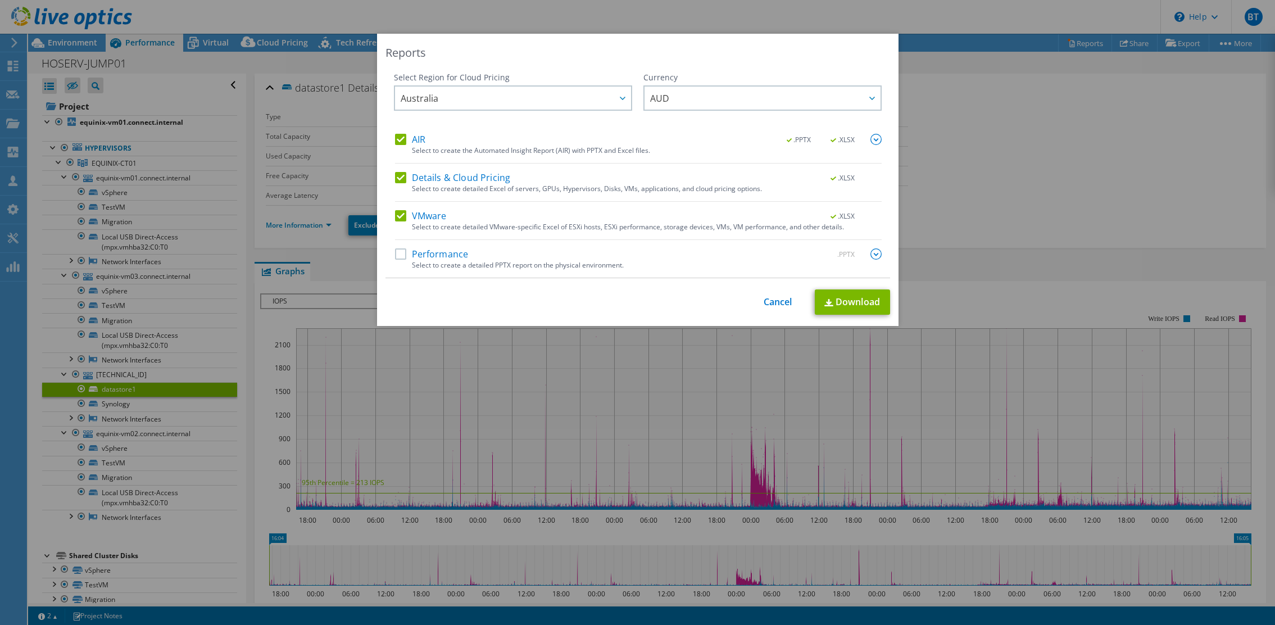
click at [438, 257] on label "Performance" at bounding box center [432, 253] width 74 height 11
click at [0, 0] on input "Performance" at bounding box center [0, 0] width 0 height 0
click at [877, 135] on img at bounding box center [875, 139] width 11 height 11
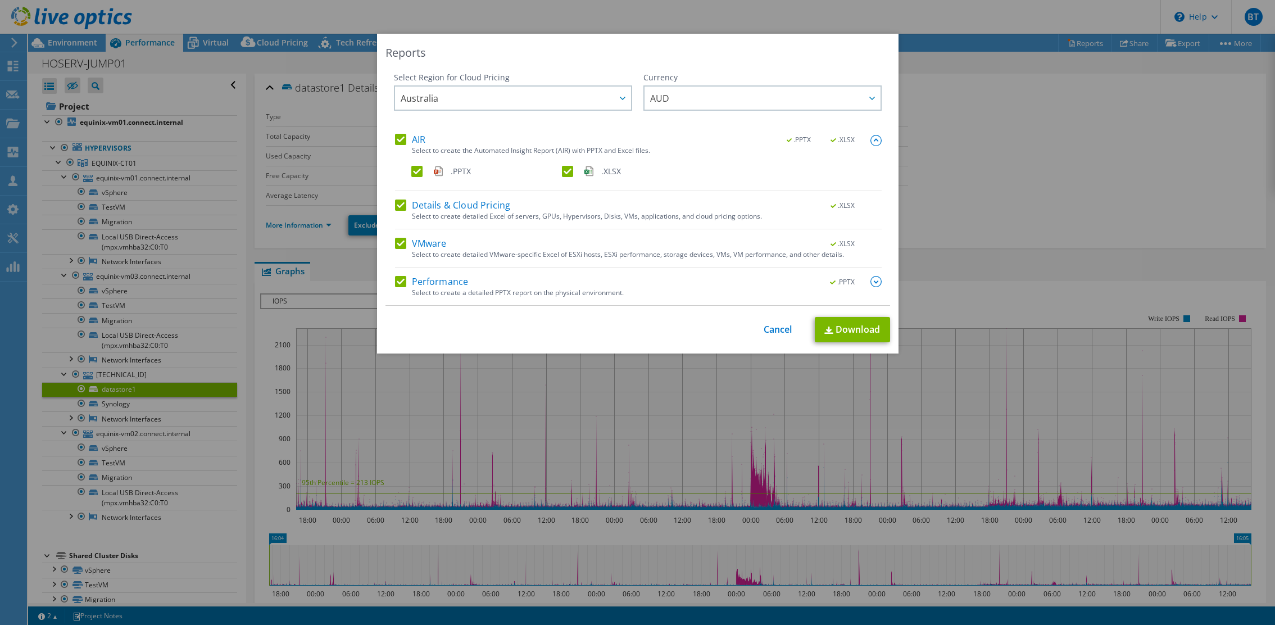
click at [878, 282] on img at bounding box center [875, 281] width 11 height 11
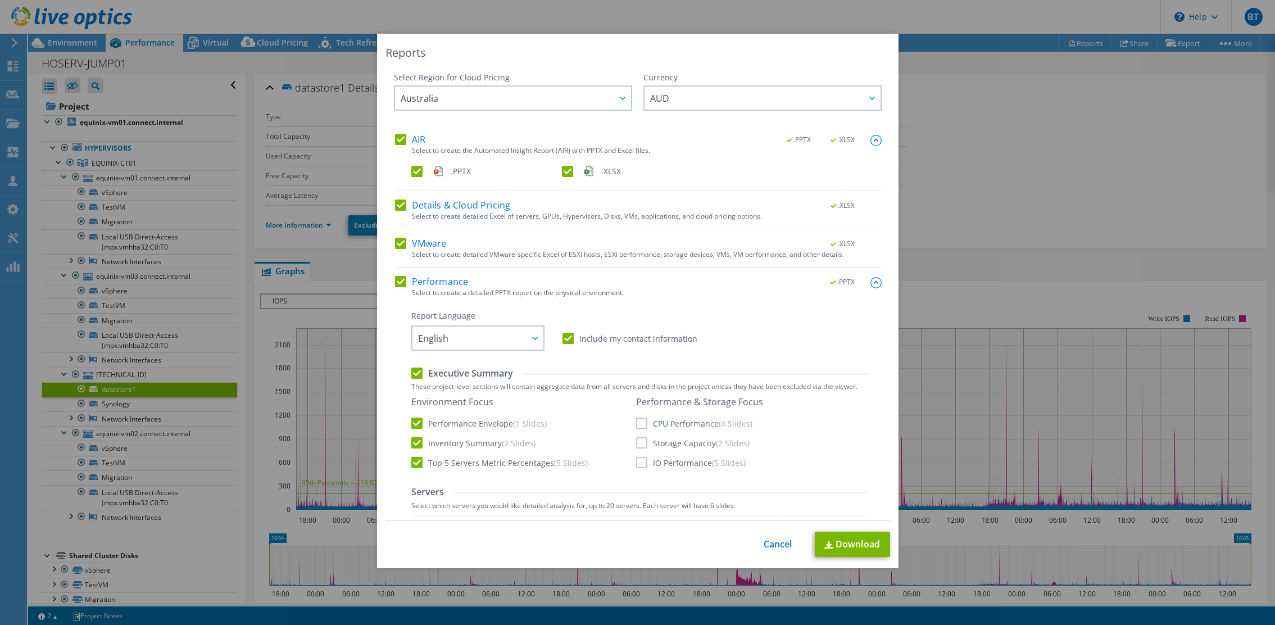
click at [643, 425] on label "CPU Performance (4 Slides)" at bounding box center [694, 422] width 116 height 11
click at [0, 0] on input "CPU Performance (4 Slides)" at bounding box center [0, 0] width 0 height 0
click at [641, 446] on label "Storage Capacity (2 Slides)" at bounding box center [693, 442] width 114 height 11
click at [0, 0] on input "Storage Capacity (2 Slides)" at bounding box center [0, 0] width 0 height 0
drag, startPoint x: 641, startPoint y: 452, endPoint x: 643, endPoint y: 459, distance: 7.8
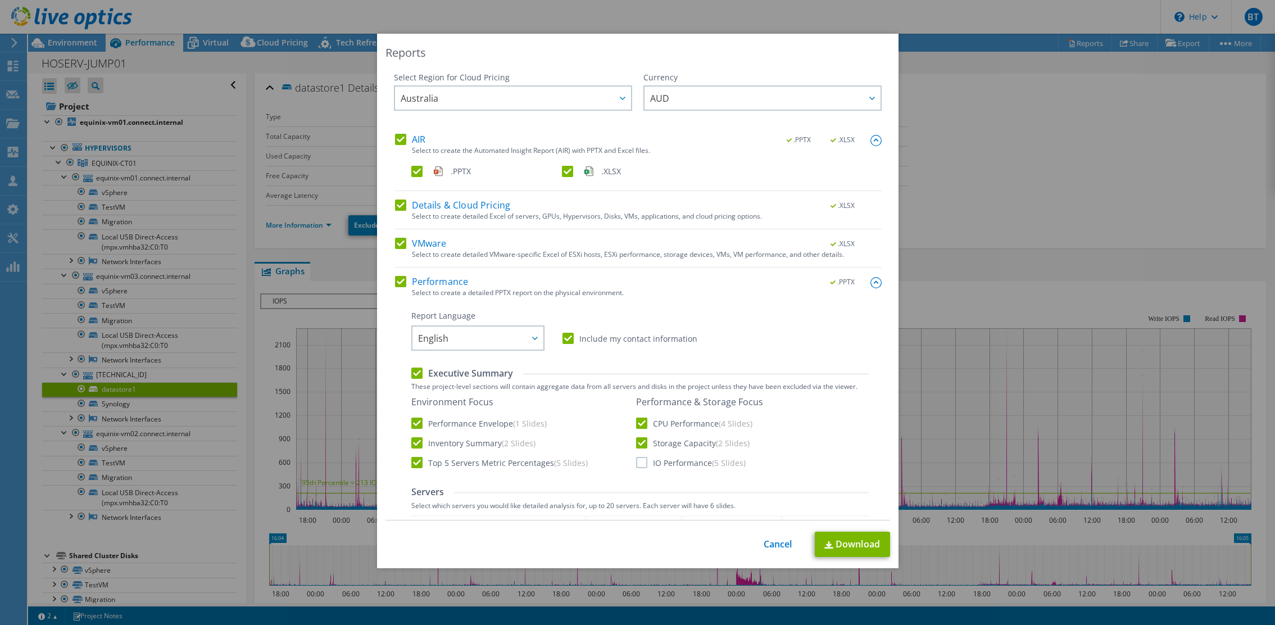
click at [642, 456] on div "Performance & Storage Focus CPU Performance (4 Slides) Storage Capacity (2 Slid…" at bounding box center [699, 432] width 127 height 72
click at [643, 459] on label "IO Performance (5 Slides)" at bounding box center [691, 462] width 110 height 11
click at [0, 0] on input "IO Performance (5 Slides)" at bounding box center [0, 0] width 0 height 0
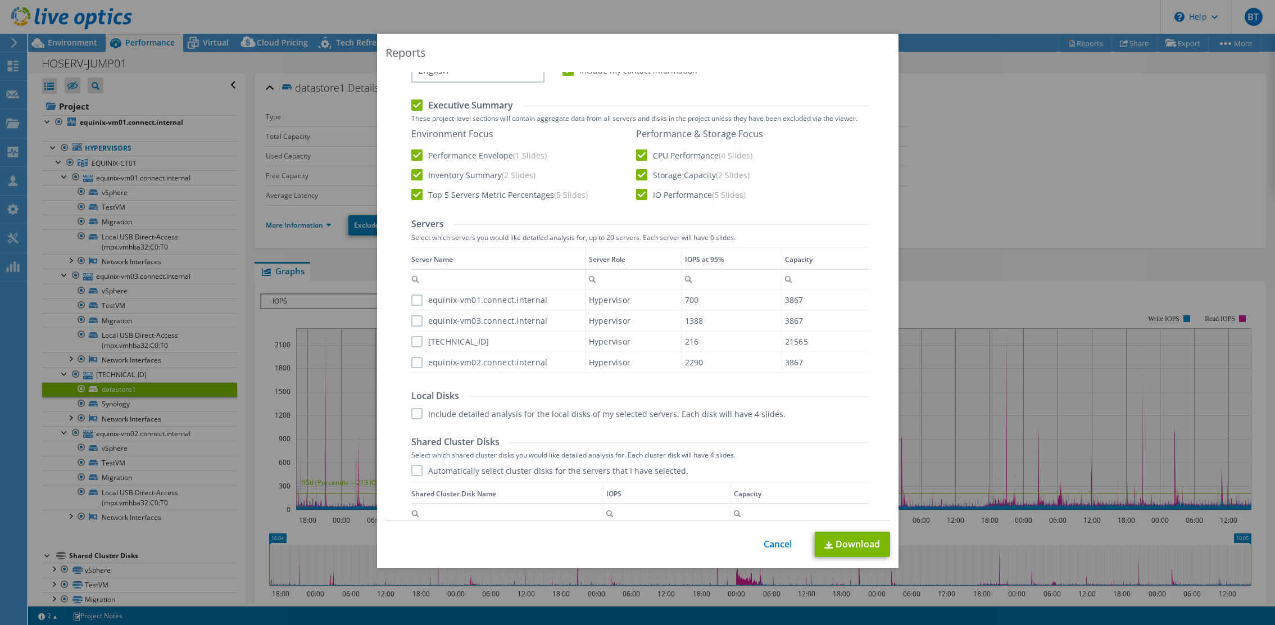
scroll to position [282, 0]
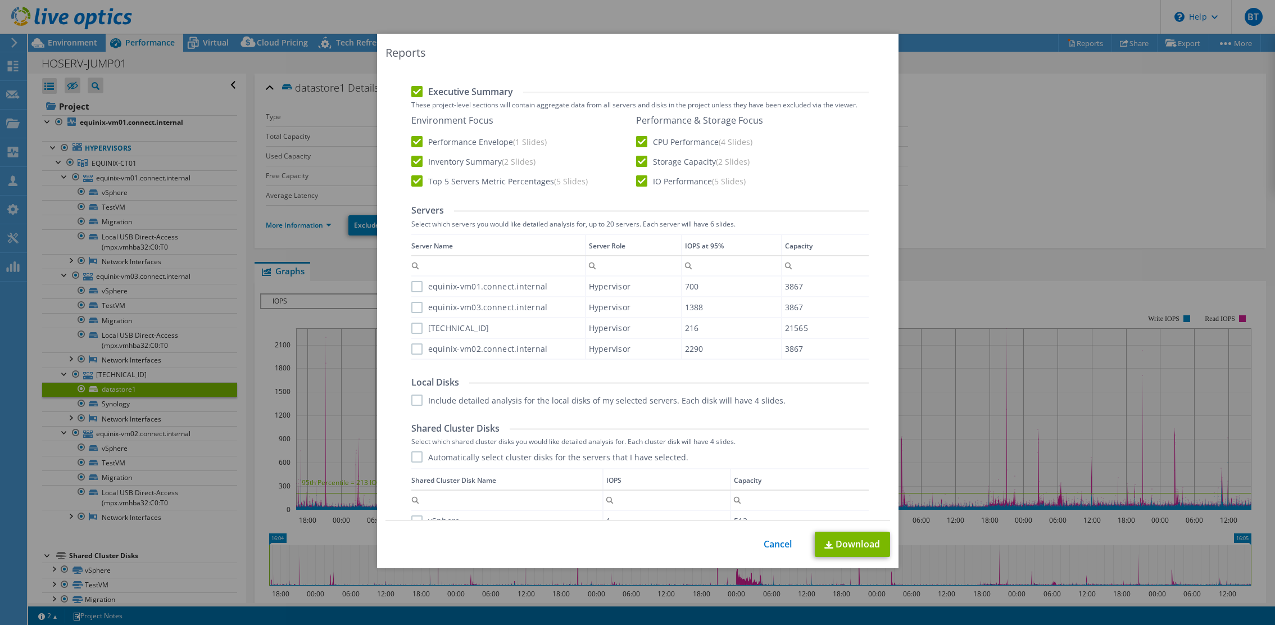
drag, startPoint x: 417, startPoint y: 402, endPoint x: 417, endPoint y: 356, distance: 46.1
click at [418, 394] on label "Include detailed analysis for the local disks of my selected servers. Each disk…" at bounding box center [598, 399] width 374 height 11
click at [0, 0] on input "Include detailed analysis for the local disks of my selected servers. Each disk…" at bounding box center [0, 0] width 0 height 0
click at [415, 342] on div "equinix-vm02.connect.internal" at bounding box center [498, 349] width 174 height 20
drag, startPoint x: 415, startPoint y: 348, endPoint x: 416, endPoint y: 329, distance: 19.1
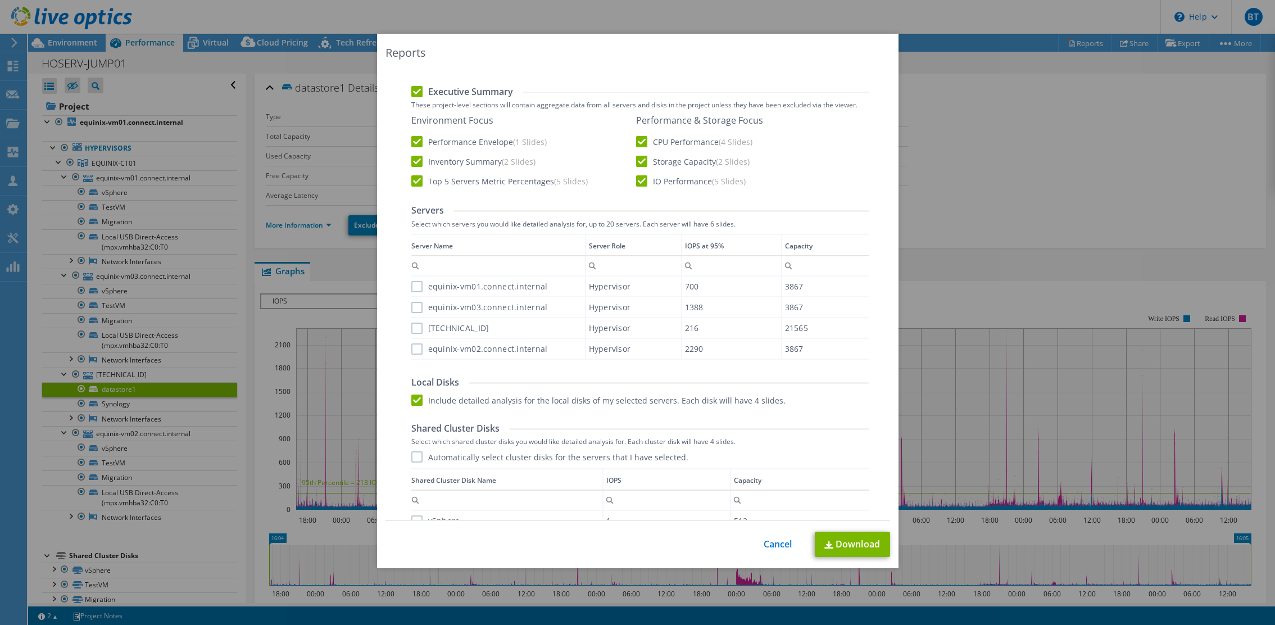
click at [415, 339] on div "equinix-vm02.connect.internal" at bounding box center [498, 349] width 174 height 20
click at [416, 326] on label "[TECHNICAL_ID]" at bounding box center [450, 328] width 78 height 11
click at [0, 0] on input "[TECHNICAL_ID]" at bounding box center [0, 0] width 0 height 0
drag, startPoint x: 418, startPoint y: 308, endPoint x: 418, endPoint y: 292, distance: 15.7
click at [418, 303] on label "equinix-vm03.connect.internal" at bounding box center [479, 307] width 137 height 11
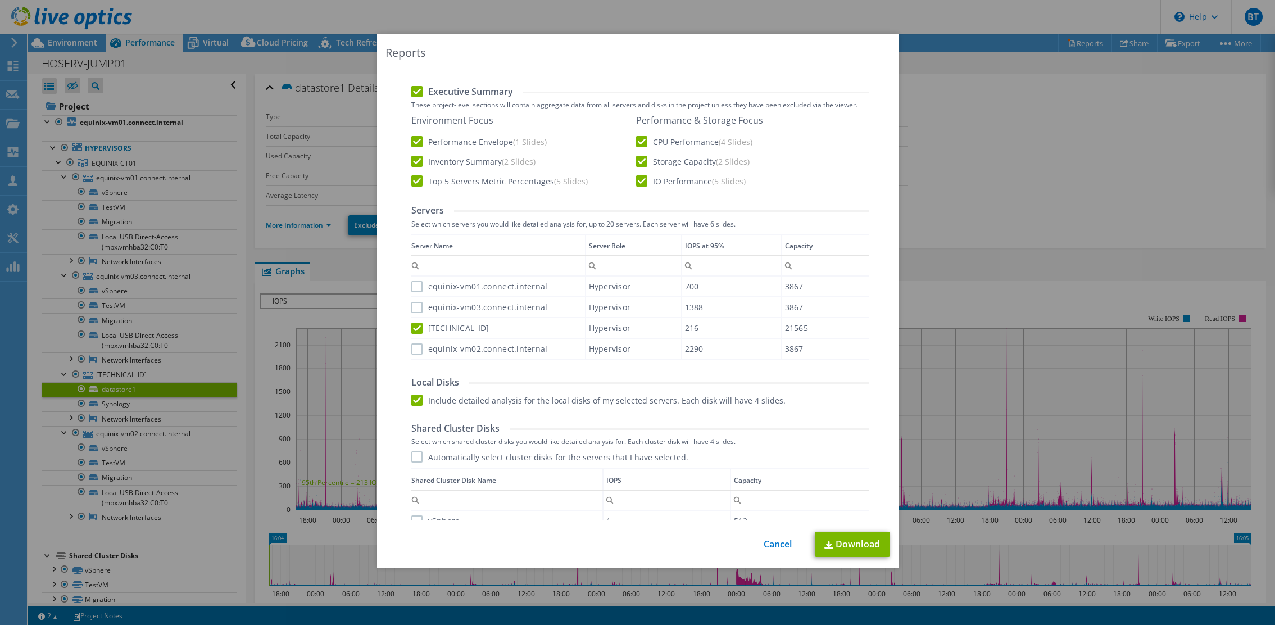
click at [0, 0] on input "equinix-vm03.connect.internal" at bounding box center [0, 0] width 0 height 0
click at [417, 284] on label "equinix-vm01.connect.internal" at bounding box center [479, 286] width 137 height 11
click at [0, 0] on input "equinix-vm01.connect.internal" at bounding box center [0, 0] width 0 height 0
click at [414, 353] on label "equinix-vm02.connect.internal" at bounding box center [479, 348] width 137 height 11
click at [0, 0] on input "equinix-vm02.connect.internal" at bounding box center [0, 0] width 0 height 0
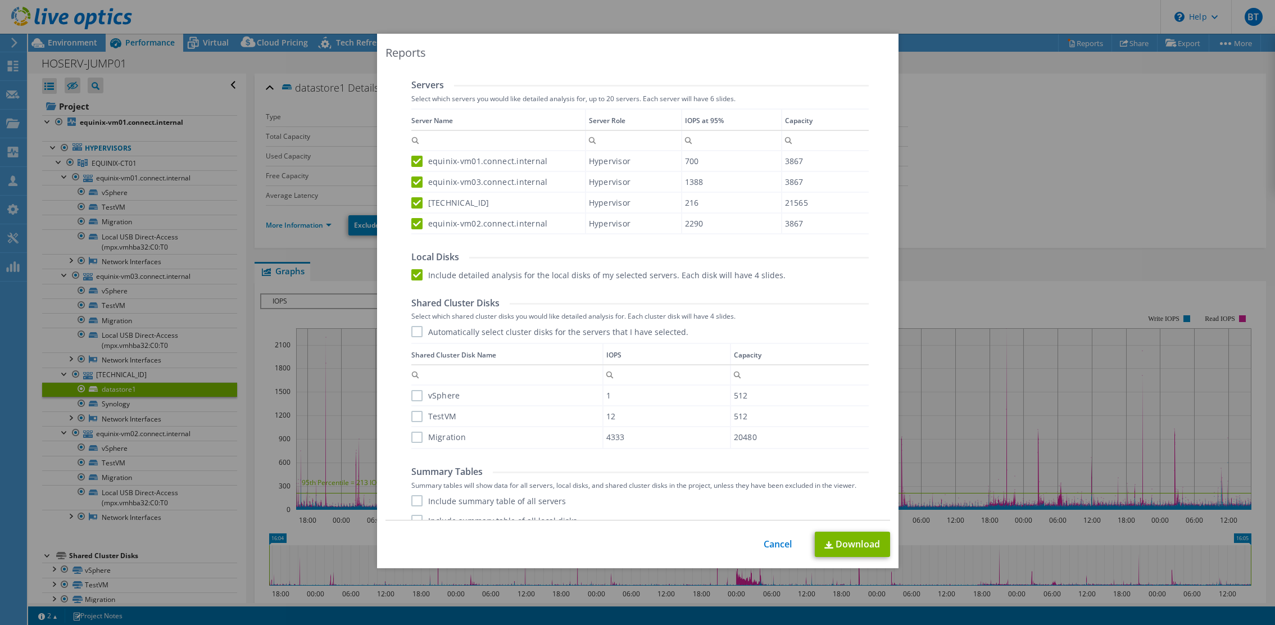
scroll to position [441, 0]
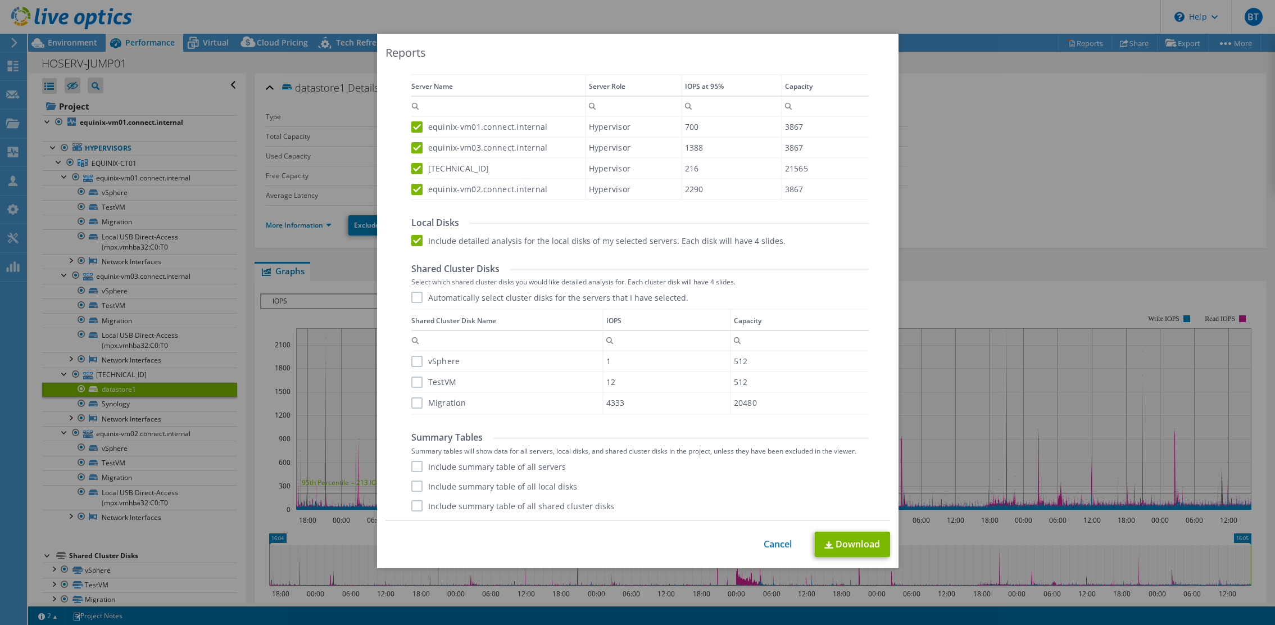
click at [413, 297] on label "Automatically select cluster disks for the servers that I have selected." at bounding box center [549, 297] width 277 height 11
click at [0, 0] on input "Automatically select cluster disks for the servers that I have selected." at bounding box center [0, 0] width 0 height 0
click at [417, 461] on label "Include summary table of all servers" at bounding box center [488, 466] width 155 height 11
click at [0, 0] on input "Include summary table of all servers" at bounding box center [0, 0] width 0 height 0
drag, startPoint x: 418, startPoint y: 485, endPoint x: 413, endPoint y: 510, distance: 25.2
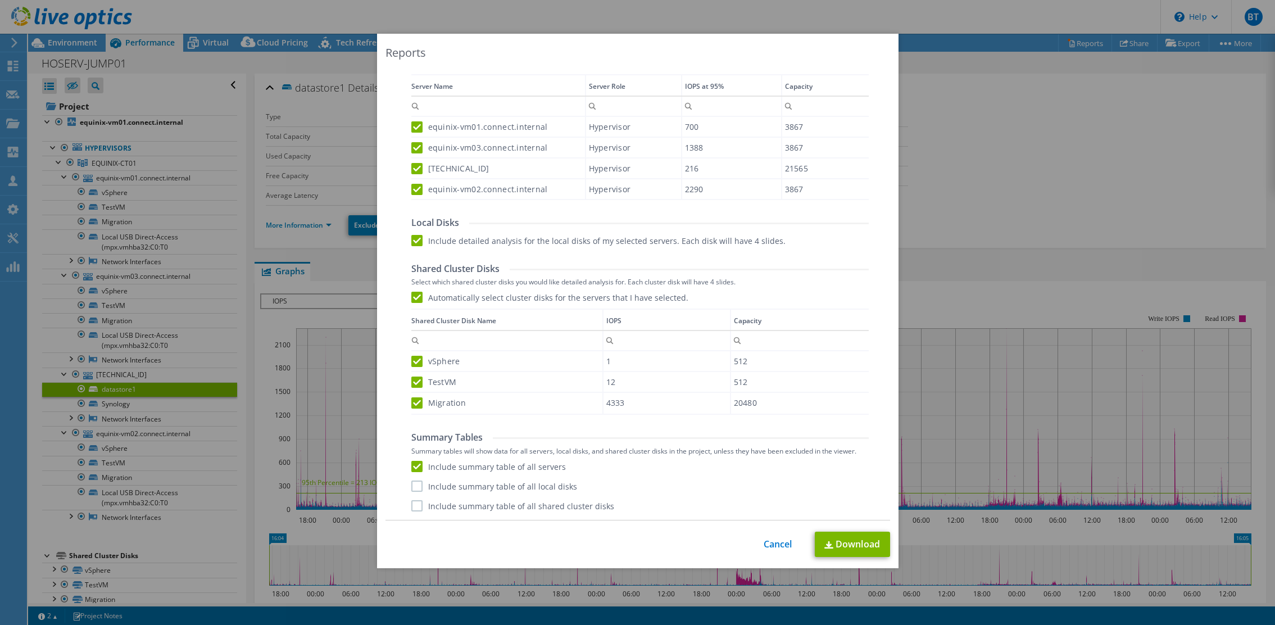
click at [417, 485] on label "Include summary table of all local disks" at bounding box center [494, 485] width 166 height 11
click at [0, 0] on input "Include summary table of all local disks" at bounding box center [0, 0] width 0 height 0
click at [412, 514] on div "Performance .PPTX Select to create a detailed PPTX report on the physical envir…" at bounding box center [638, 177] width 487 height 685
click at [415, 508] on label "Include summary table of all shared cluster disks" at bounding box center [512, 505] width 203 height 11
click at [0, 0] on input "Include summary table of all shared cluster disks" at bounding box center [0, 0] width 0 height 0
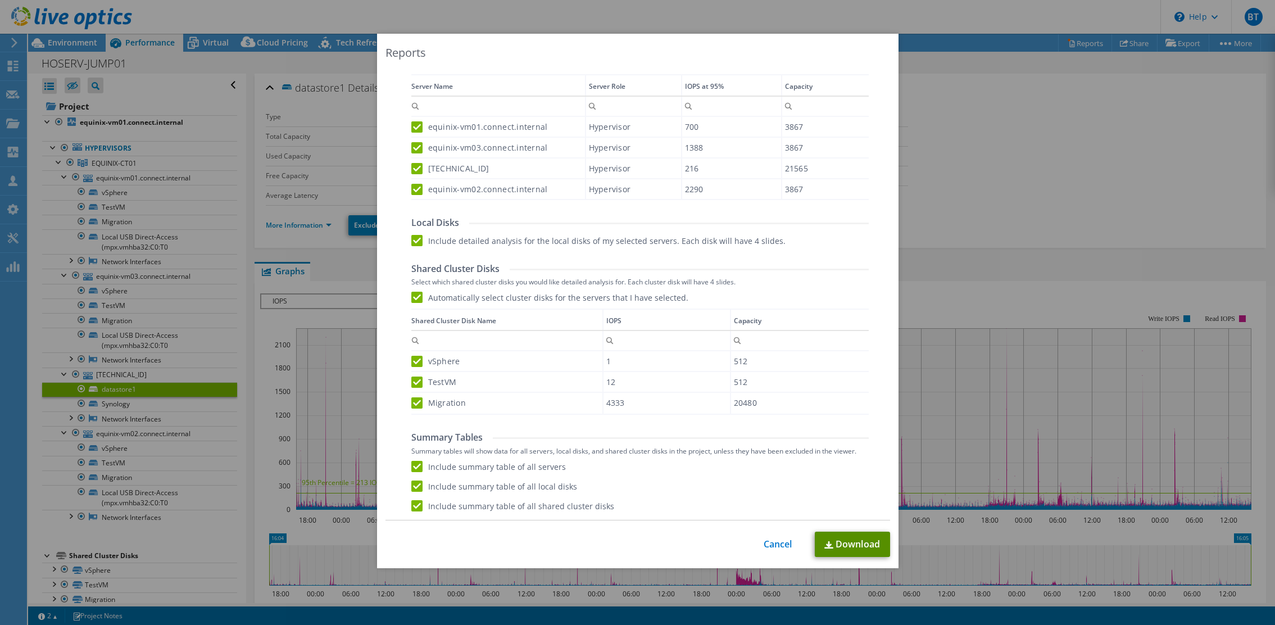
click at [852, 546] on link "Download" at bounding box center [852, 544] width 75 height 25
click at [773, 547] on link "Cancel" at bounding box center [778, 544] width 29 height 11
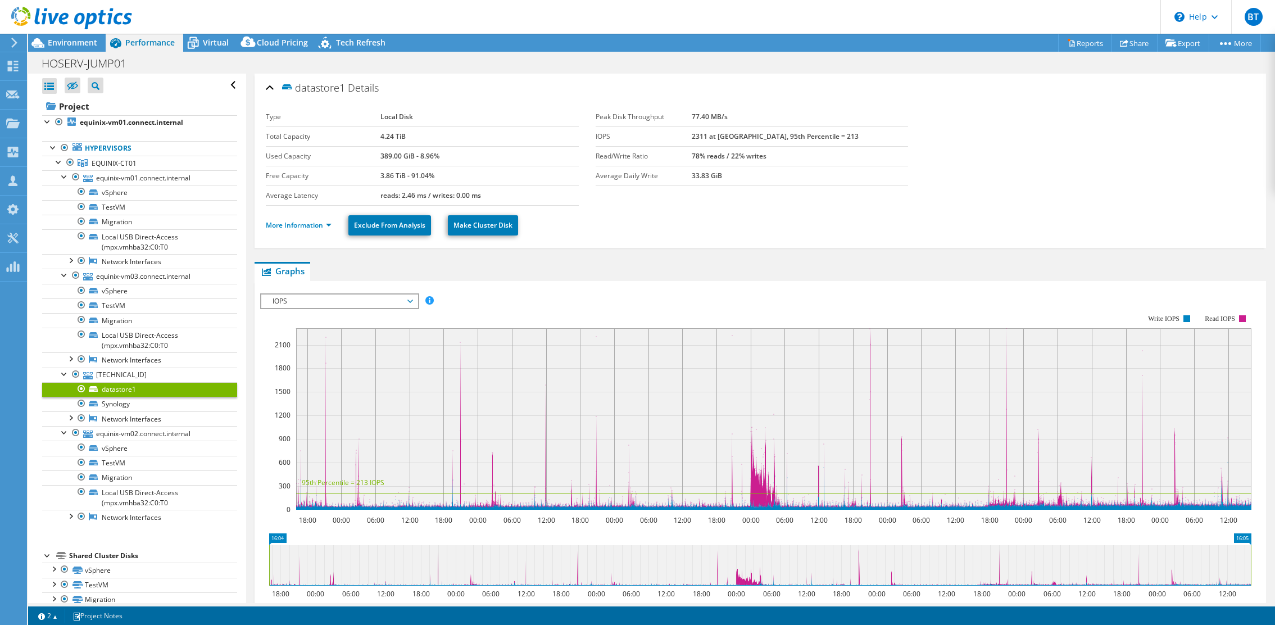
click at [371, 296] on span "IOPS" at bounding box center [339, 300] width 144 height 13
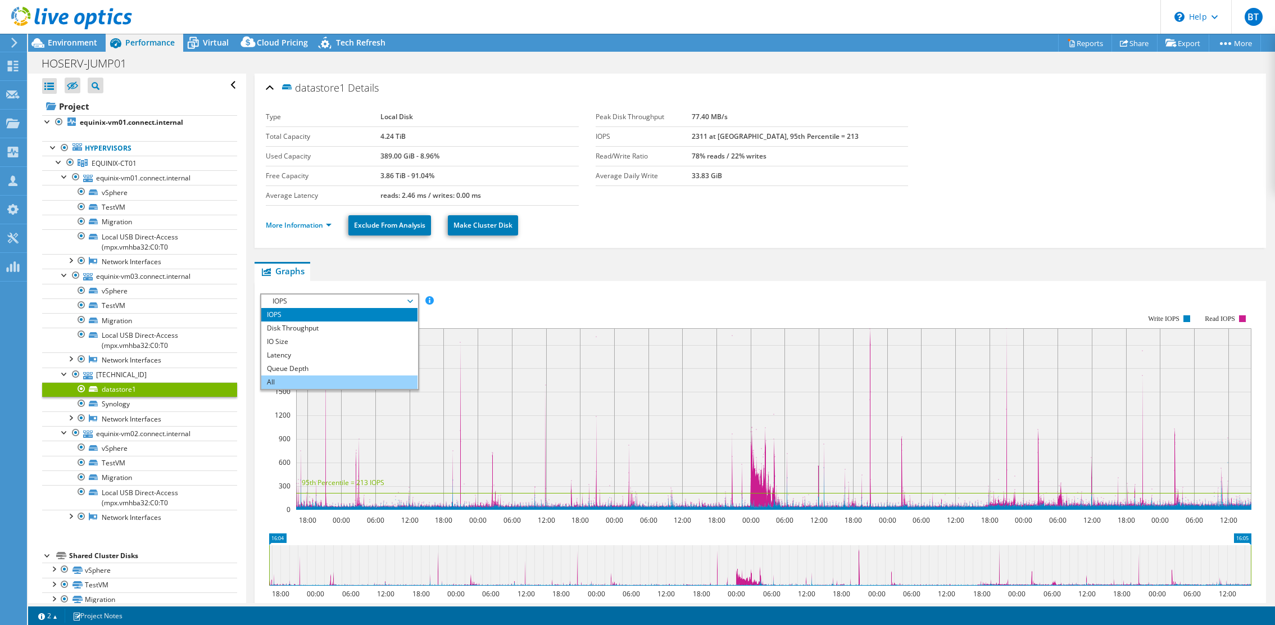
click at [324, 384] on li "All" at bounding box center [339, 381] width 156 height 13
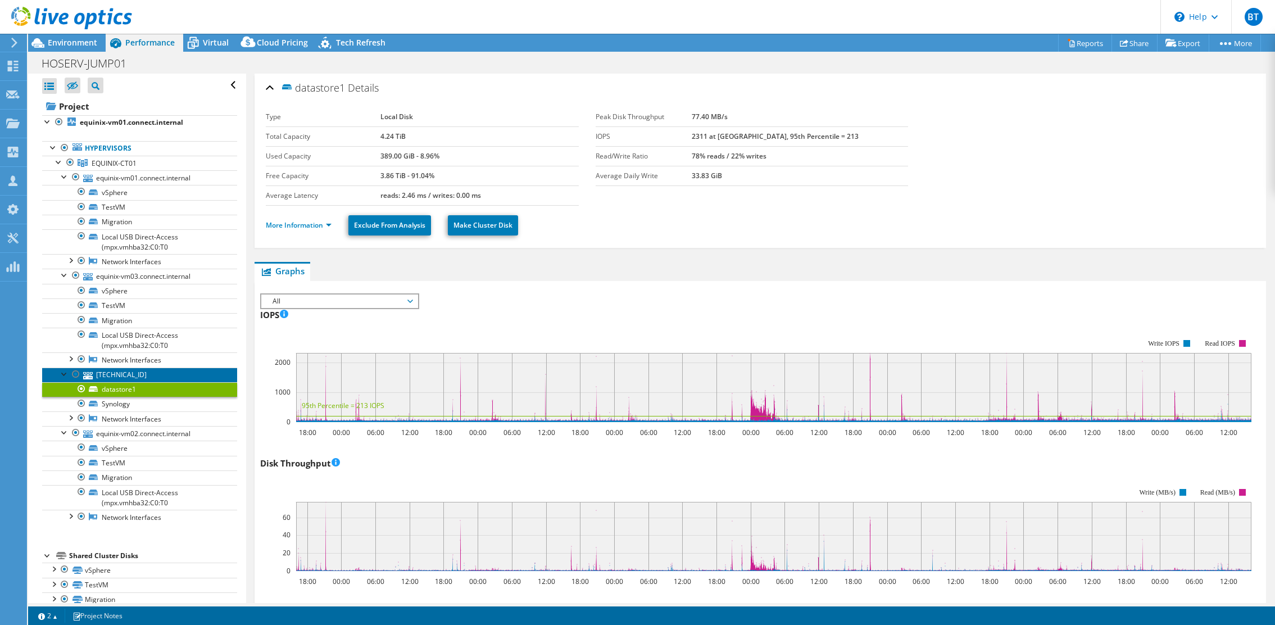
click at [115, 379] on link "10.1.0.71" at bounding box center [139, 374] width 195 height 15
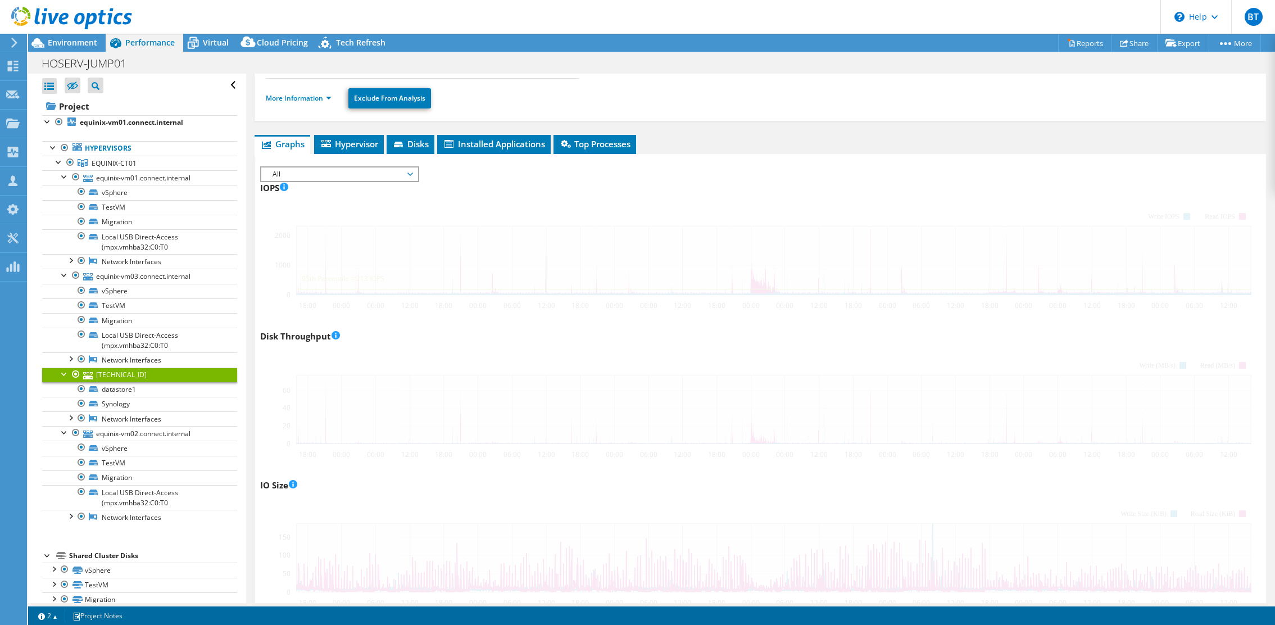
scroll to position [110, 0]
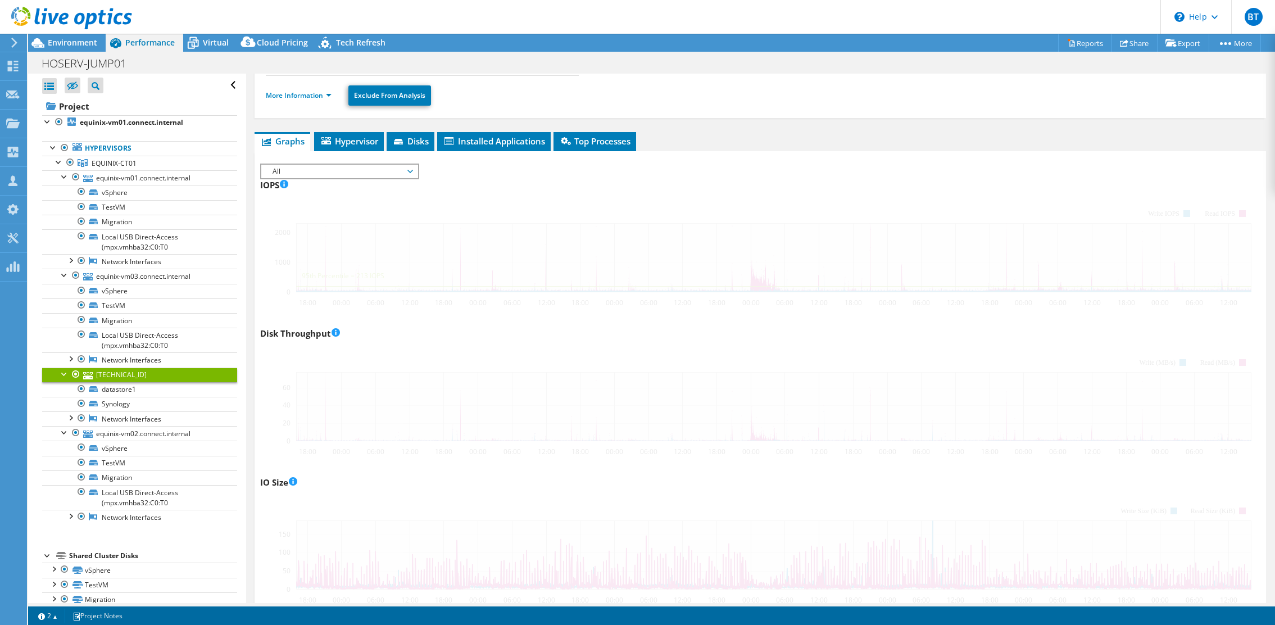
click at [330, 130] on div "10.1.0.71 Details Operating System VMware ESXi 8.0.3 build-24859861 Local Disks…" at bounding box center [760, 547] width 1028 height 1169
click at [362, 142] on span "Hypervisor" at bounding box center [349, 140] width 58 height 11
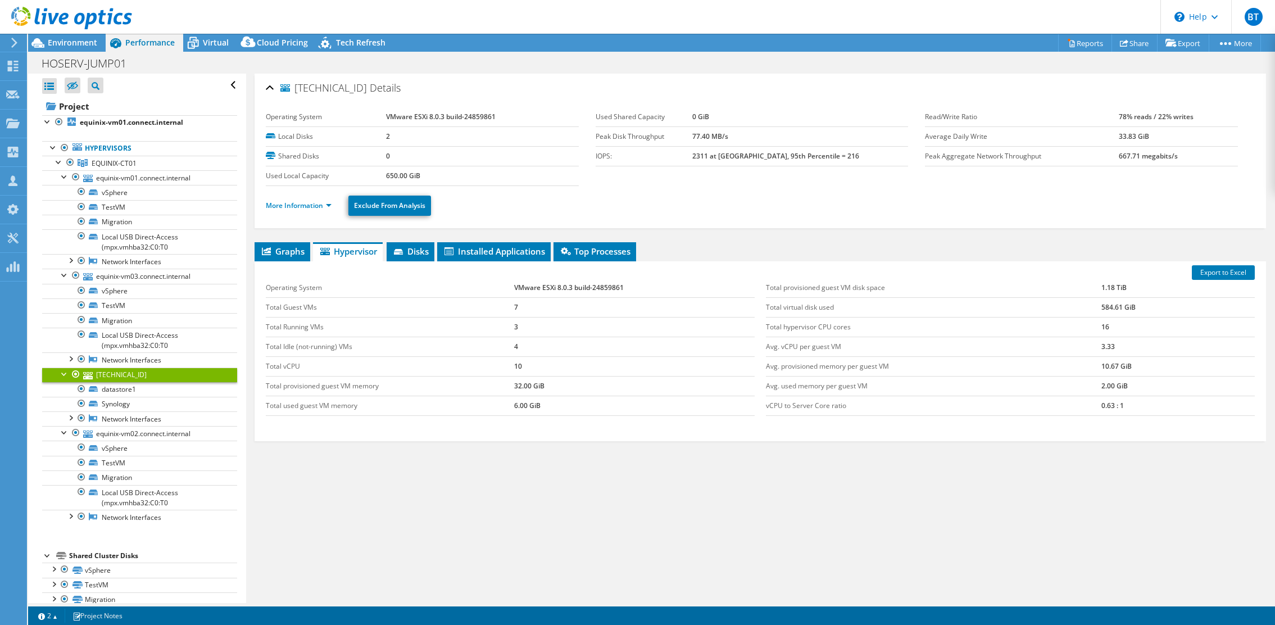
scroll to position [0, 0]
click at [112, 161] on span "EQUINIX-CT01" at bounding box center [114, 163] width 45 height 10
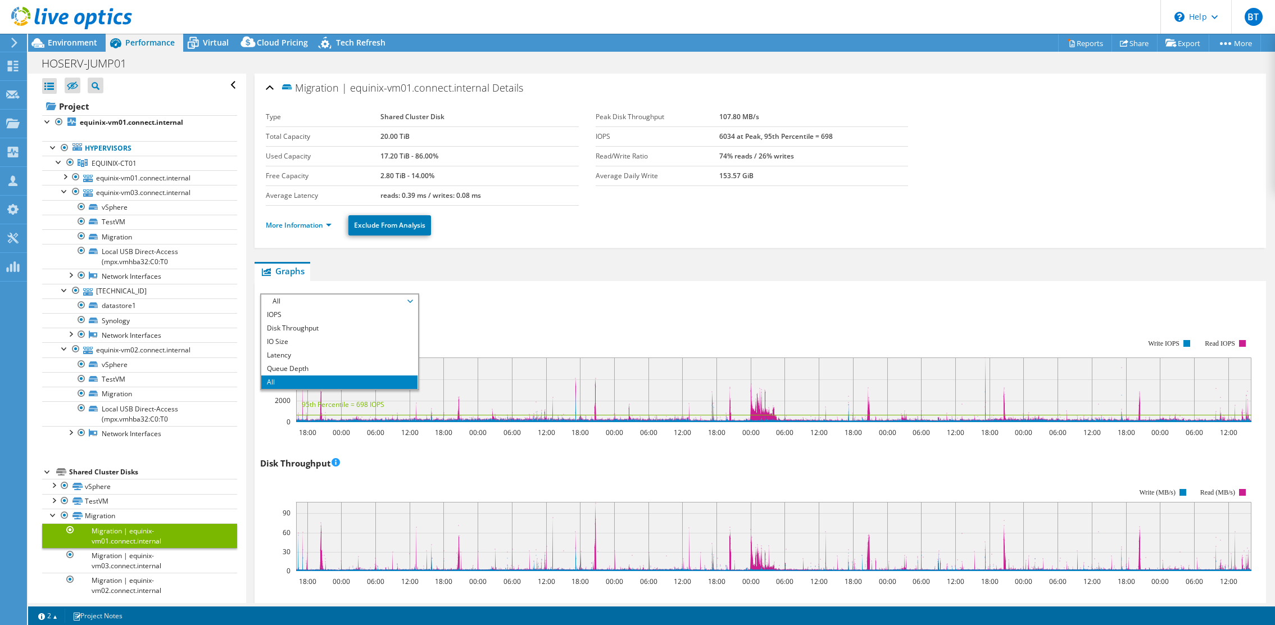
select select "Australia"
select select "AUD"
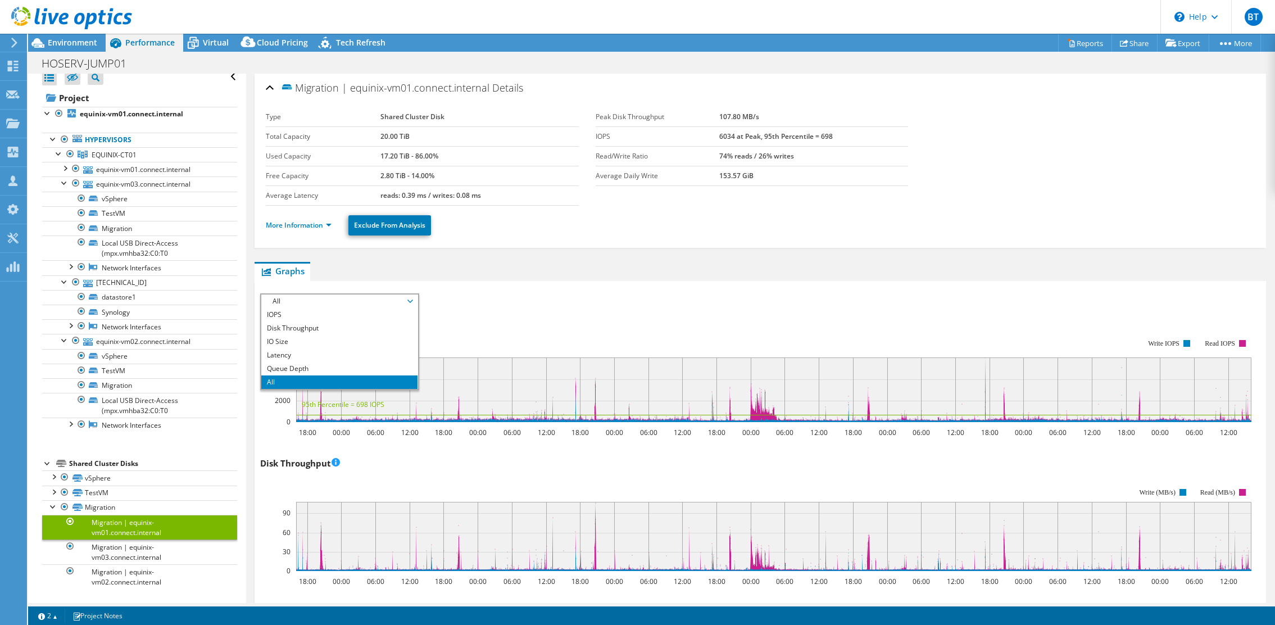
click at [559, 326] on rect at bounding box center [755, 381] width 991 height 112
click at [50, 464] on div at bounding box center [47, 462] width 11 height 11
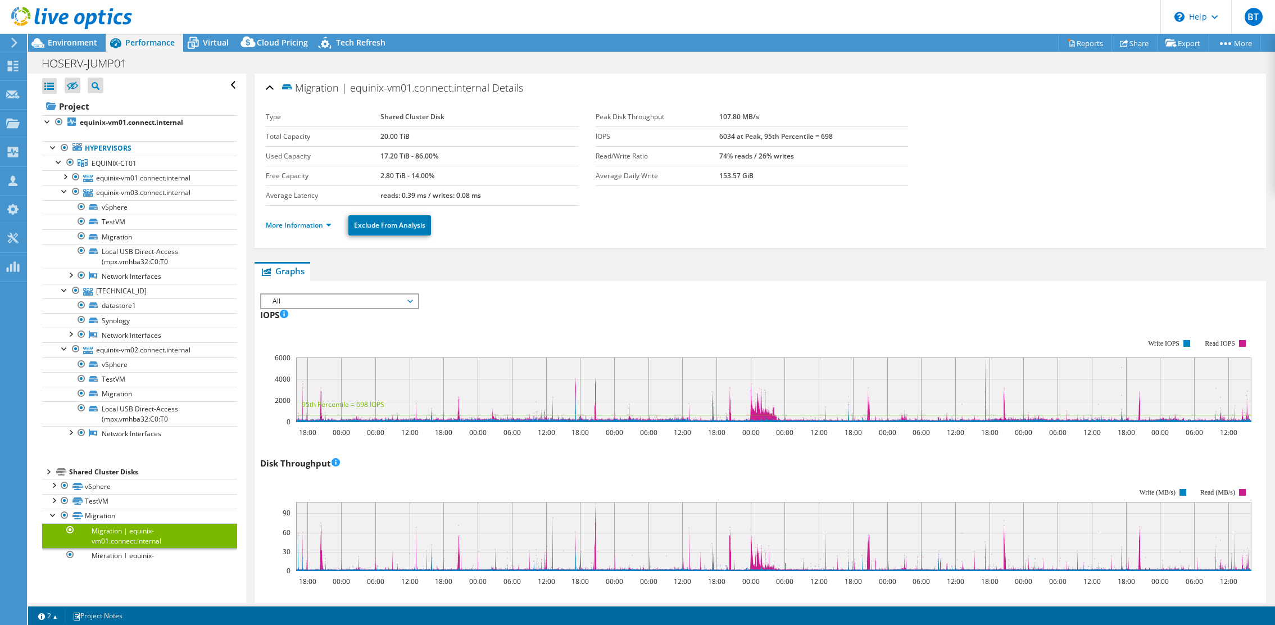
scroll to position [0, 0]
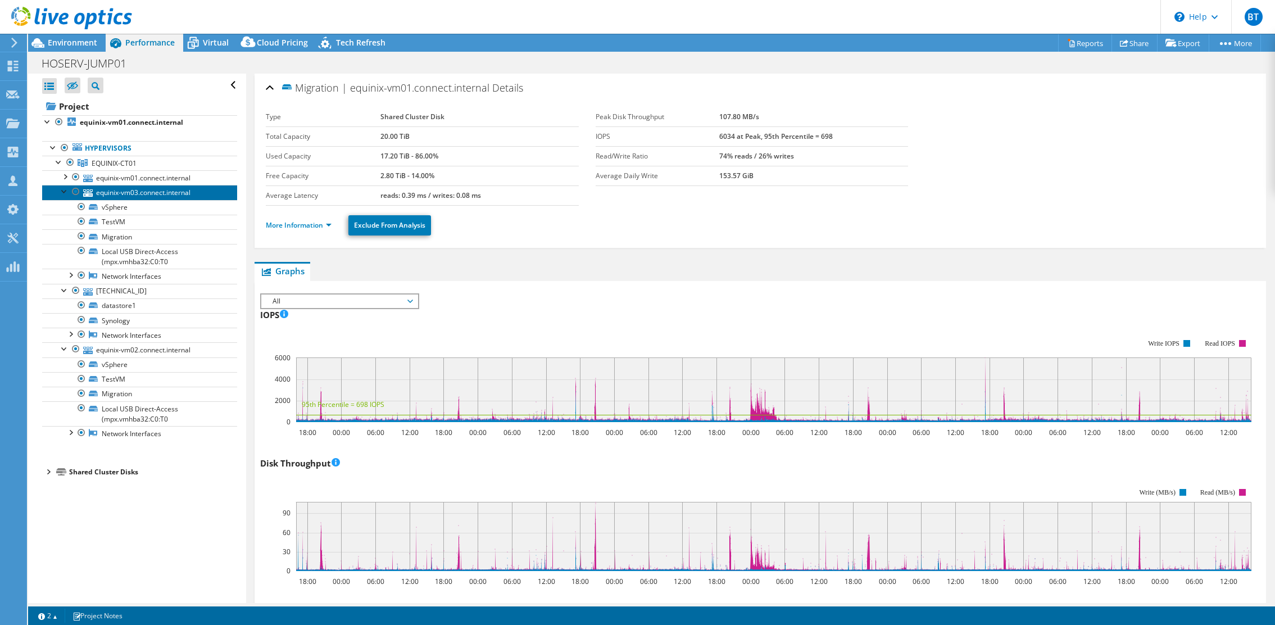
click at [120, 189] on link "equinix-vm03.connect.internal" at bounding box center [139, 192] width 195 height 15
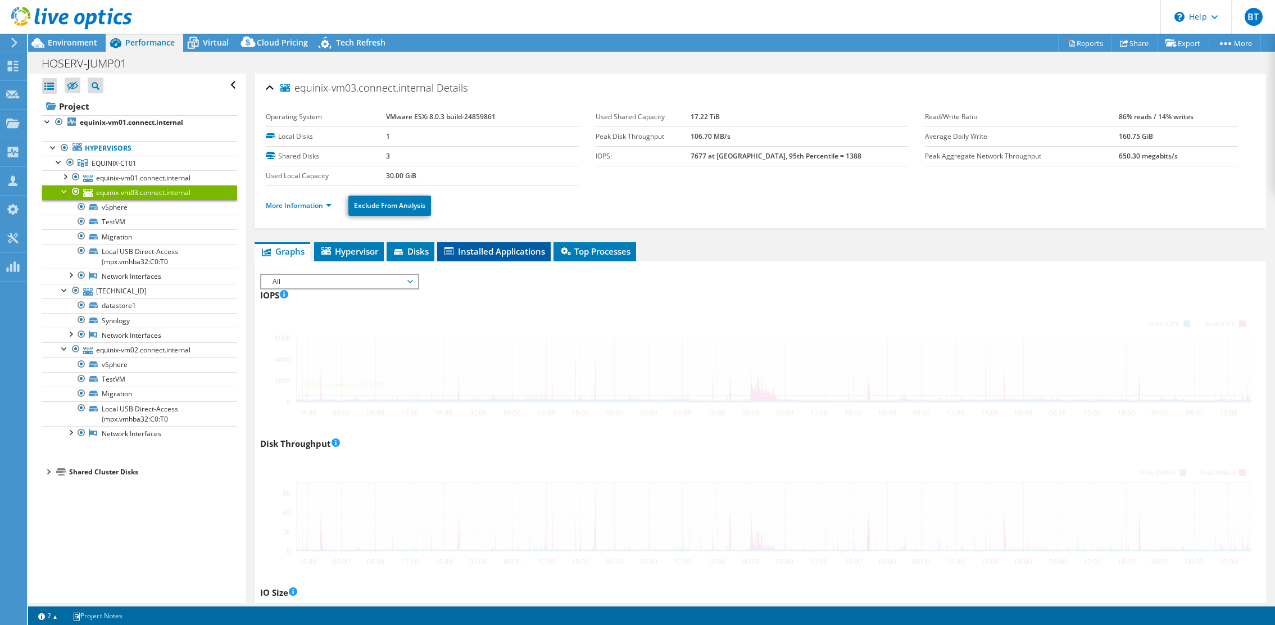
click at [70, 190] on div at bounding box center [75, 191] width 11 height 13
click at [65, 191] on div at bounding box center [64, 190] width 11 height 11
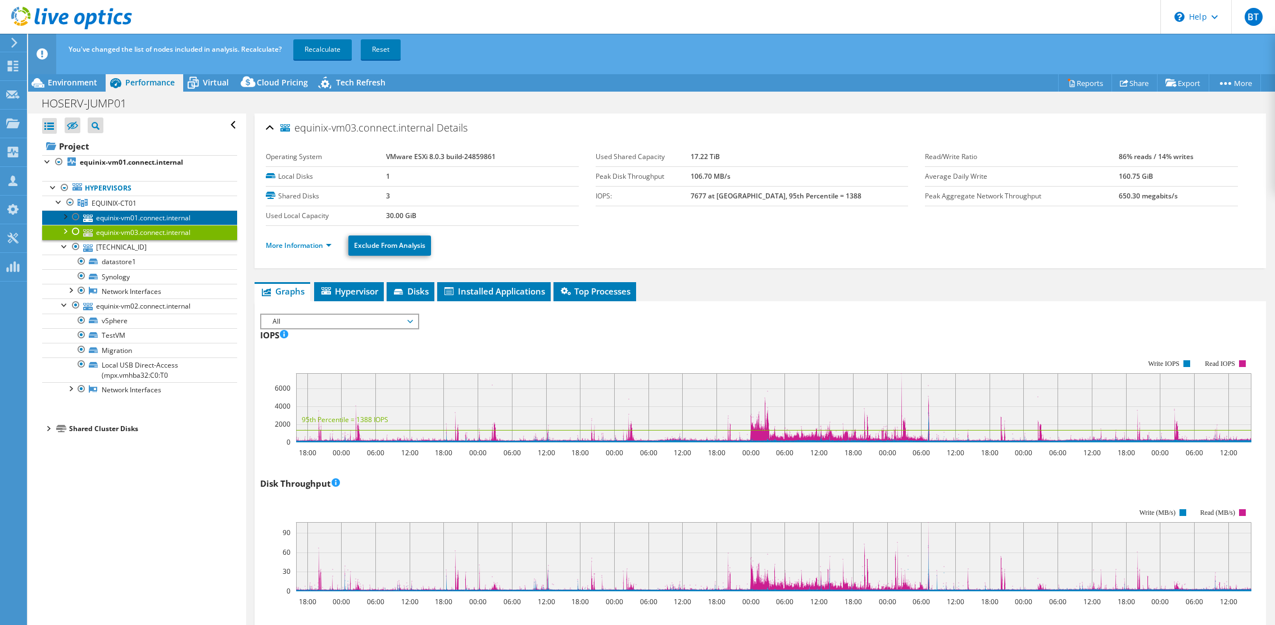
click at [172, 220] on link "equinix-vm01.connect.internal" at bounding box center [139, 217] width 195 height 15
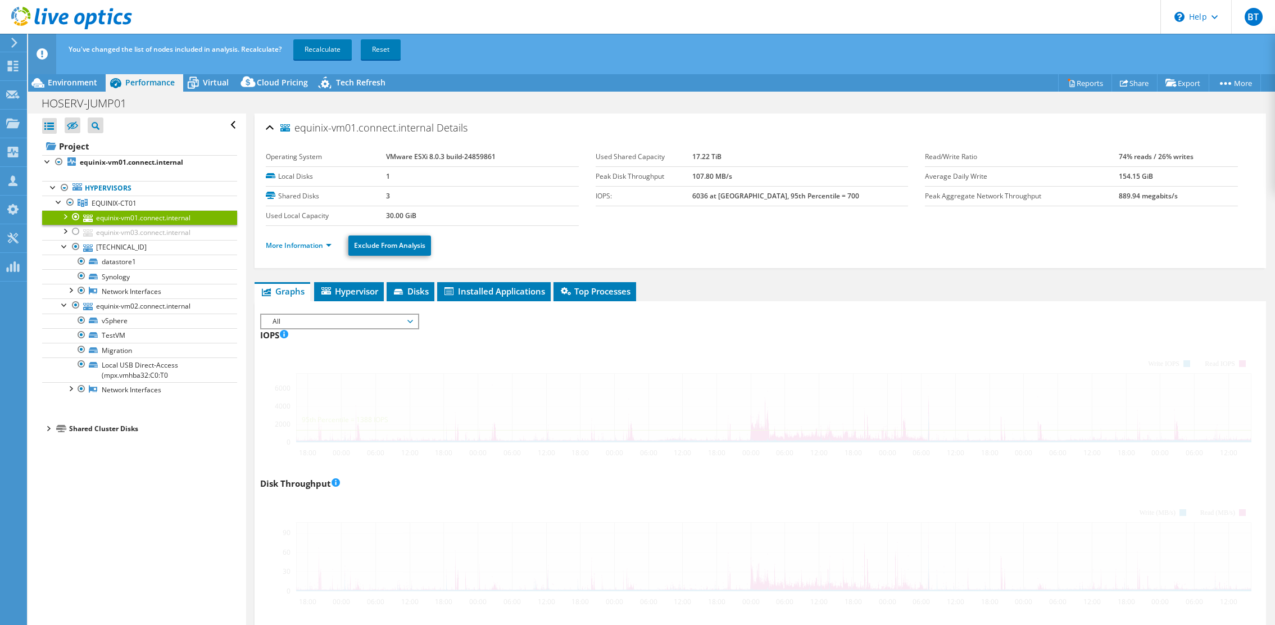
click at [76, 232] on div at bounding box center [75, 231] width 11 height 13
click at [136, 235] on link "equinix-vm03.connect.internal" at bounding box center [139, 232] width 195 height 15
drag, startPoint x: 188, startPoint y: 216, endPoint x: 187, endPoint y: 231, distance: 15.8
click at [188, 216] on link "equinix-vm01.connect.internal" at bounding box center [139, 217] width 195 height 15
click at [185, 234] on ul "equinix-vm01.connect.internal vSphere TestVM" at bounding box center [139, 303] width 195 height 187
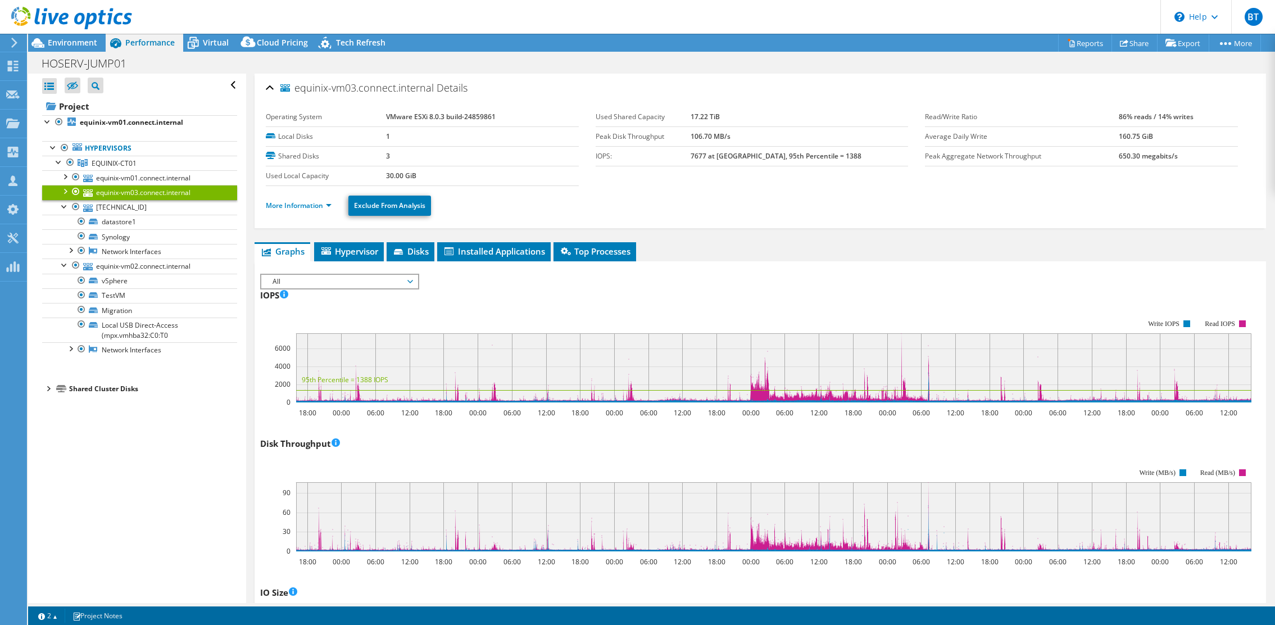
select select "Australia"
click at [343, 246] on span "Hypervisor" at bounding box center [349, 251] width 58 height 11
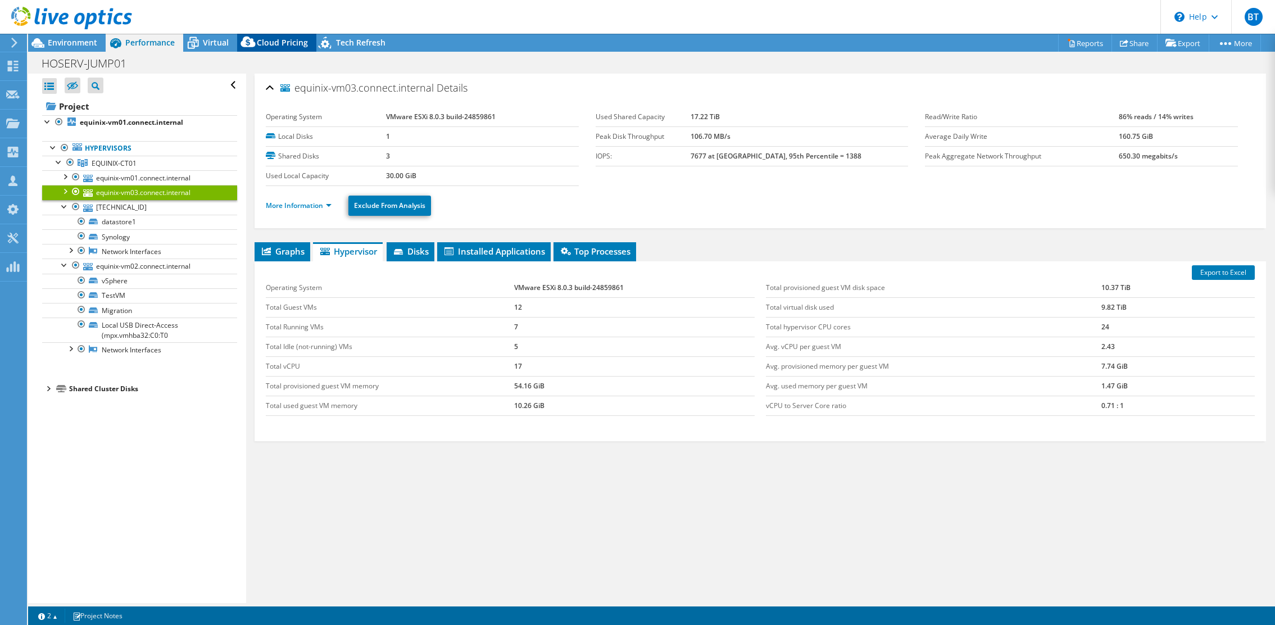
click at [246, 44] on icon at bounding box center [248, 44] width 22 height 22
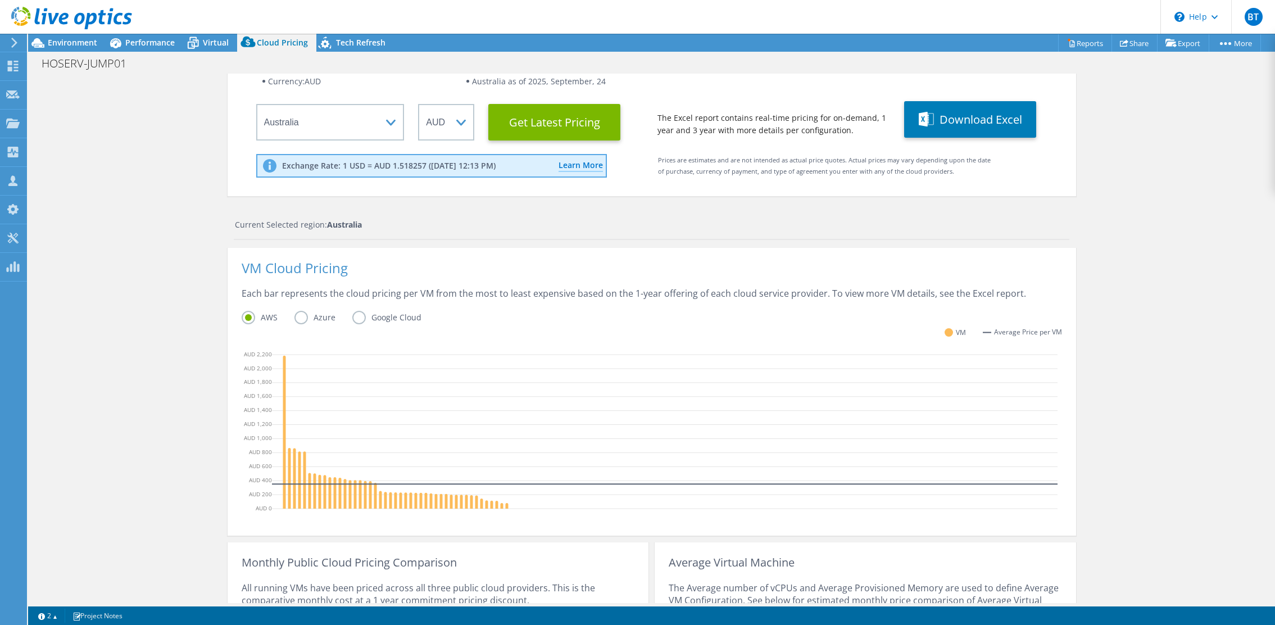
scroll to position [88, 0]
click at [321, 311] on label "Azure" at bounding box center [323, 315] width 58 height 13
click at [0, 0] on input "Azure" at bounding box center [0, 0] width 0 height 0
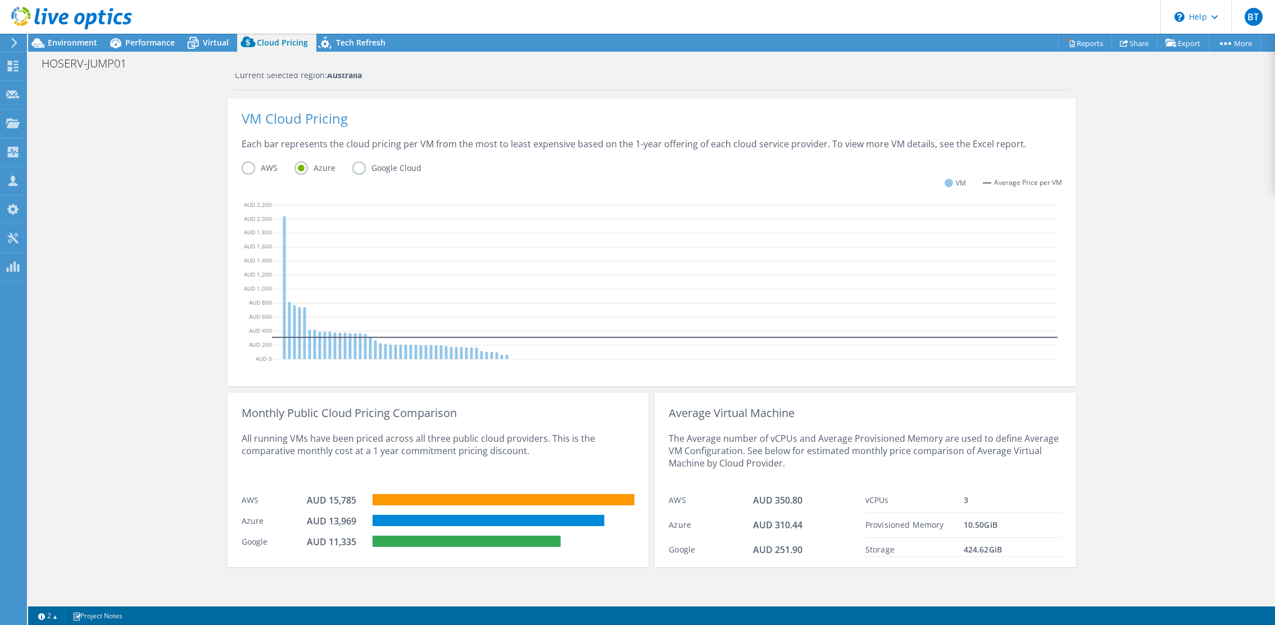
scroll to position [0, 0]
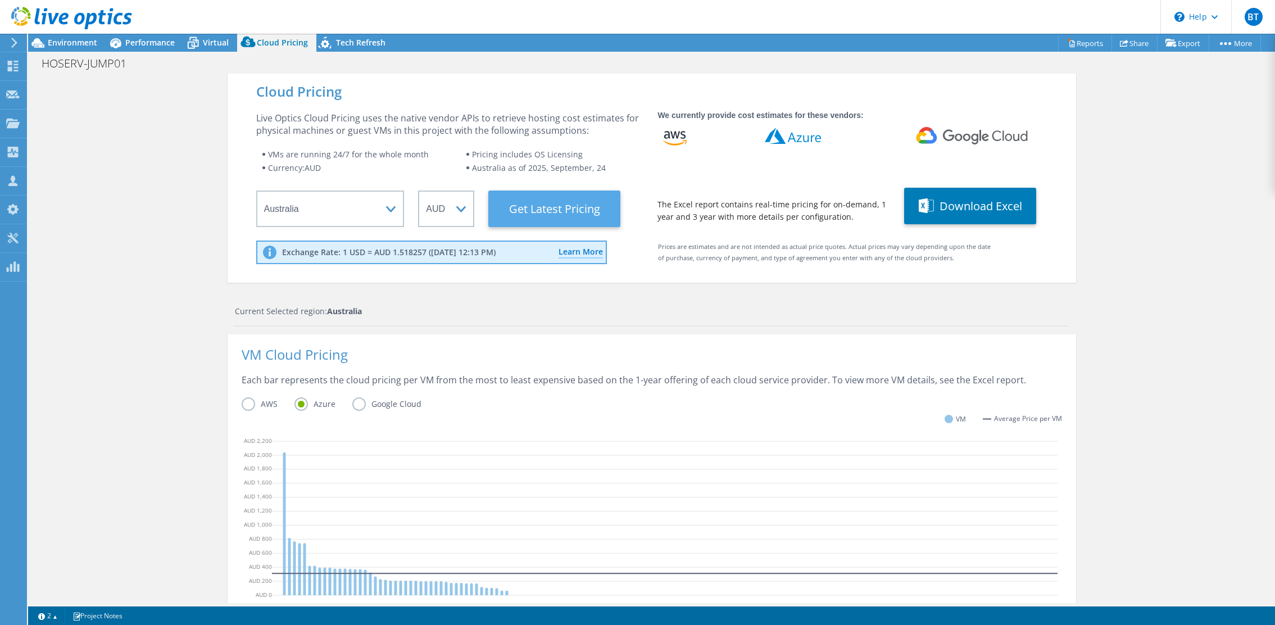
click at [587, 211] on Latest "Get Latest Pricing" at bounding box center [554, 208] width 132 height 37
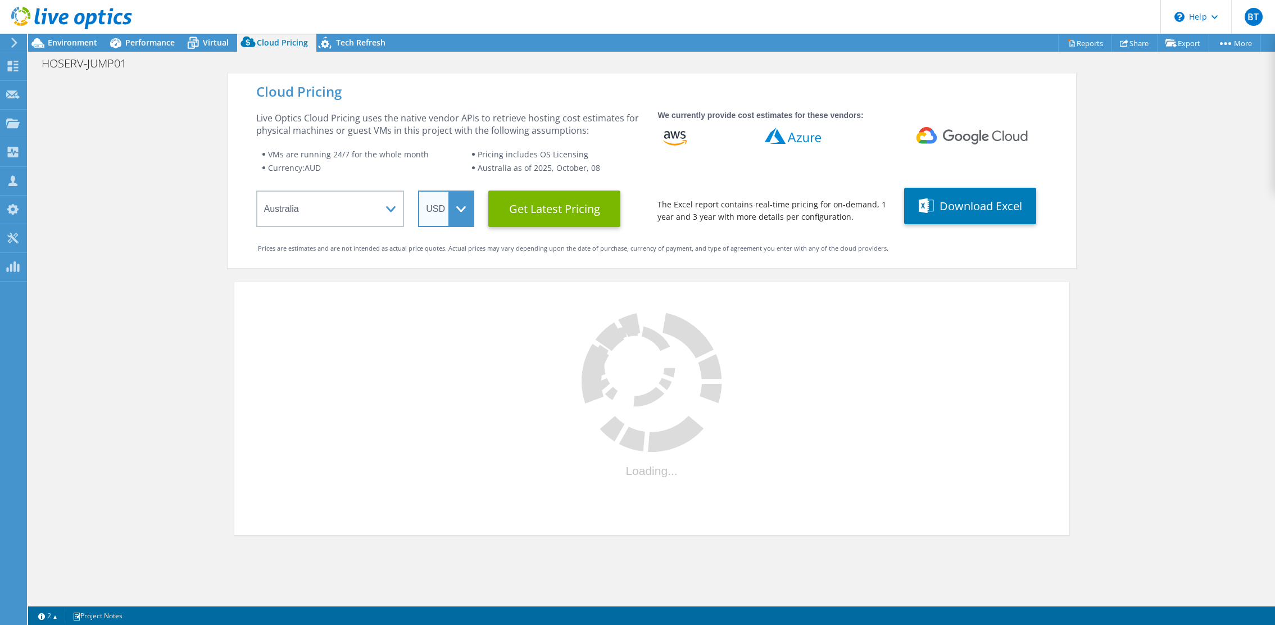
click at [433, 217] on select "USD" at bounding box center [446, 208] width 56 height 37
select select "AUD"
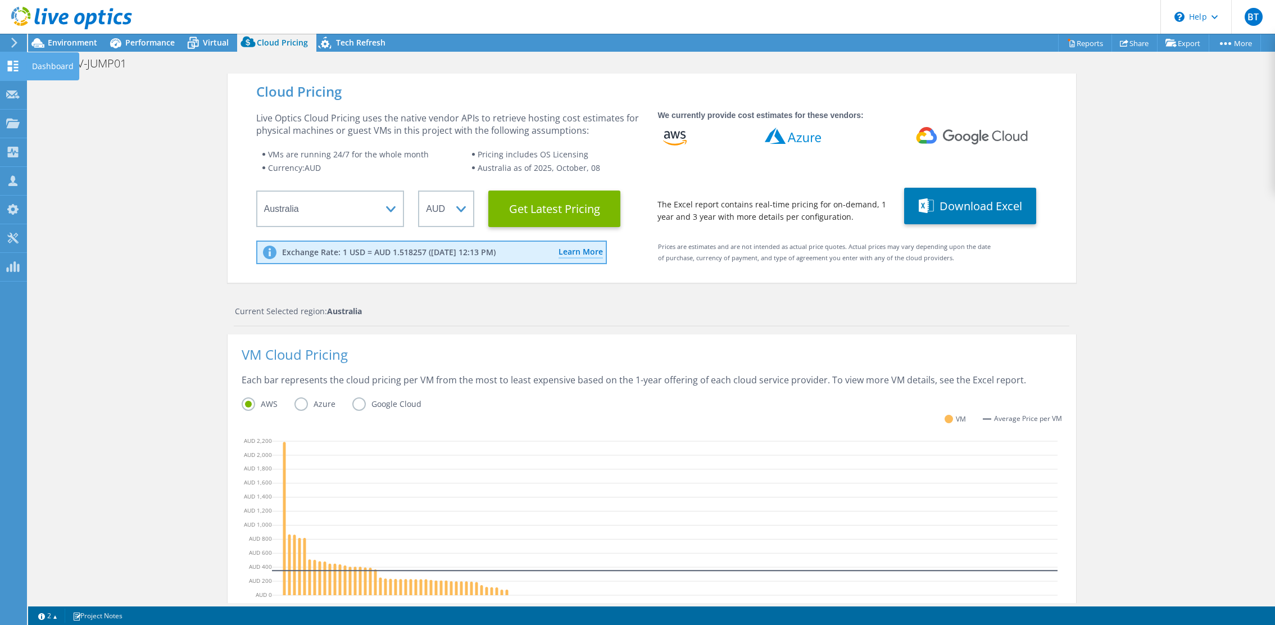
click at [15, 65] on icon at bounding box center [12, 66] width 13 height 11
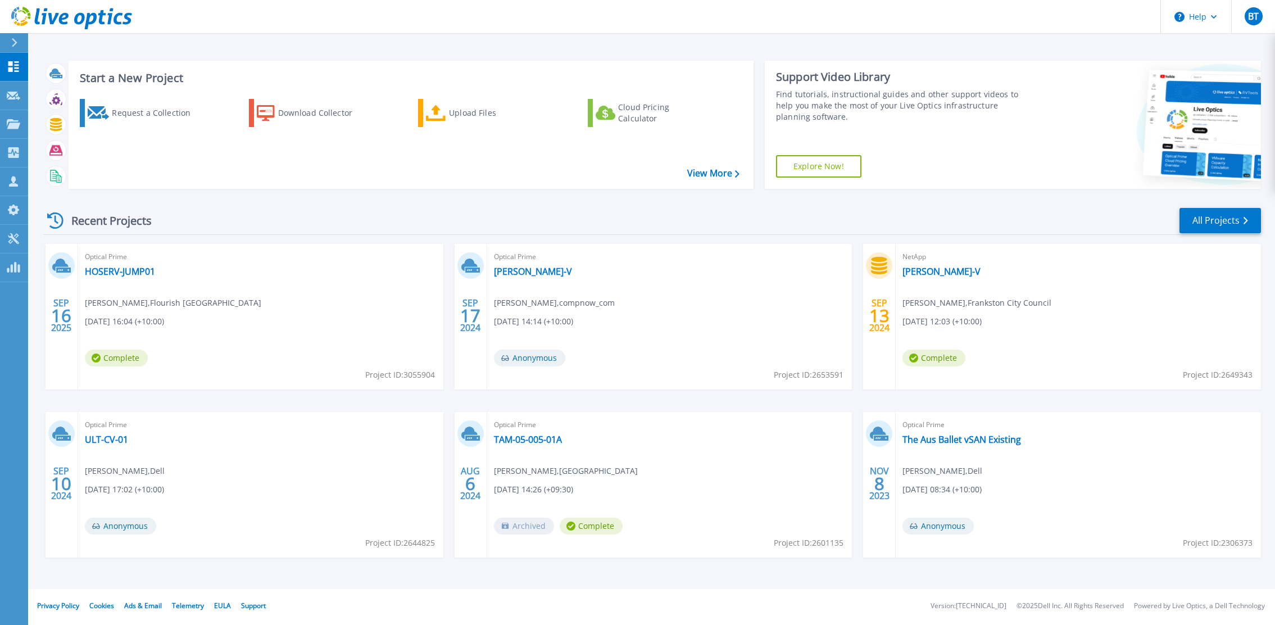
drag, startPoint x: 1084, startPoint y: 332, endPoint x: 1019, endPoint y: 332, distance: 65.2
click at [1084, 331] on div "NetApp [PERSON_NAME]-V [PERSON_NAME] , Frankston City Council [DATE] 12:03 (+10…" at bounding box center [1078, 317] width 365 height 146
click at [932, 361] on span "Complete" at bounding box center [933, 357] width 63 height 17
click at [951, 271] on link "[PERSON_NAME]-V" at bounding box center [941, 271] width 78 height 11
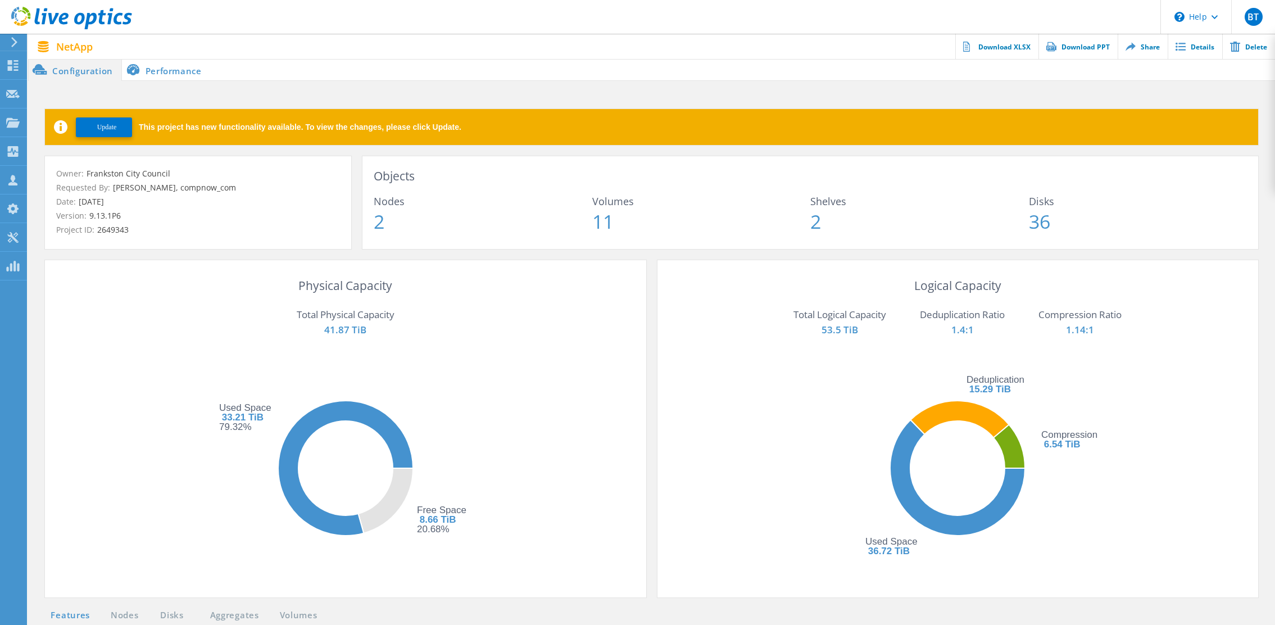
click at [102, 124] on span "Update" at bounding box center [107, 127] width 20 height 8
click at [14, 98] on icon at bounding box center [12, 94] width 13 height 11
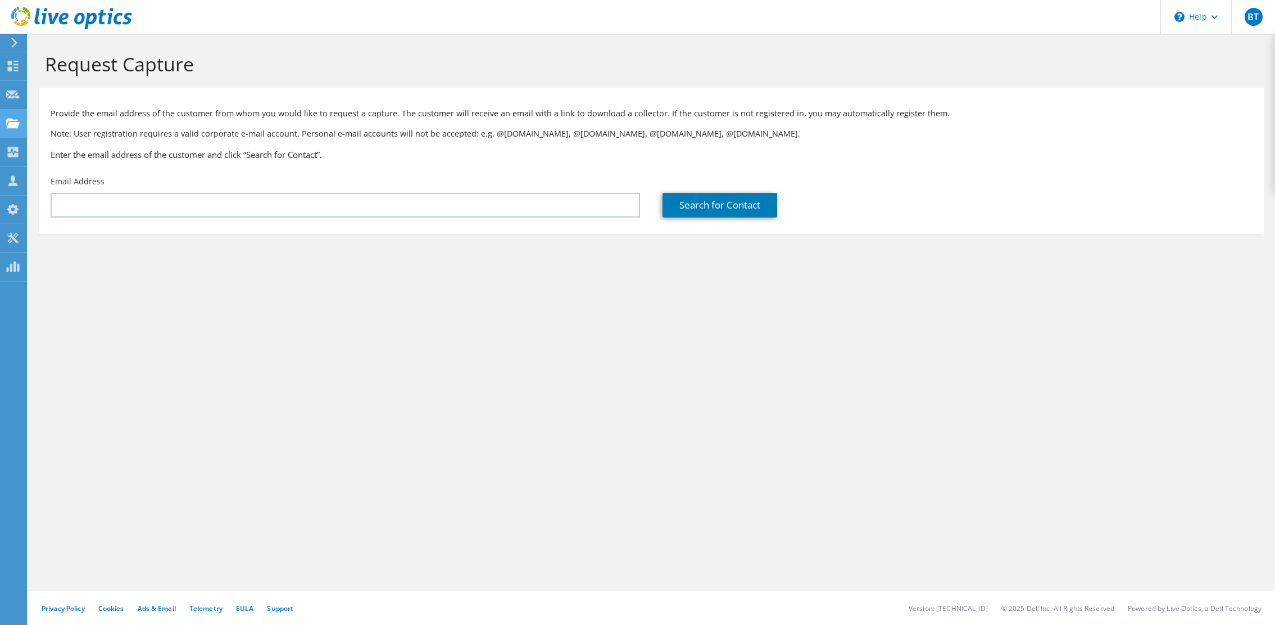
click at [15, 122] on use at bounding box center [12, 123] width 13 height 10
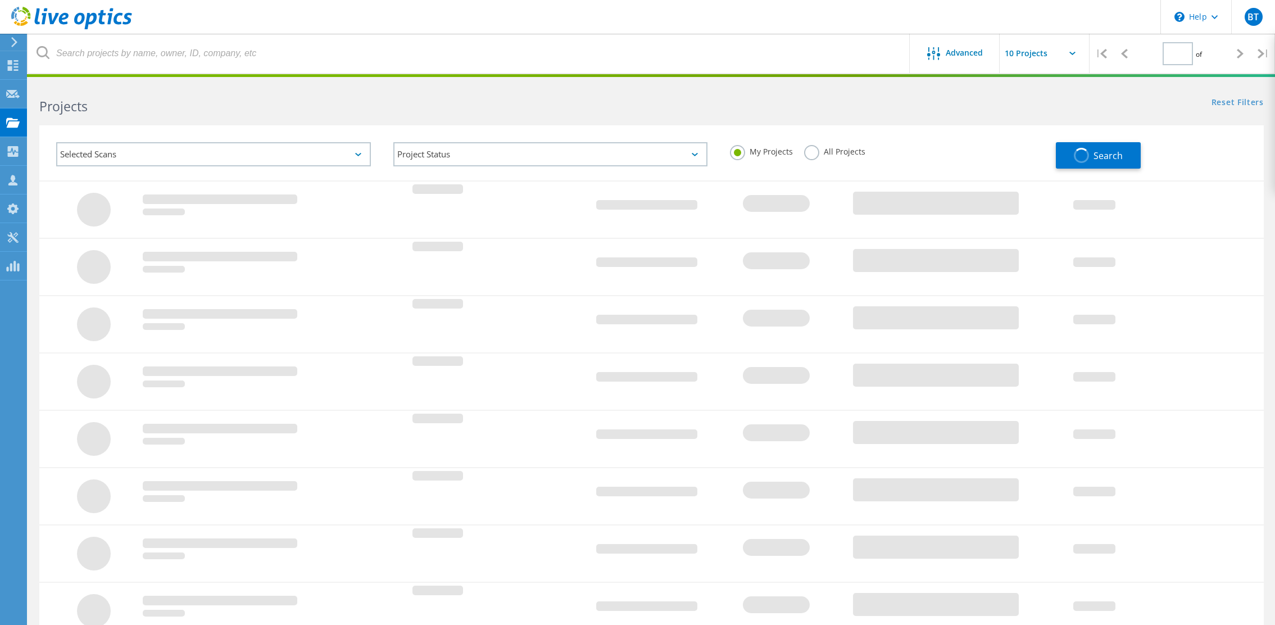
type input "1"
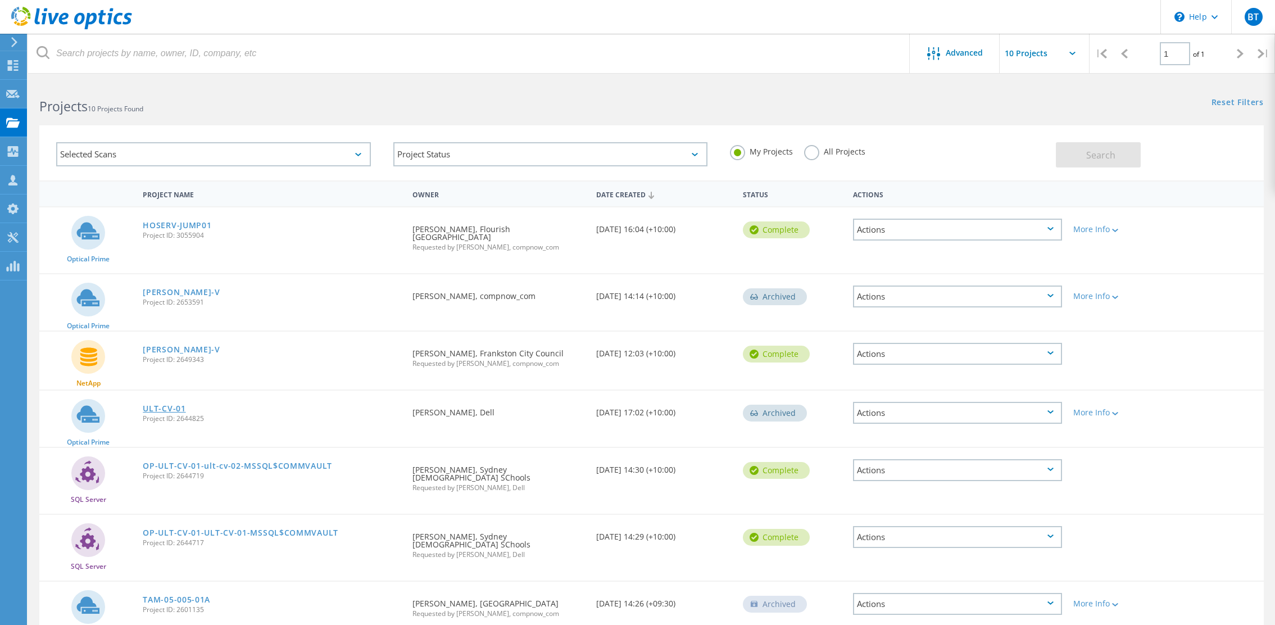
click at [165, 405] on link "ULT-CV-01" at bounding box center [164, 409] width 43 height 8
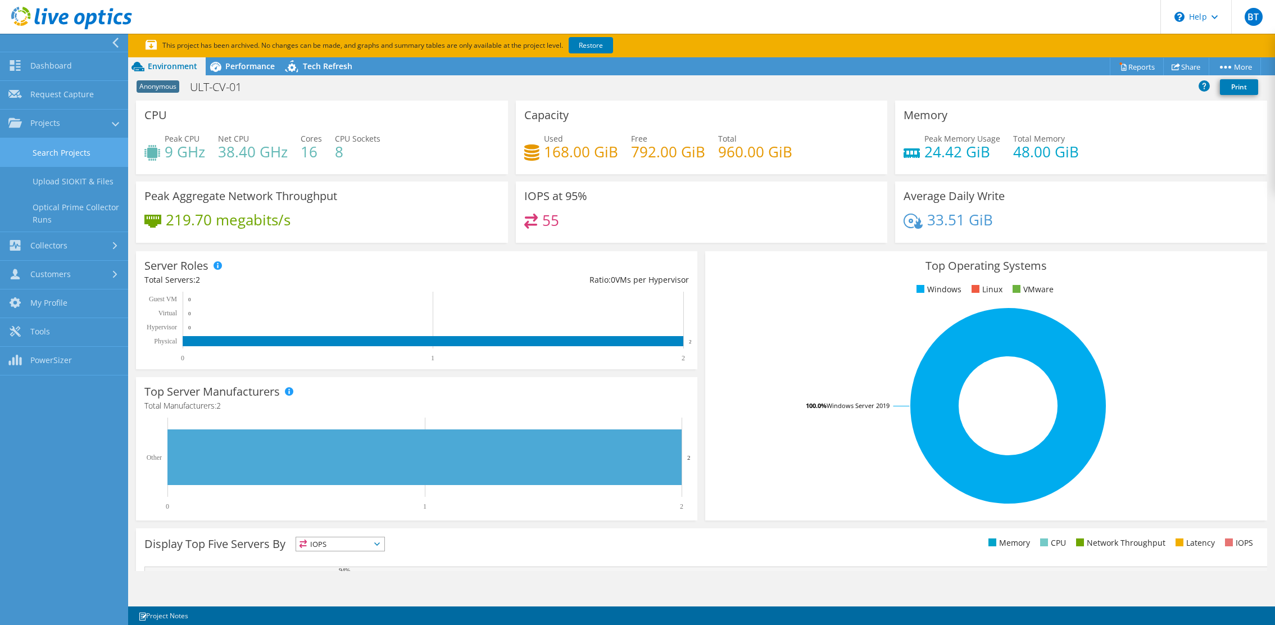
click at [76, 153] on link "Search Projects" at bounding box center [64, 152] width 128 height 29
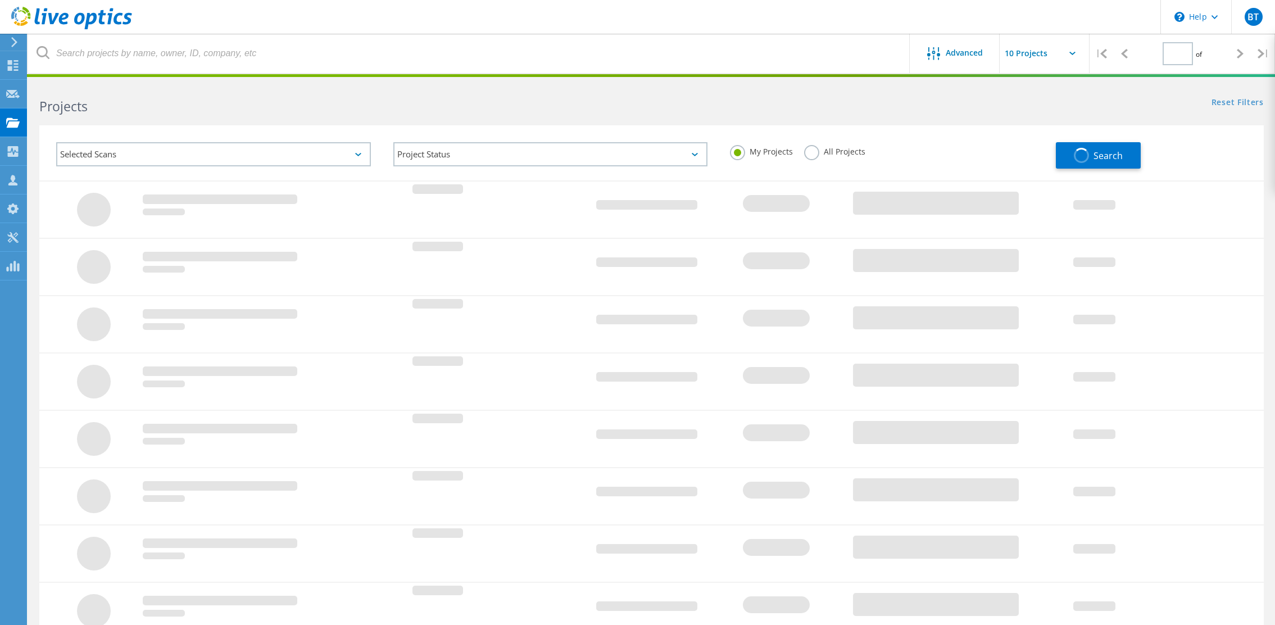
type input "1"
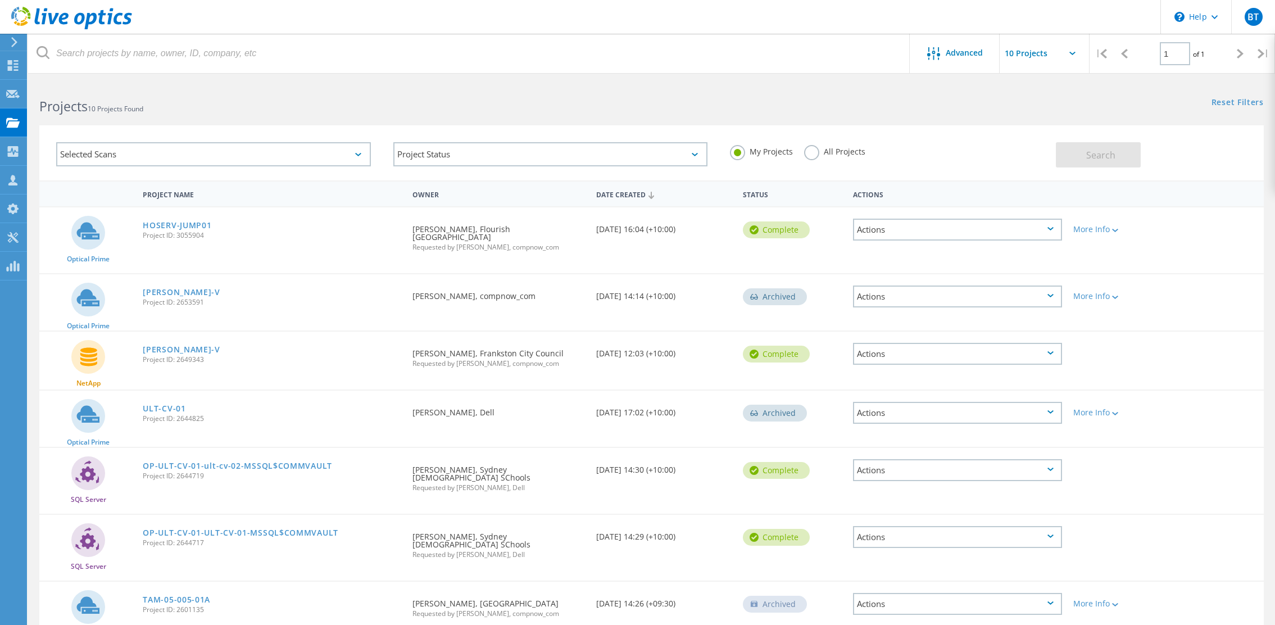
click at [827, 151] on label "All Projects" at bounding box center [834, 150] width 61 height 11
click at [0, 0] on input "All Projects" at bounding box center [0, 0] width 0 height 0
click at [1120, 151] on button "Search" at bounding box center [1098, 154] width 85 height 25
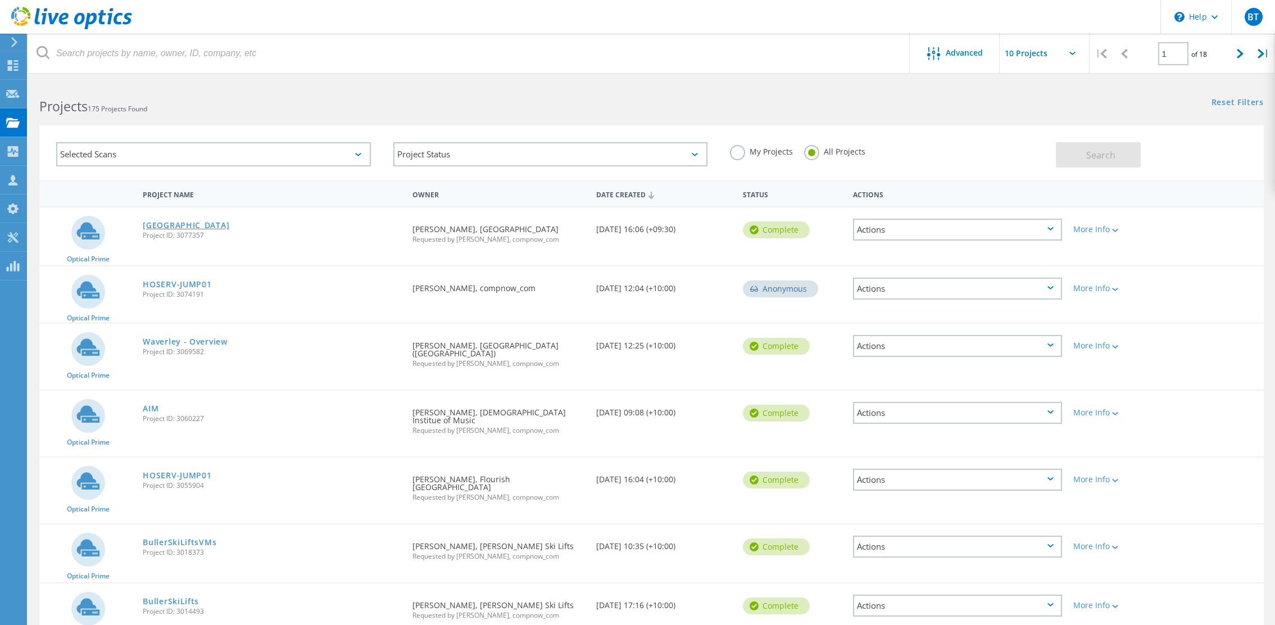
click at [229, 229] on link "[GEOGRAPHIC_DATA]" at bounding box center [186, 225] width 87 height 8
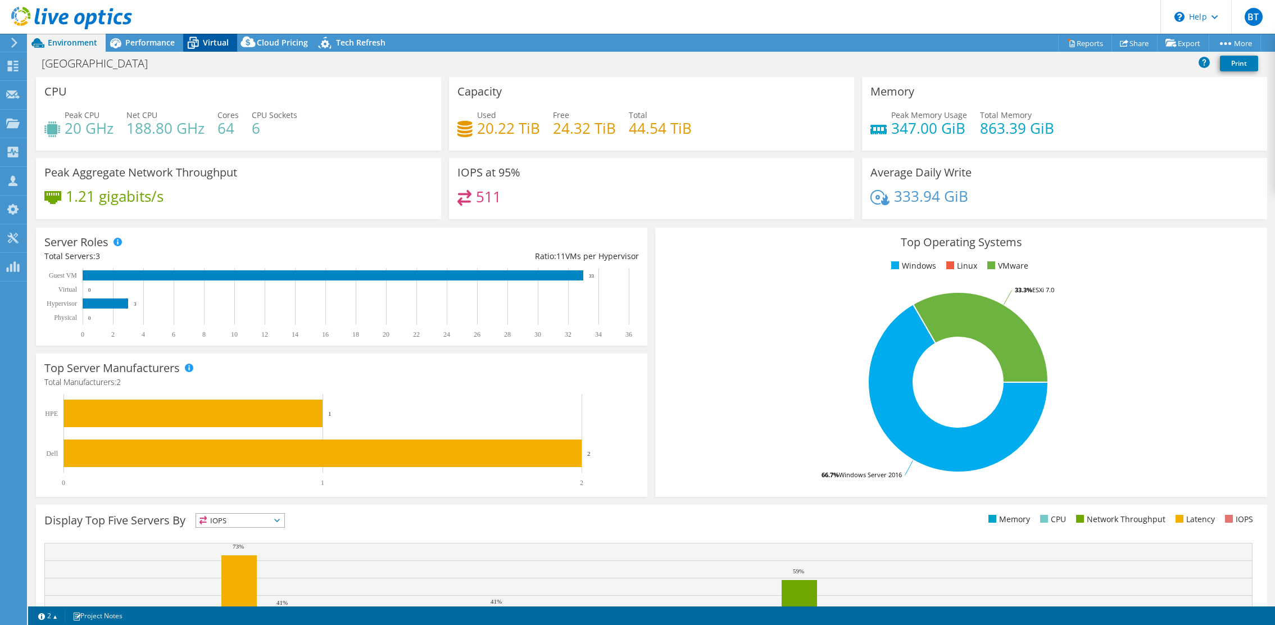
click at [219, 43] on span "Virtual" at bounding box center [216, 42] width 26 height 11
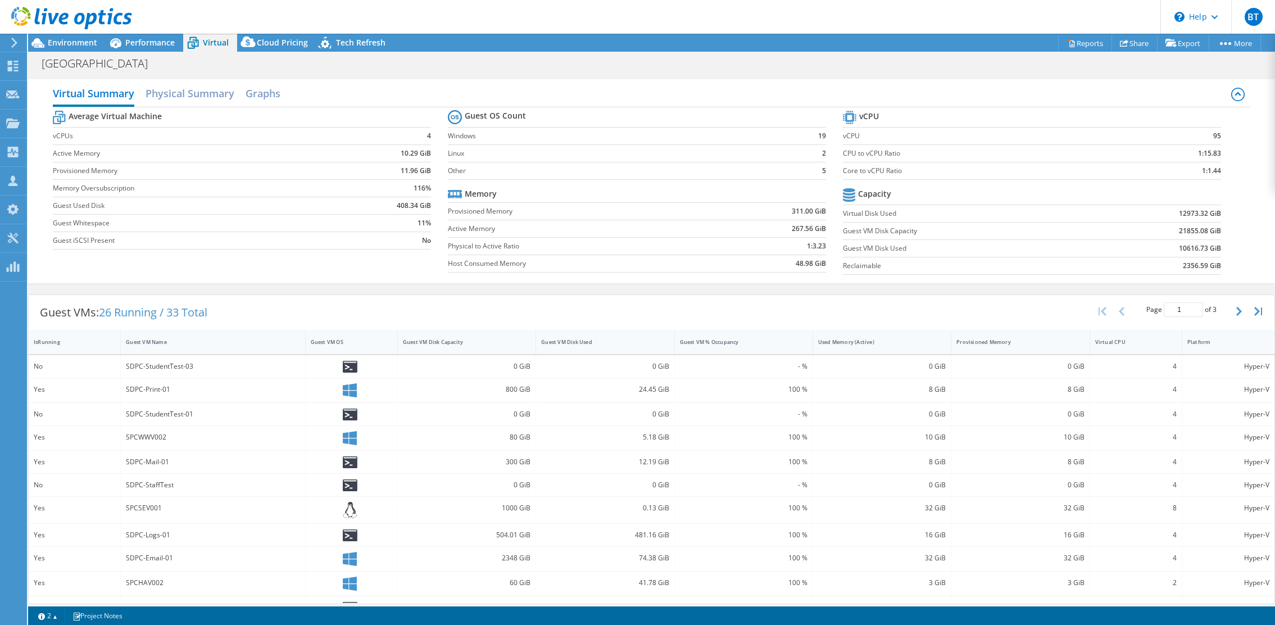
click at [160, 428] on div "SPCWWV002" at bounding box center [213, 438] width 184 height 24
click at [131, 35] on div at bounding box center [66, 19] width 132 height 38
click at [121, 44] on icon at bounding box center [115, 43] width 11 height 10
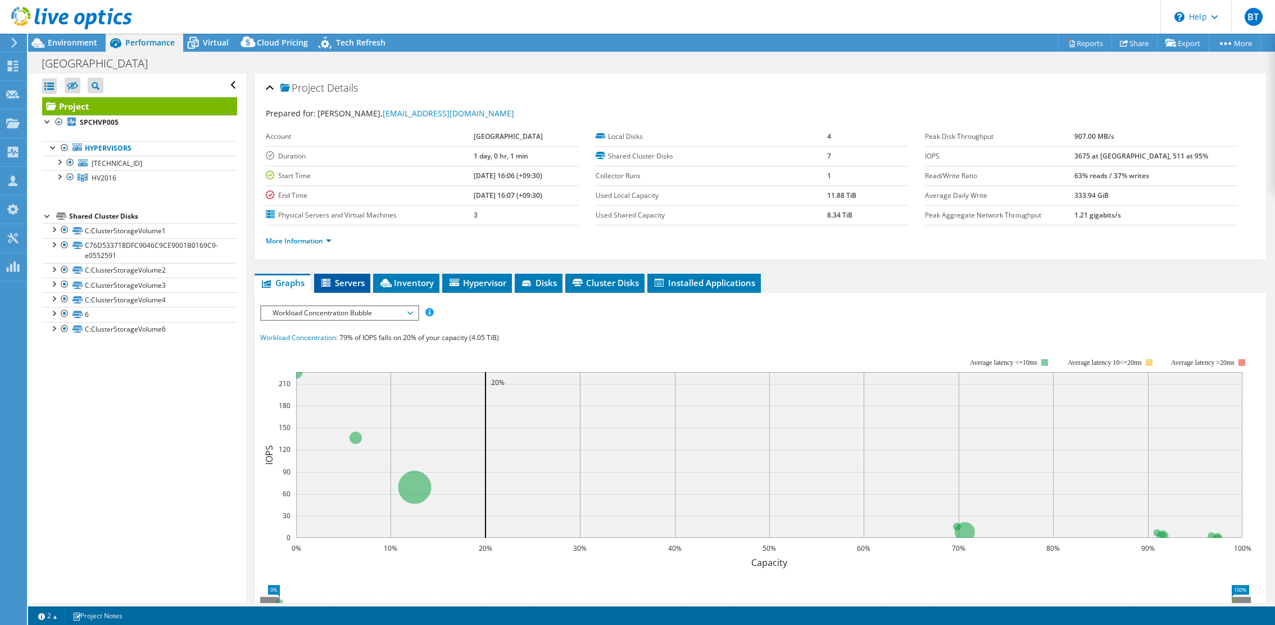
click at [357, 285] on span "Servers" at bounding box center [342, 282] width 45 height 11
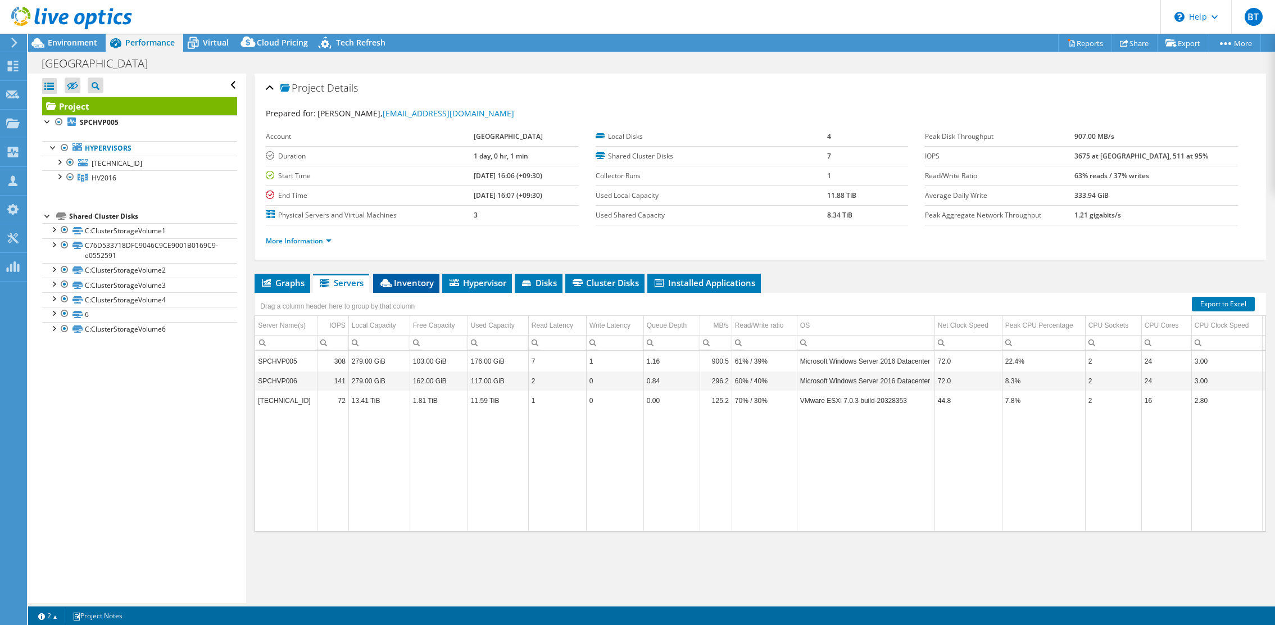
click at [403, 280] on span "Inventory" at bounding box center [406, 282] width 55 height 11
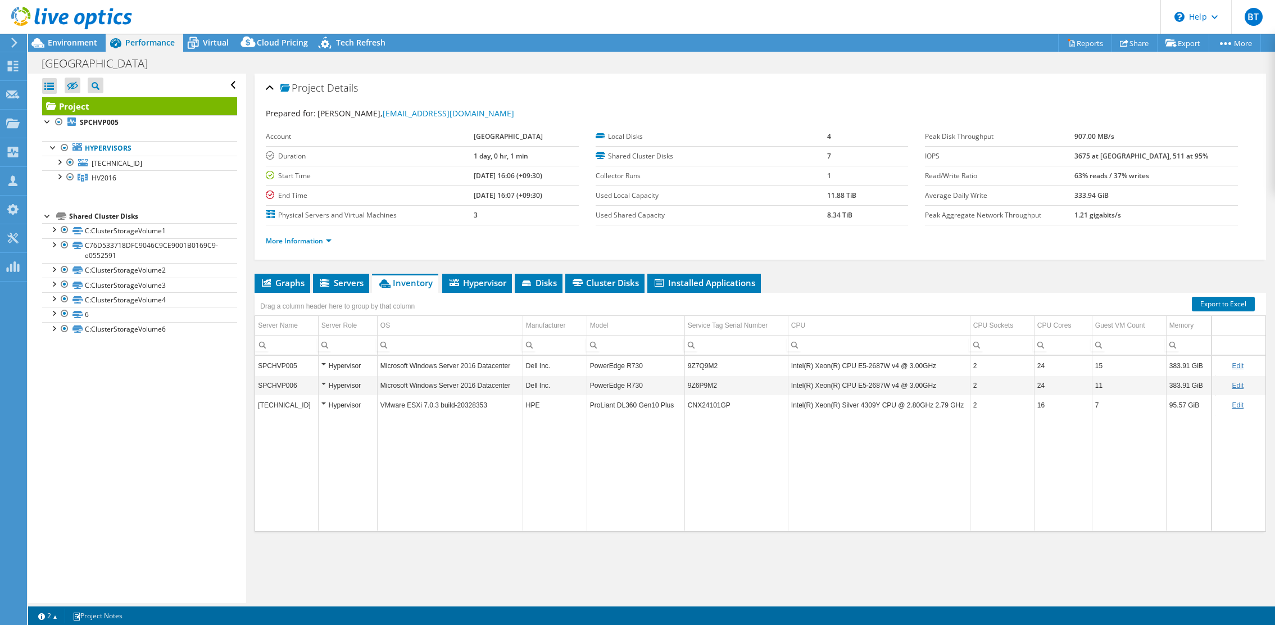
click at [288, 366] on td "SPCHVP005" at bounding box center [286, 366] width 63 height 20
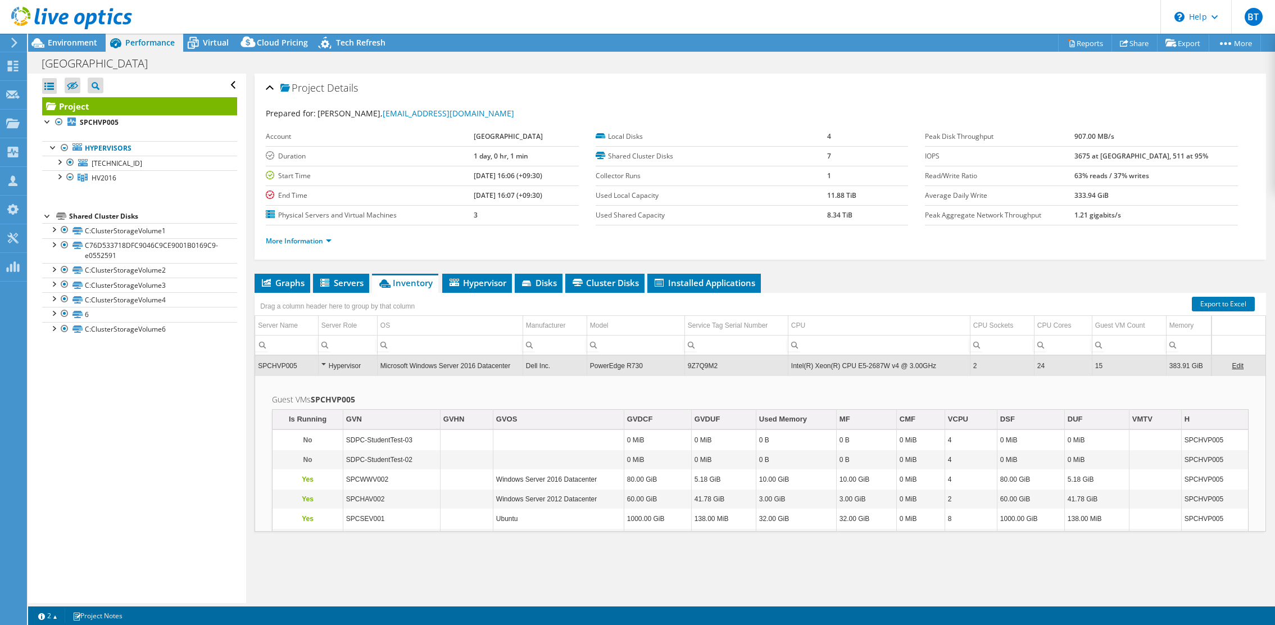
click at [329, 369] on div "Hypervisor" at bounding box center [347, 365] width 53 height 13
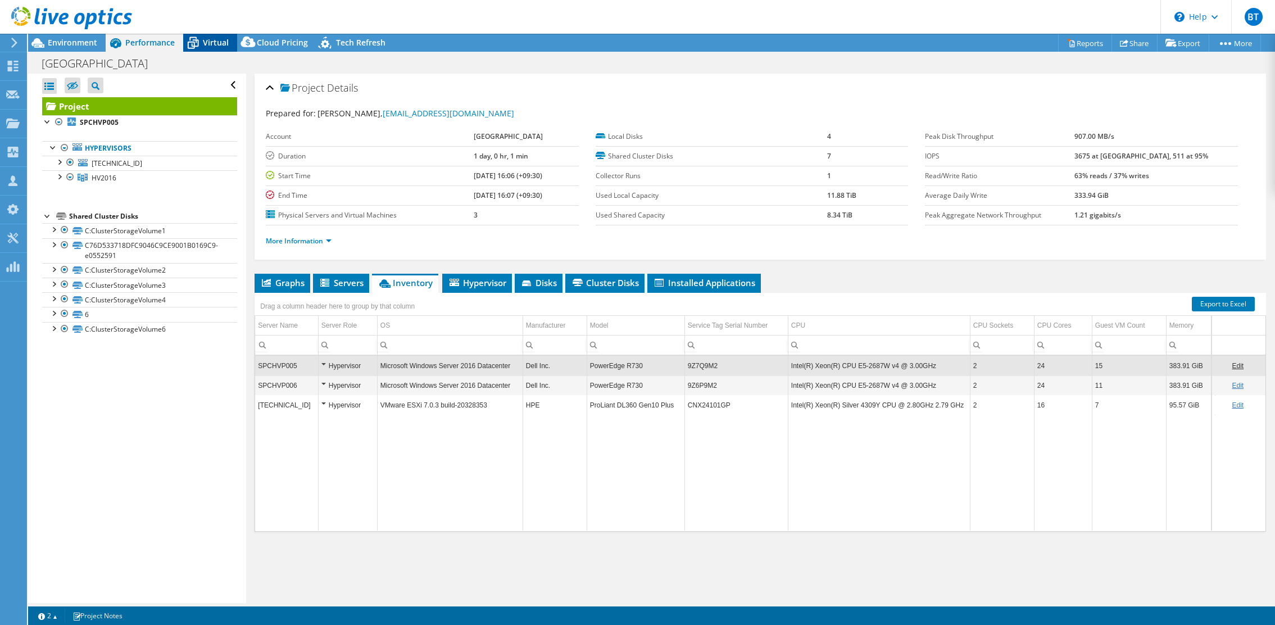
click at [216, 43] on span "Virtual" at bounding box center [216, 42] width 26 height 11
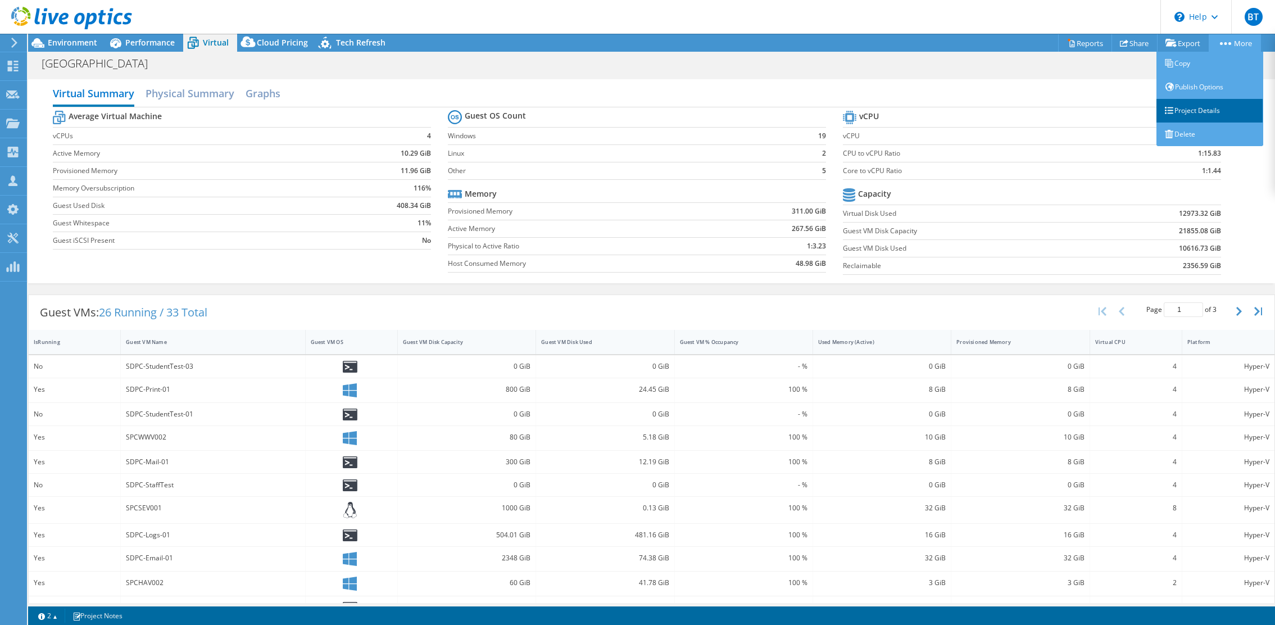
click at [1209, 111] on link "Project Details" at bounding box center [1209, 111] width 107 height 24
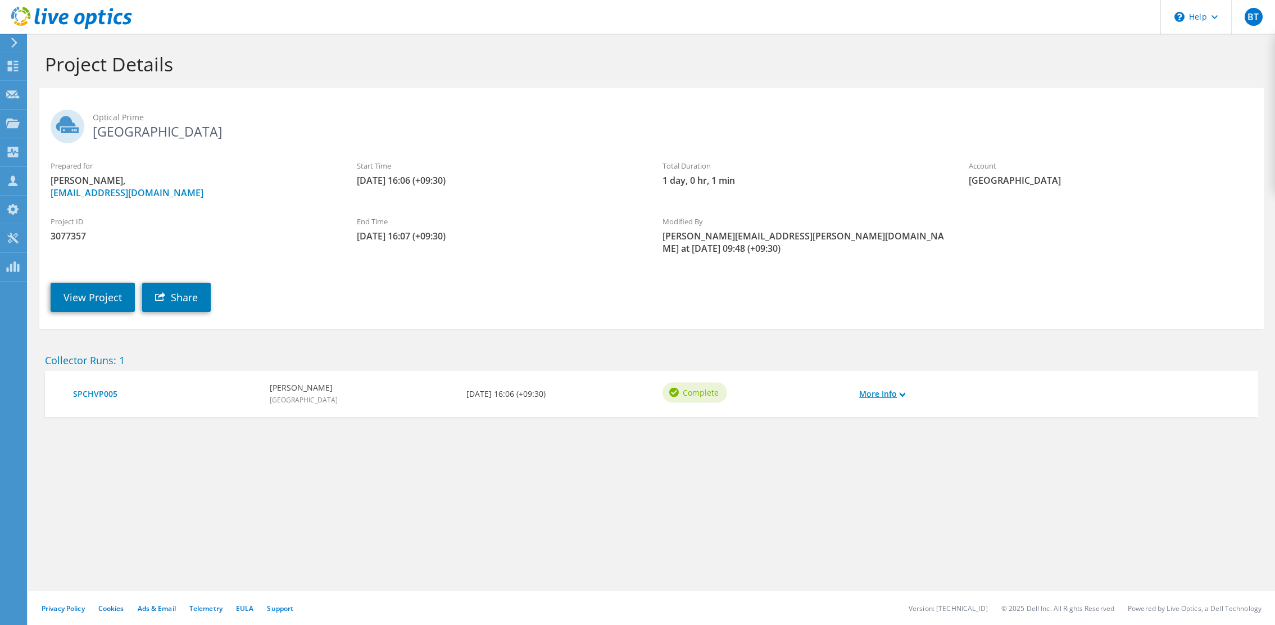
click at [902, 392] on icon at bounding box center [903, 395] width 6 height 6
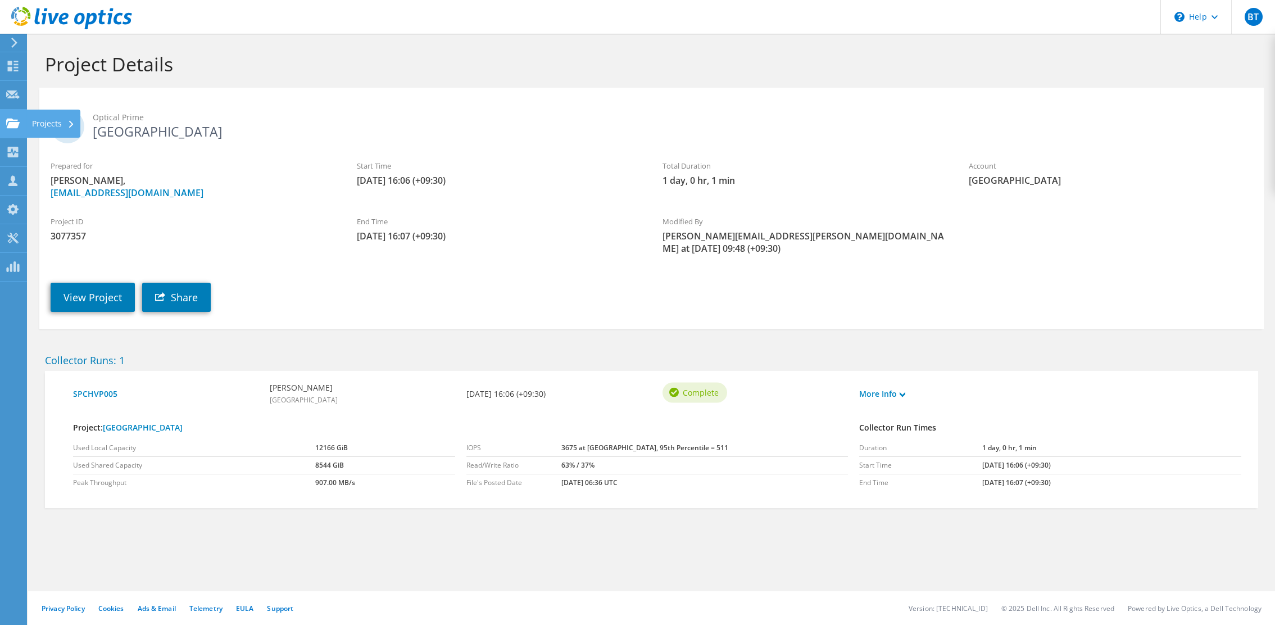
click at [8, 126] on use at bounding box center [12, 123] width 13 height 10
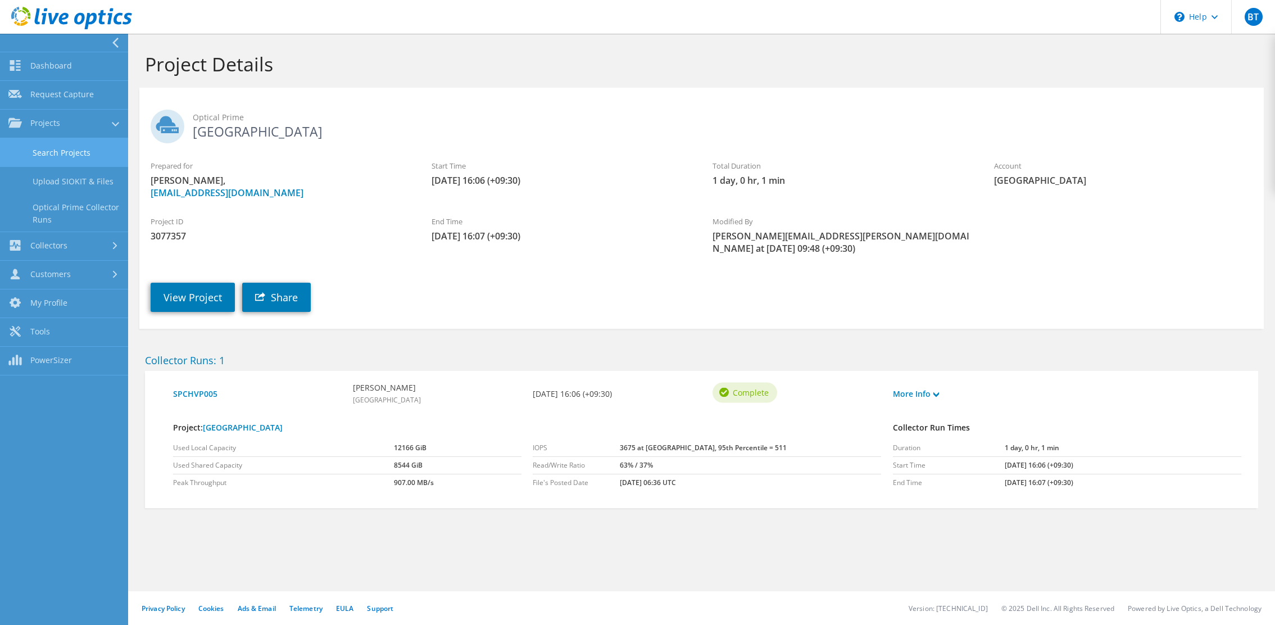
drag, startPoint x: 59, startPoint y: 153, endPoint x: 65, endPoint y: 152, distance: 5.9
click at [59, 154] on link "Search Projects" at bounding box center [64, 152] width 128 height 29
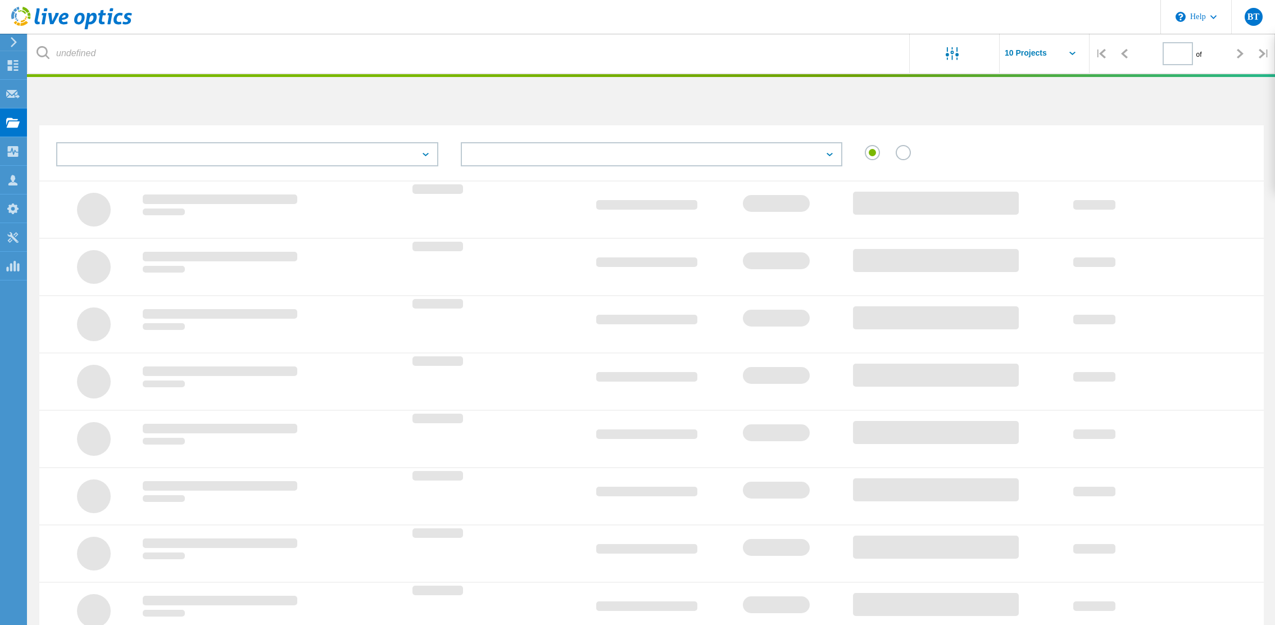
type input "1"
